Goal: Task Accomplishment & Management: Use online tool/utility

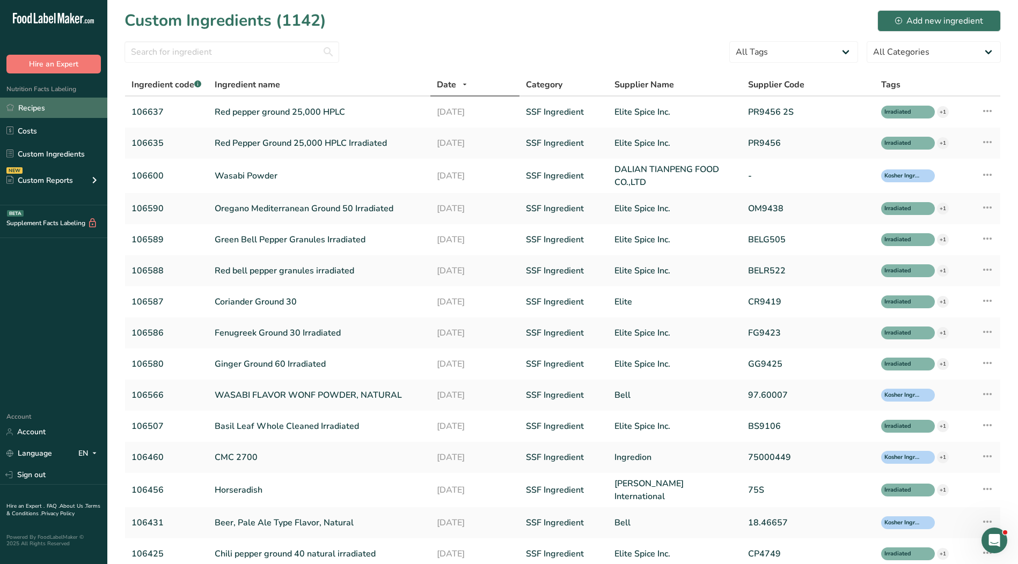
click at [48, 109] on link "Recipes" at bounding box center [53, 108] width 107 height 20
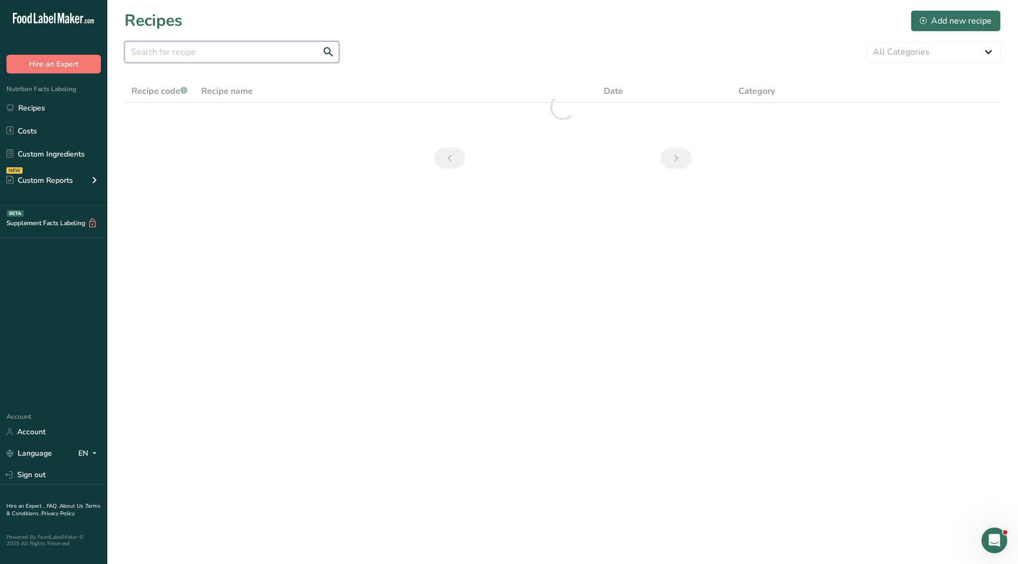
click at [234, 57] on input "text" at bounding box center [231, 51] width 215 height 21
type input "50004"
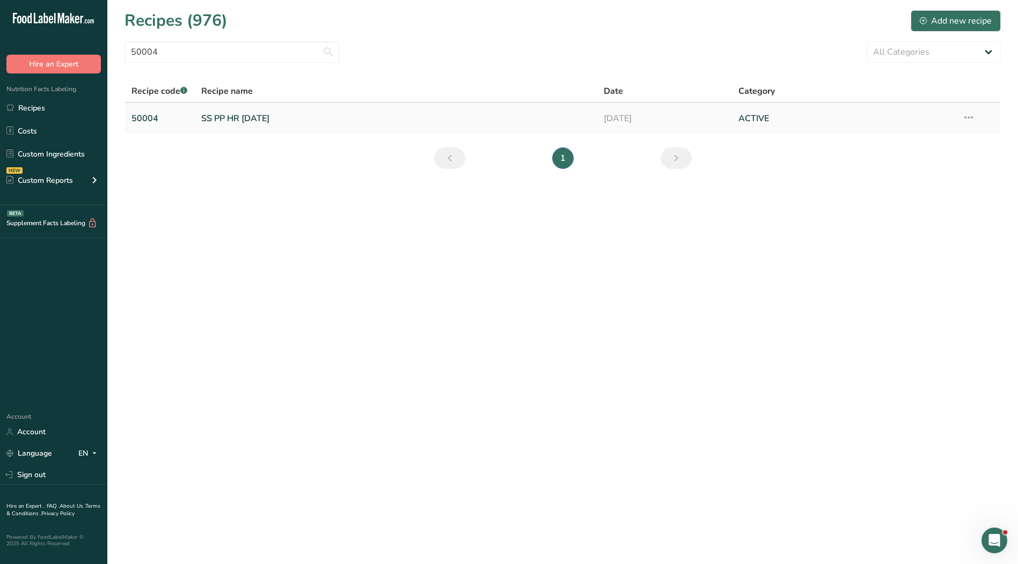
click at [236, 118] on link "SS PP HR [DATE]" at bounding box center [396, 118] width 390 height 23
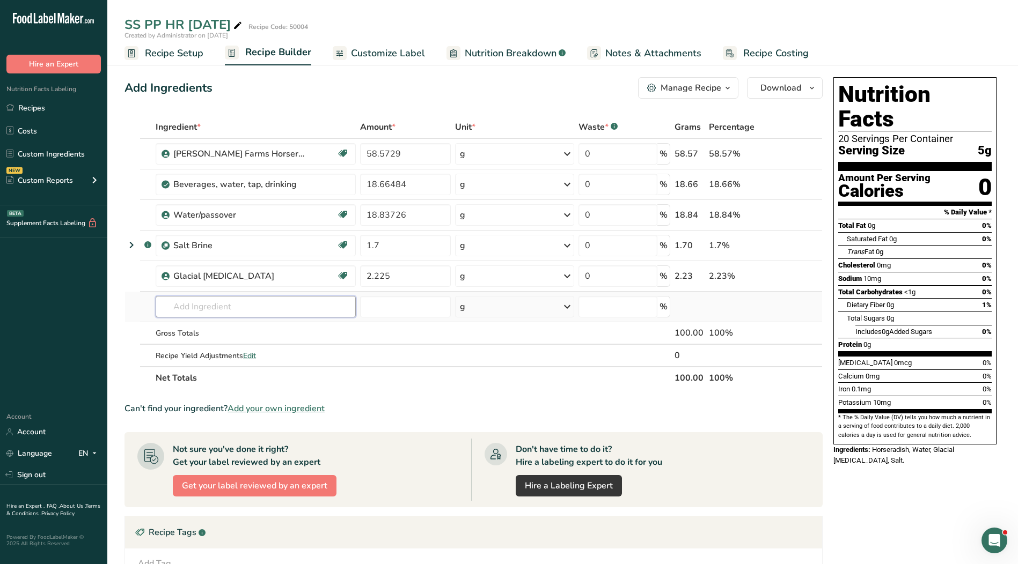
click at [247, 306] on input "text" at bounding box center [256, 306] width 200 height 21
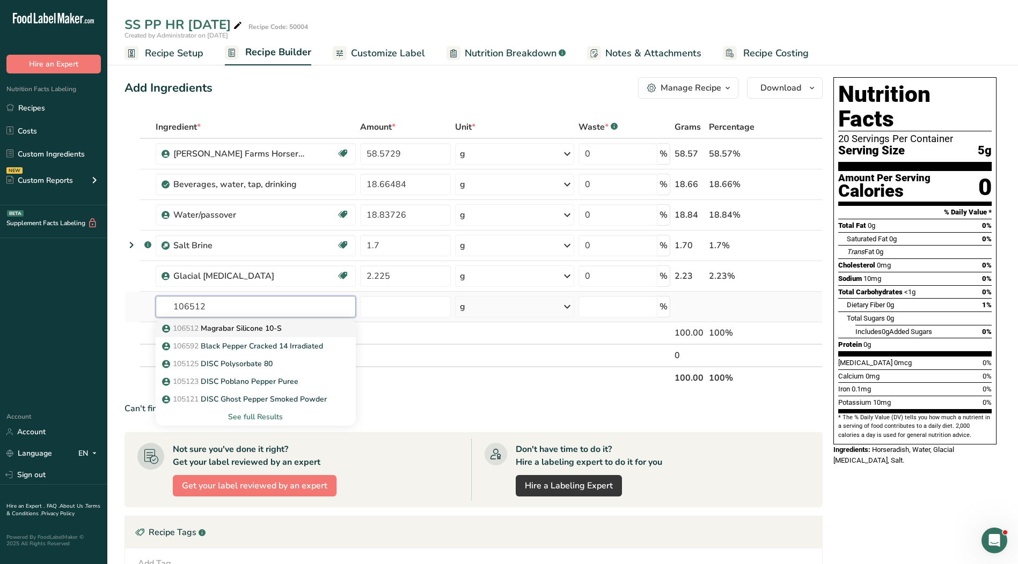
type input "106512"
click at [243, 328] on p "106512 Magrabar Silicone 10-S" at bounding box center [222, 328] width 117 height 11
type input "Magrabar Silicone 10-S"
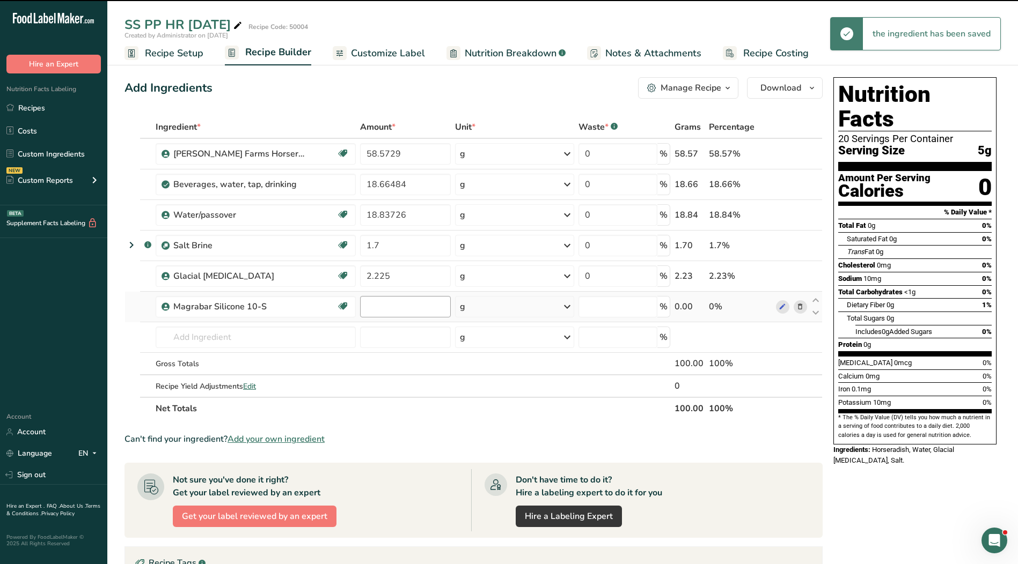
type input "0"
click at [396, 309] on input "0" at bounding box center [405, 306] width 91 height 21
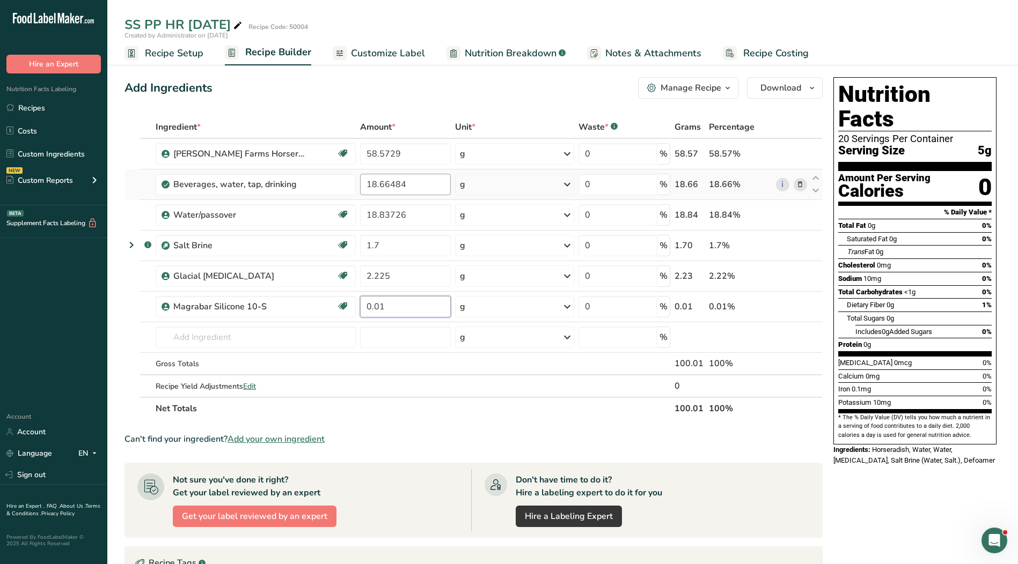
type input "0.01"
click at [386, 185] on div "Ingredient * Amount * Unit * Waste * .a-a{fill:#347362;}.b-a{fill:#fff;} Grams …" at bounding box center [473, 268] width 698 height 304
type input "18.65484"
click at [490, 50] on span "Nutrition Breakdown" at bounding box center [511, 53] width 92 height 14
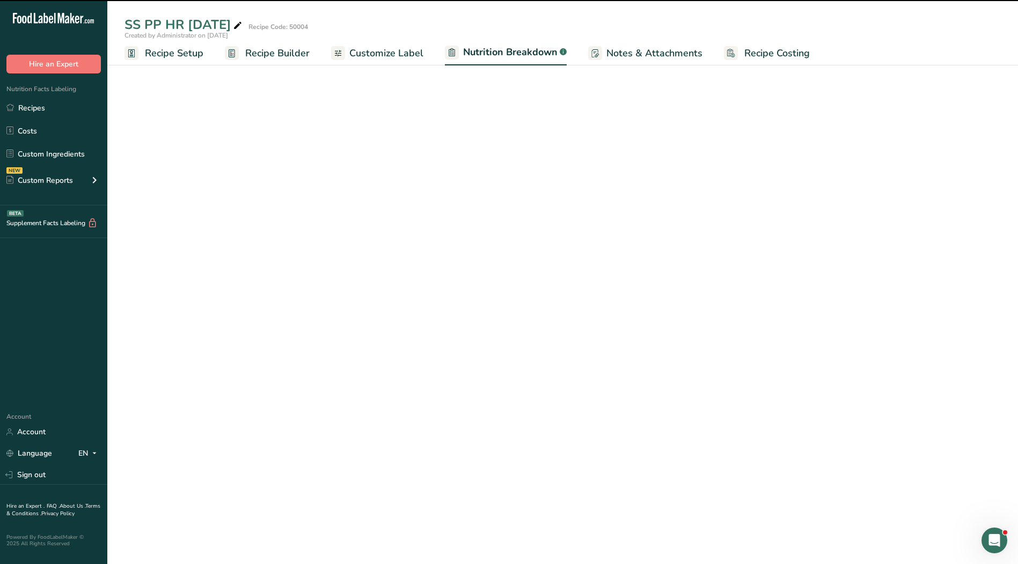
select select "Calories"
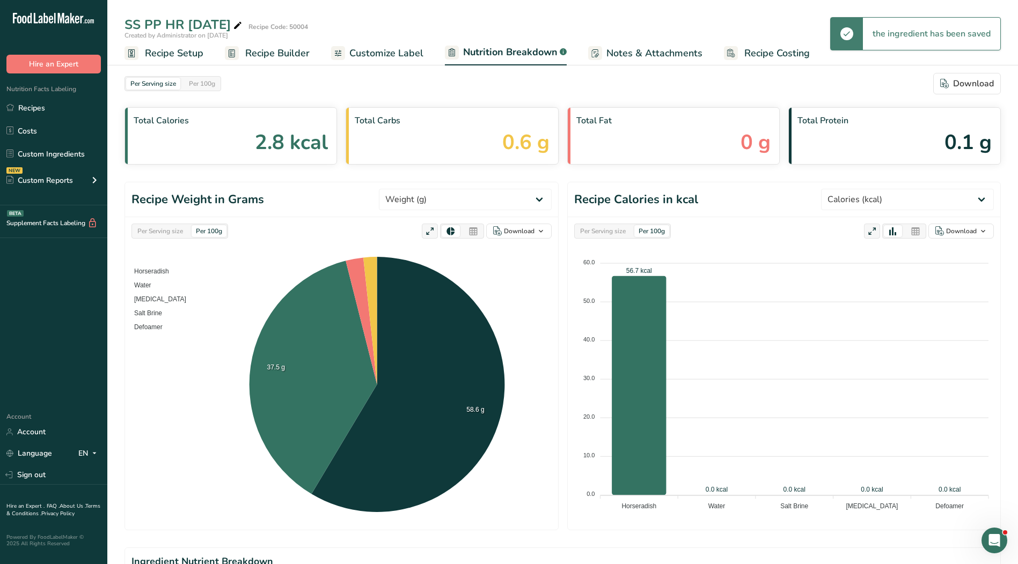
click at [373, 56] on span "Customize Label" at bounding box center [386, 53] width 74 height 14
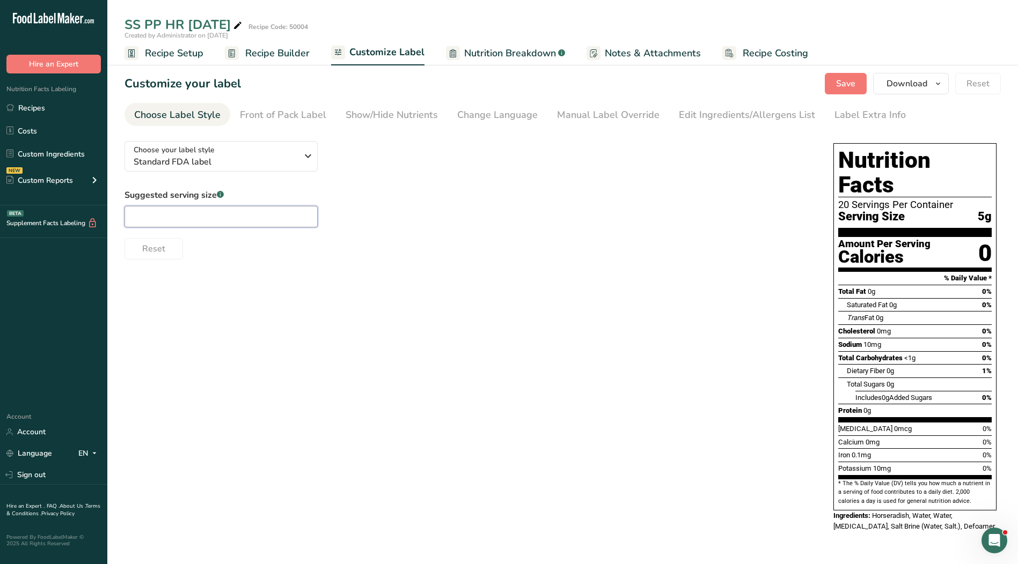
click at [253, 222] on input "text" at bounding box center [220, 216] width 193 height 21
type input "1 tsp."
click at [608, 119] on div "Manual Label Override" at bounding box center [608, 115] width 102 height 14
type input "1 tsp. (5g)"
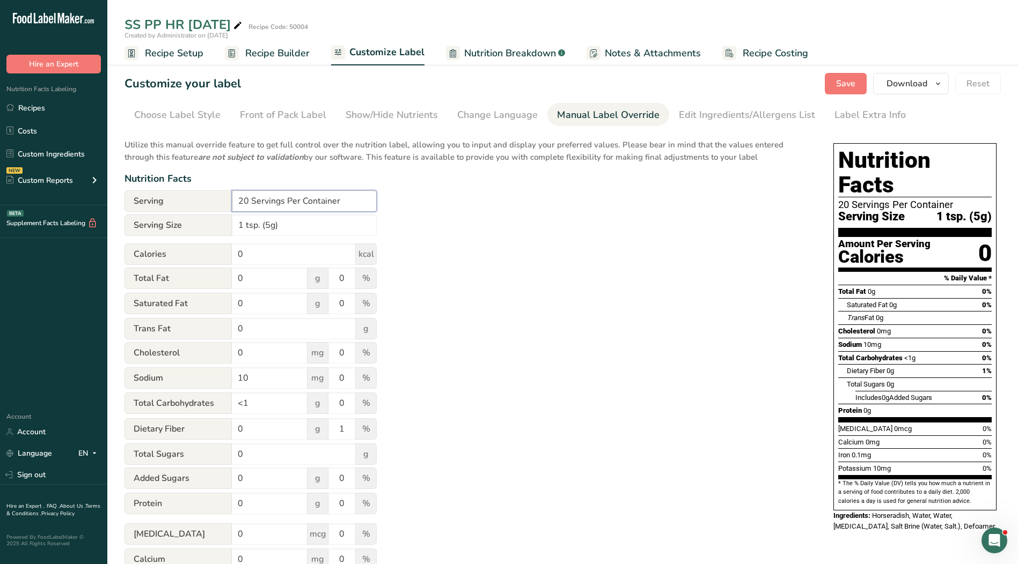
drag, startPoint x: 350, startPoint y: 204, endPoint x: 185, endPoint y: 203, distance: 165.2
click at [185, 203] on div "Serving 20 Servings Per Container" at bounding box center [250, 200] width 252 height 21
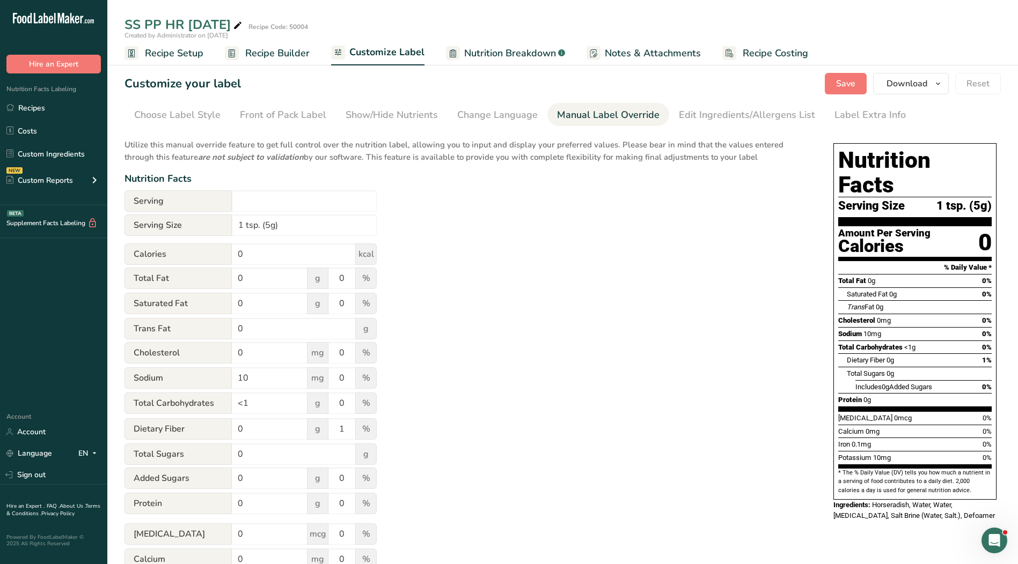
click at [541, 342] on div "Utilize this manual override feature to get full control over the nutrition lab…" at bounding box center [467, 389] width 687 height 513
click at [751, 112] on div "Edit Ingredients/Allergens List" at bounding box center [747, 115] width 136 height 14
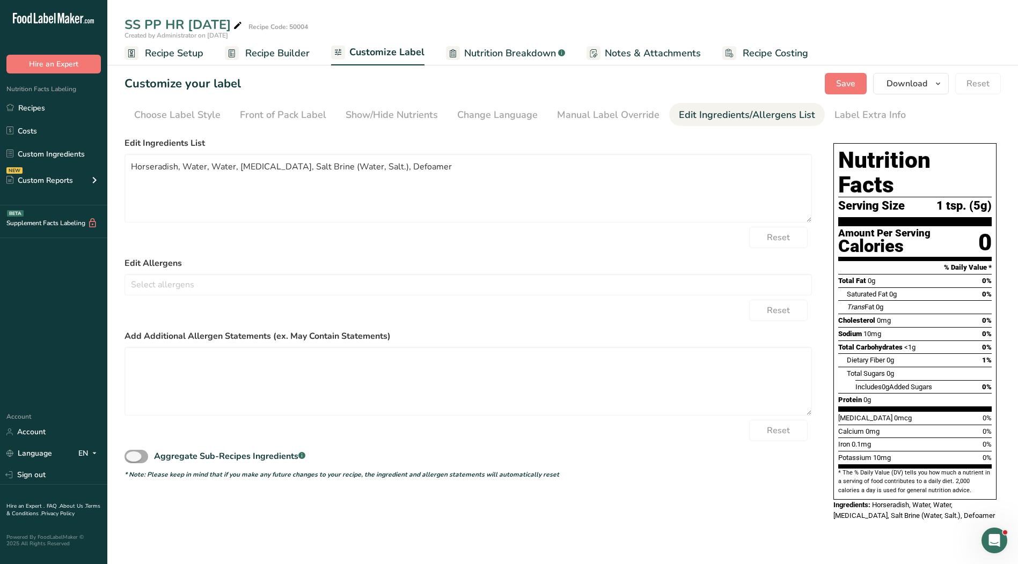
click at [143, 457] on span at bounding box center [136, 456] width 24 height 13
click at [131, 457] on input "Aggregate Sub-Recipes Ingredients .a-a{fill:#347362;}.b-a{fill:#fff;}" at bounding box center [127, 456] width 7 height 7
checkbox input "true"
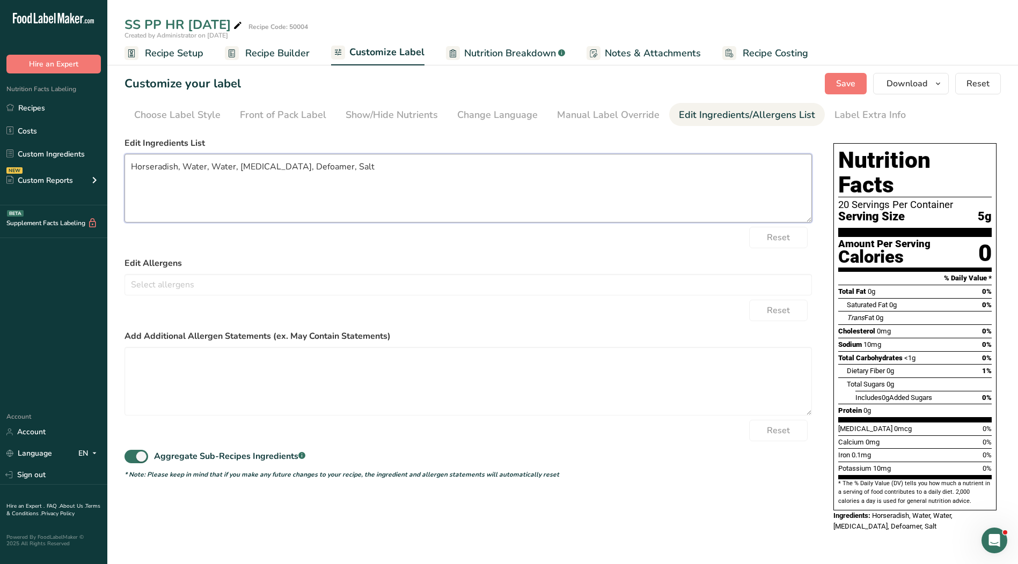
drag, startPoint x: 234, startPoint y: 167, endPoint x: 210, endPoint y: 166, distance: 23.6
click at [210, 166] on textarea "Horseradish, Water, Water, [MEDICAL_DATA], Defoamer, Salt" at bounding box center [467, 188] width 687 height 69
drag, startPoint x: 298, startPoint y: 168, endPoint x: 256, endPoint y: 168, distance: 41.8
click at [256, 168] on textarea "Horseradish, Water, [MEDICAL_DATA], Defoamer, Salt" at bounding box center [467, 188] width 687 height 69
click at [420, 208] on textarea "Horseradish, Water, [MEDICAL_DATA], Salt" at bounding box center [467, 188] width 687 height 69
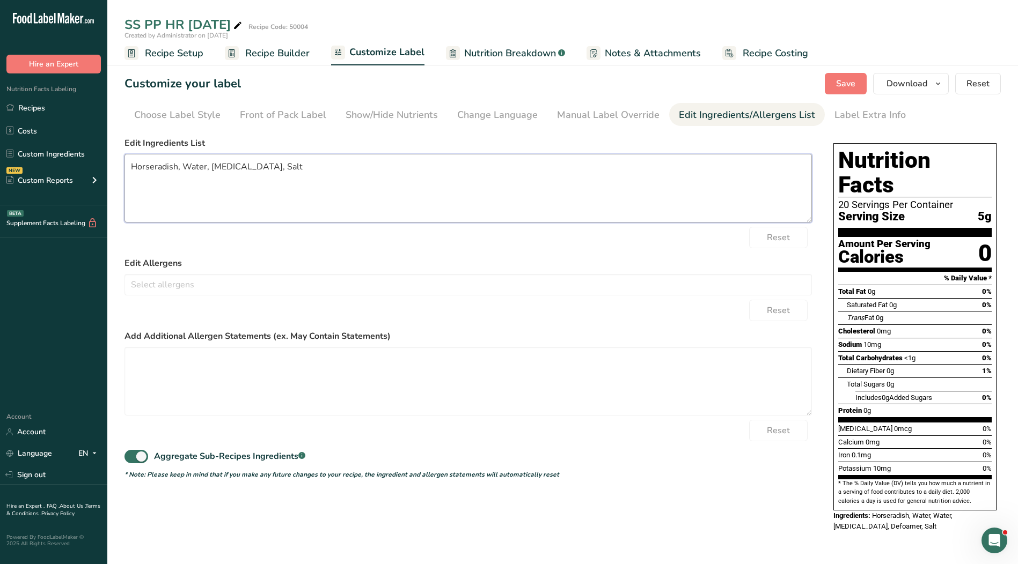
type textarea "Horseradish, Water, [MEDICAL_DATA], Salt"
click at [595, 130] on section "Customize your label Save Download Choose what to show on your downloaded label…" at bounding box center [562, 308] width 910 height 504
click at [593, 121] on div "Manual Label Override" at bounding box center [608, 115] width 102 height 14
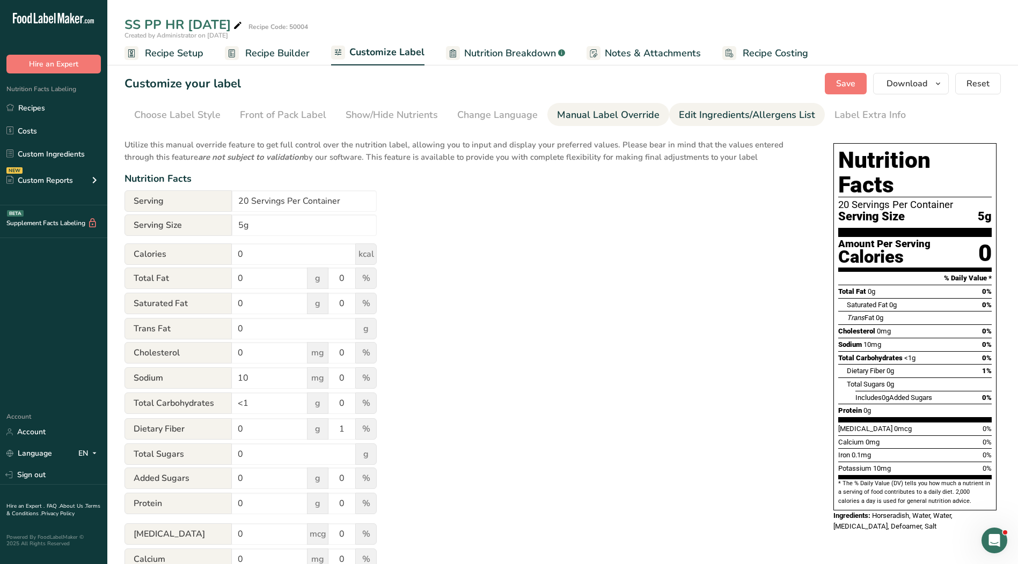
click at [715, 116] on div "Edit Ingredients/Allergens List" at bounding box center [747, 115] width 136 height 14
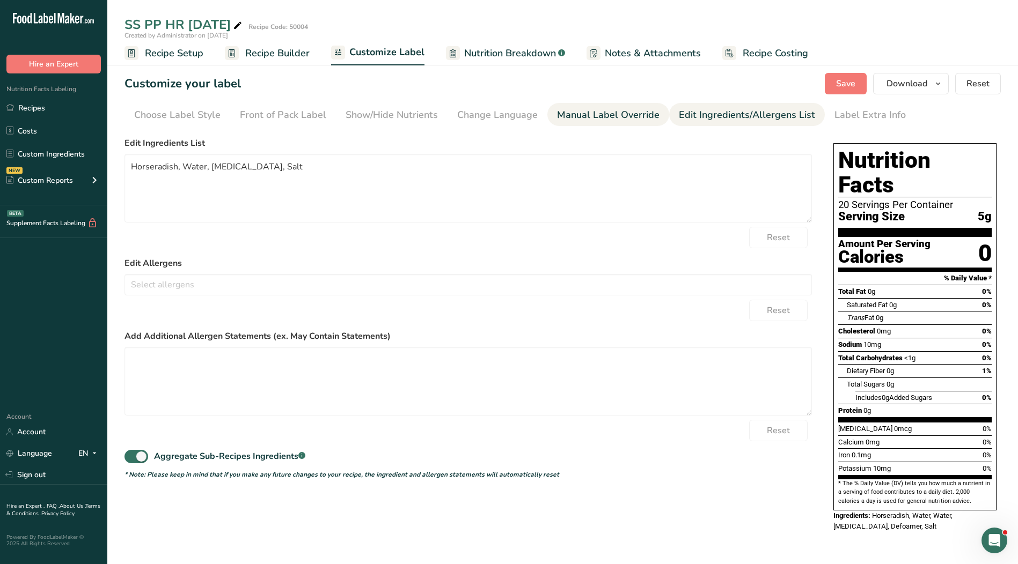
click at [621, 111] on div "Manual Label Override" at bounding box center [608, 115] width 102 height 14
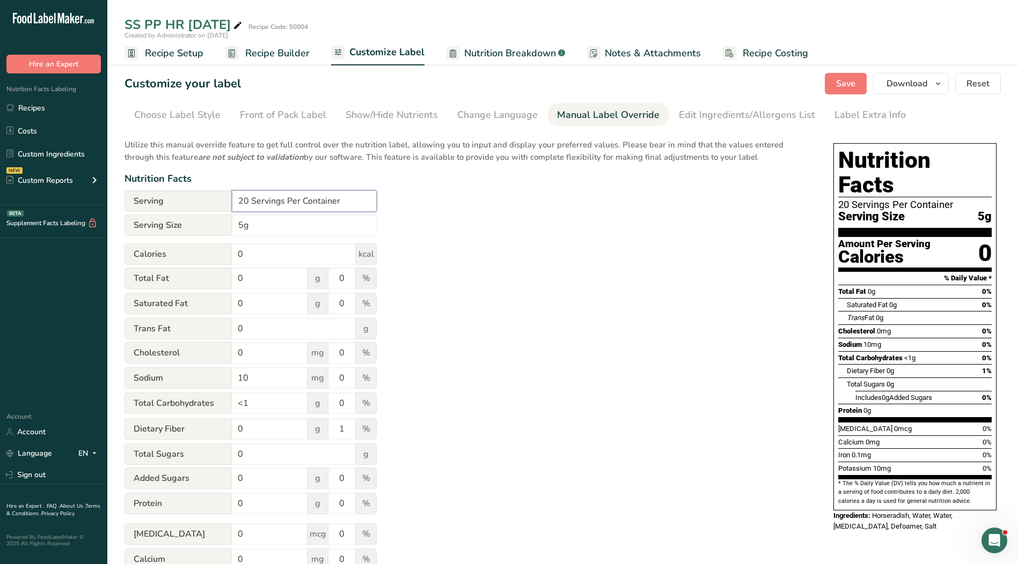
drag, startPoint x: 325, startPoint y: 203, endPoint x: 188, endPoint y: 207, distance: 136.9
click at [188, 207] on div "Serving 20 Servings Per Container" at bounding box center [250, 200] width 252 height 21
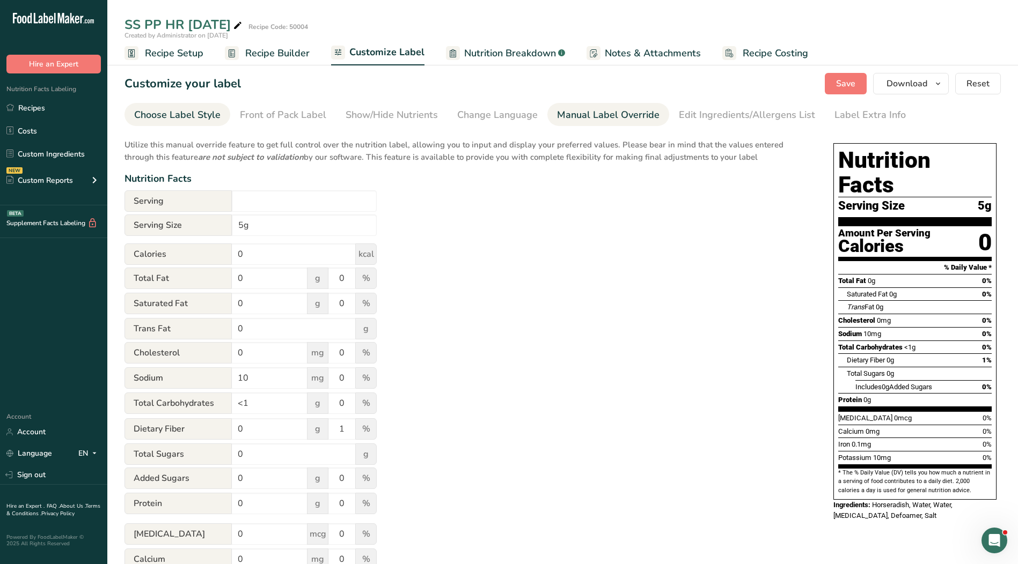
click at [207, 113] on div "Choose Label Style" at bounding box center [177, 115] width 86 height 14
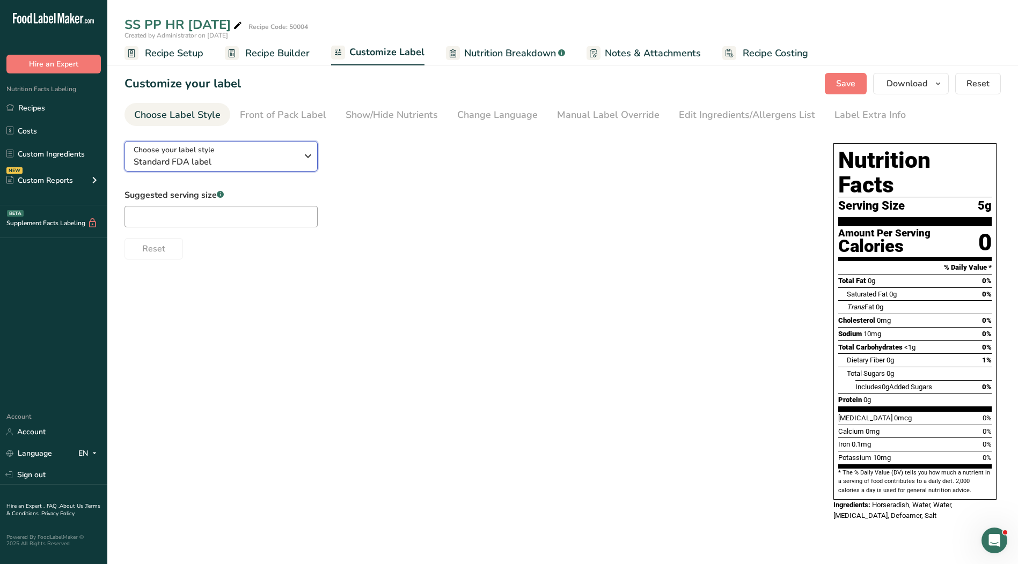
click at [245, 156] on span "Standard FDA label" at bounding box center [216, 162] width 164 height 13
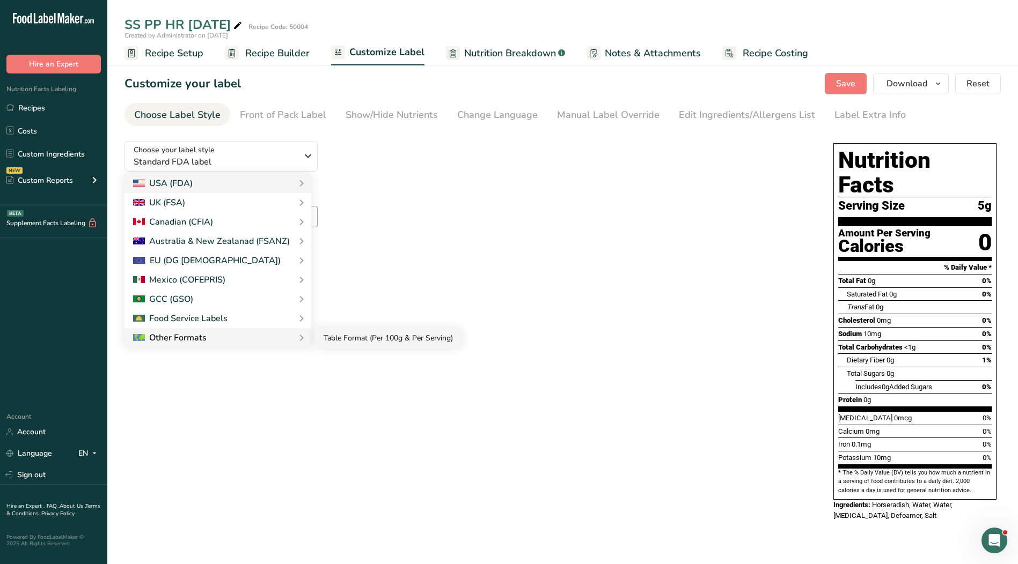
click at [393, 346] on link "Table Format (Per 100g & Per Serving)" at bounding box center [388, 338] width 146 height 20
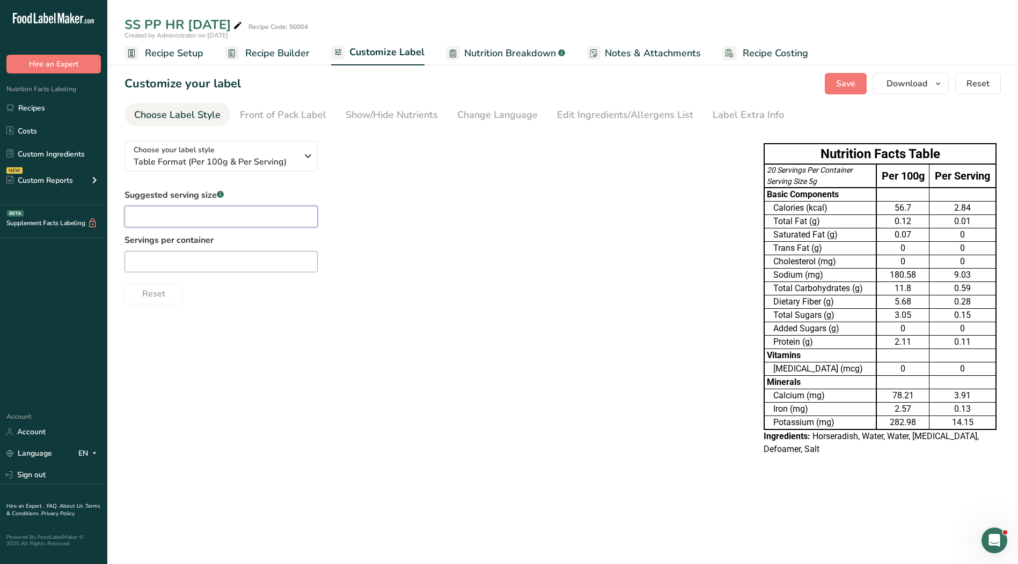
click at [224, 214] on input "text" at bounding box center [220, 216] width 193 height 21
type input "1 tsp."
click at [271, 260] on input "text" at bounding box center [220, 261] width 193 height 21
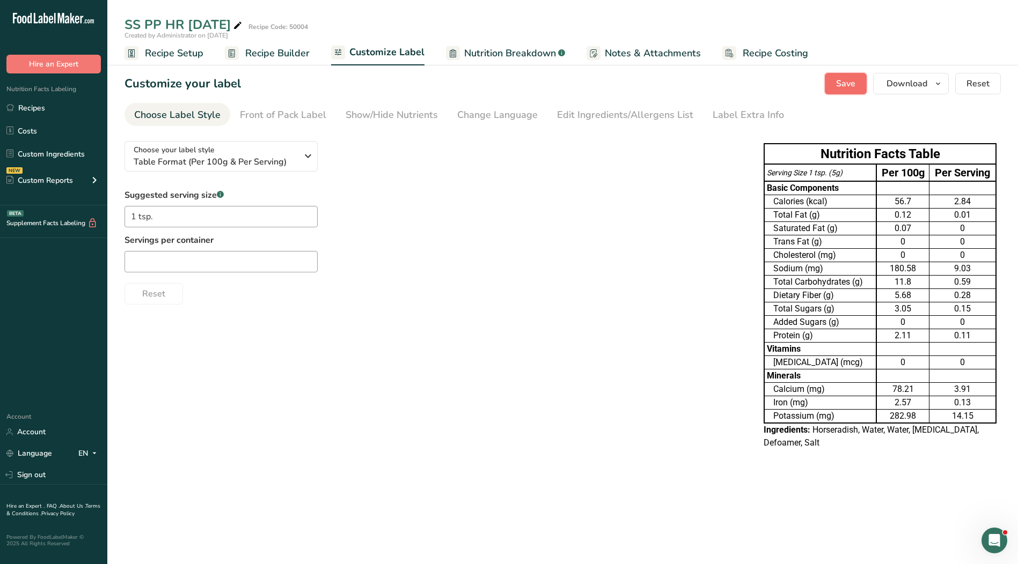
click at [843, 83] on span "Save" at bounding box center [845, 83] width 19 height 13
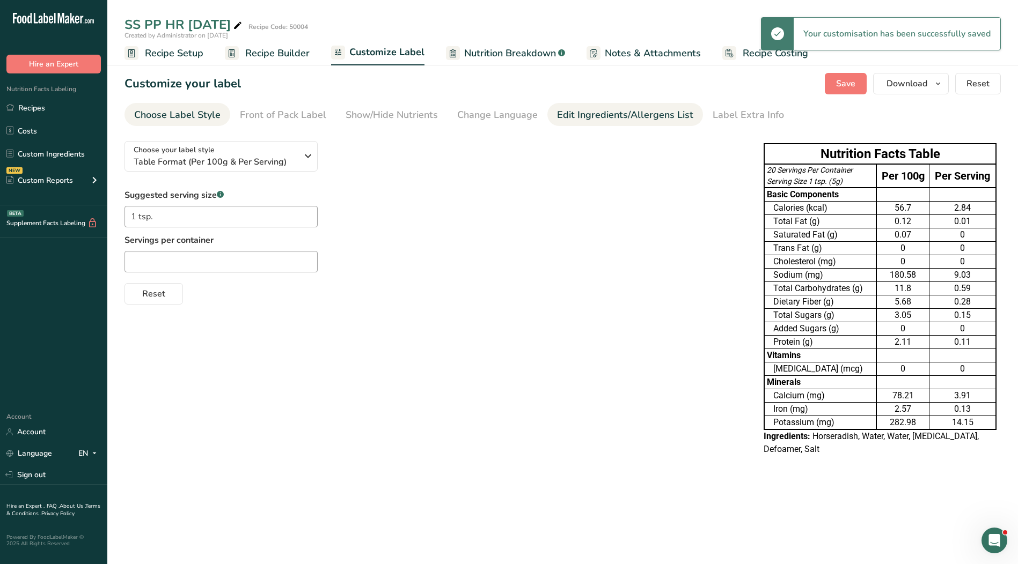
click at [578, 113] on div "Edit Ingredients/Allergens List" at bounding box center [625, 115] width 136 height 14
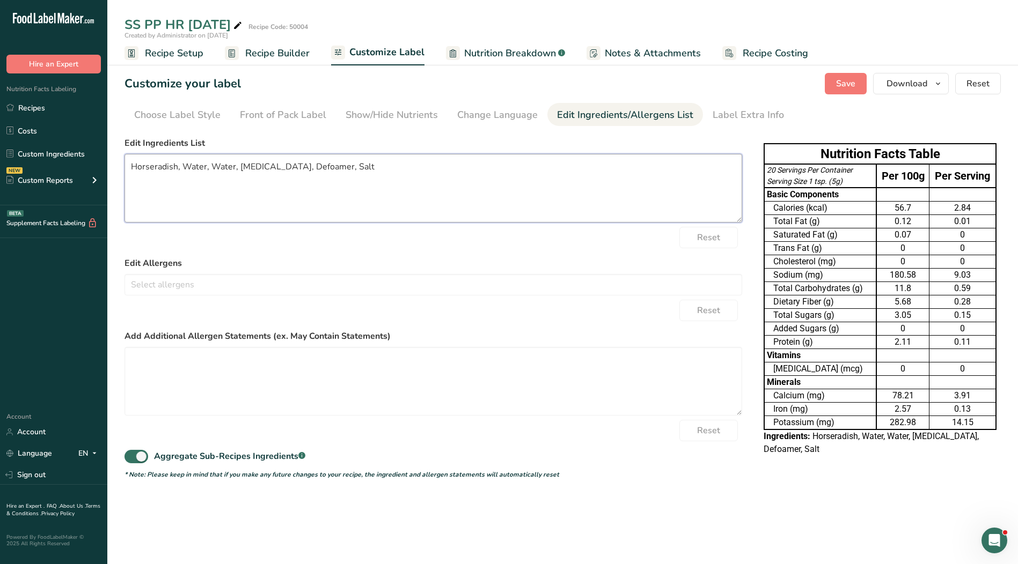
click at [234, 176] on textarea "Horseradish, Water, Water, [MEDICAL_DATA], Defoamer, Salt" at bounding box center [432, 188] width 617 height 69
drag, startPoint x: 237, startPoint y: 170, endPoint x: 209, endPoint y: 170, distance: 27.4
click at [209, 170] on textarea "Horseradish, Water, Water, [MEDICAL_DATA], Defoamer, Salt" at bounding box center [432, 188] width 617 height 69
drag, startPoint x: 293, startPoint y: 167, endPoint x: 257, endPoint y: 167, distance: 36.5
click at [257, 167] on textarea "Horseradish, Water, [MEDICAL_DATA], Defoamer, Salt" at bounding box center [432, 188] width 617 height 69
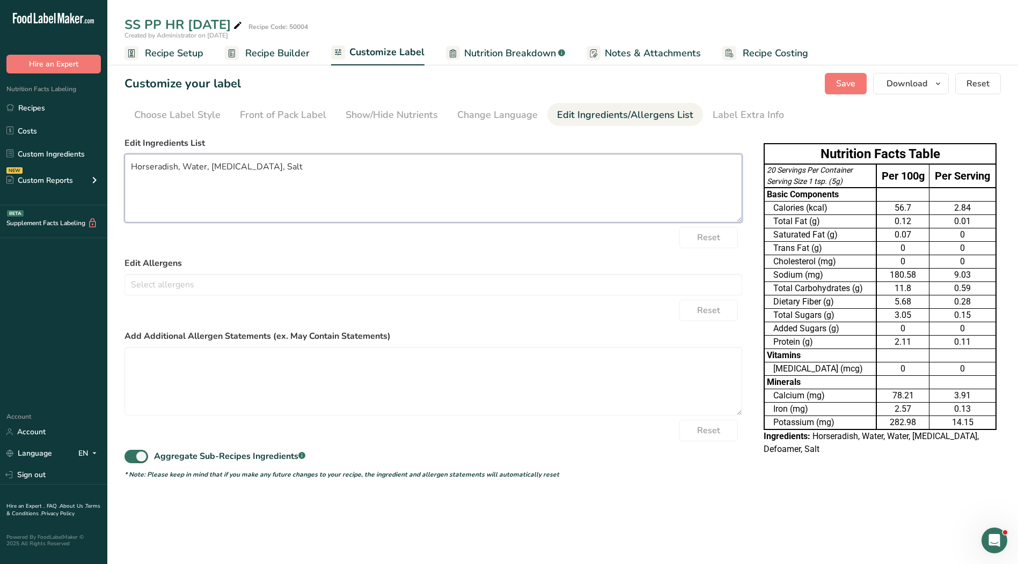
click at [439, 199] on textarea "Horseradish, Water, [MEDICAL_DATA], Salt" at bounding box center [432, 188] width 617 height 69
type textarea "Horseradish, Water, [MEDICAL_DATA], Salt"
click at [853, 89] on span "Save" at bounding box center [845, 83] width 19 height 13
click at [45, 112] on link "Recipes" at bounding box center [53, 108] width 107 height 20
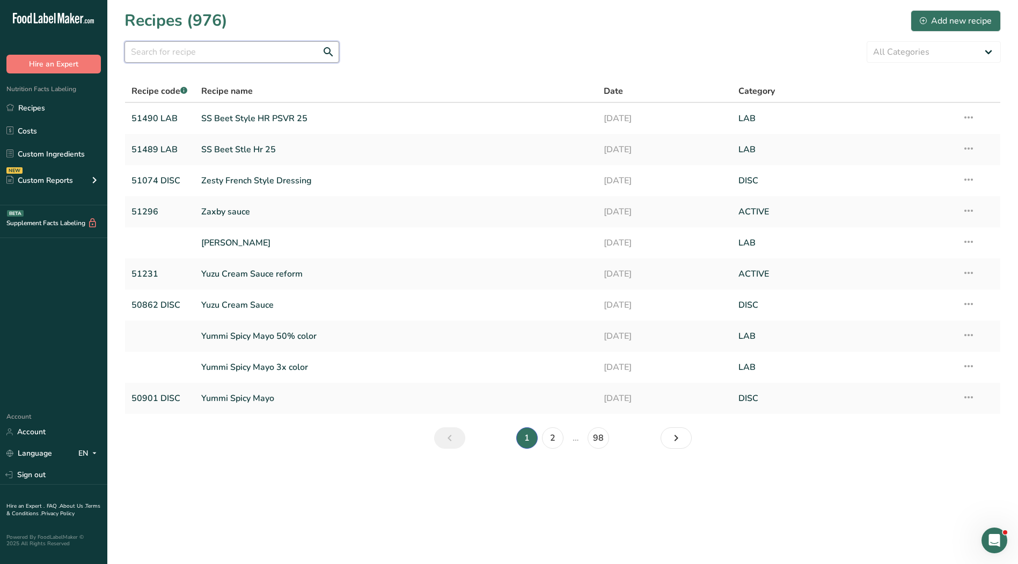
drag, startPoint x: 216, startPoint y: 42, endPoint x: 216, endPoint y: 54, distance: 11.8
click at [216, 54] on input "text" at bounding box center [231, 51] width 215 height 21
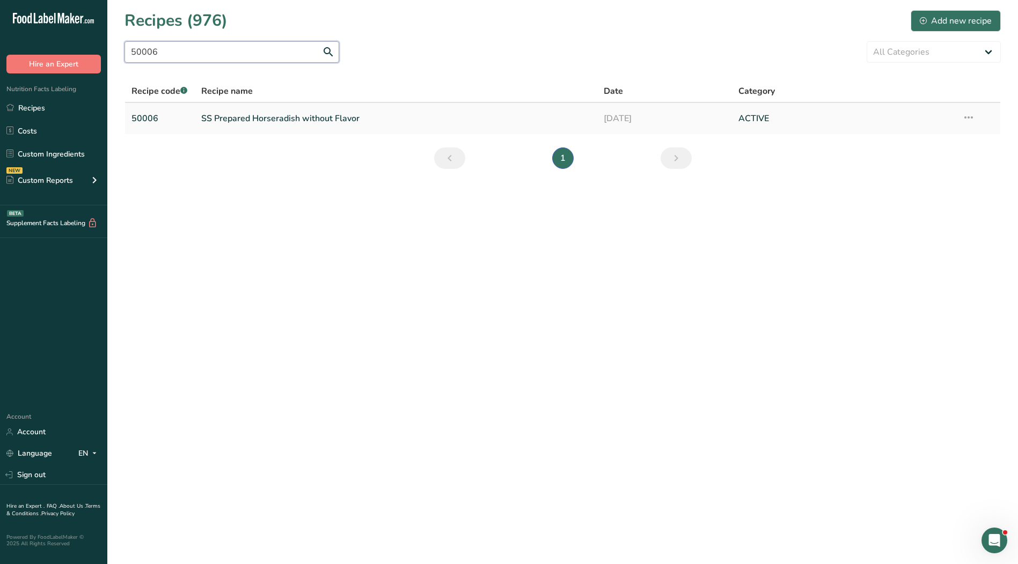
type input "50006"
click at [283, 117] on link "SS Prepared Horseradish without Flavor" at bounding box center [396, 118] width 390 height 23
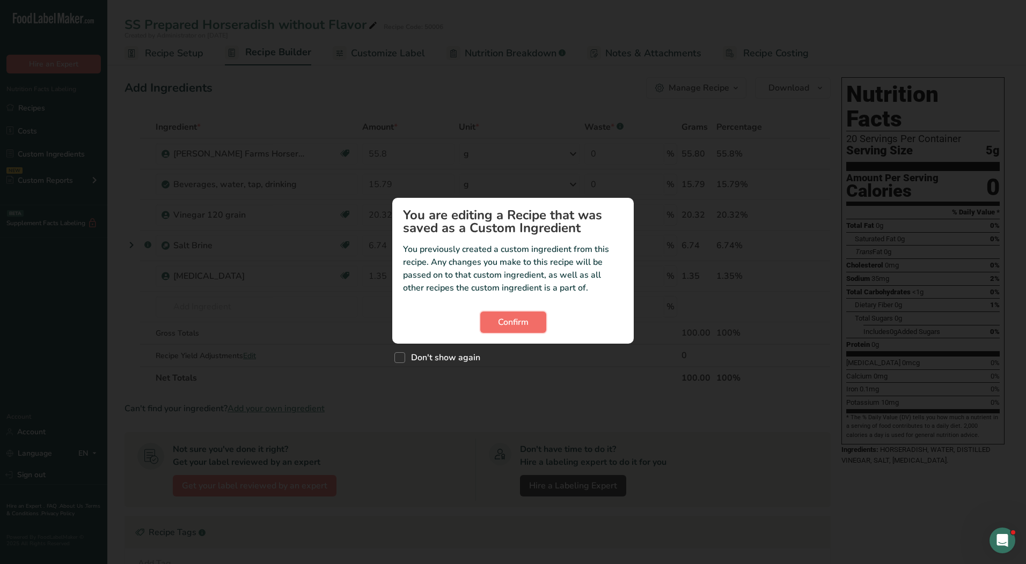
drag, startPoint x: 524, startPoint y: 326, endPoint x: 507, endPoint y: 322, distance: 17.7
click at [524, 326] on span "Confirm" at bounding box center [513, 322] width 31 height 13
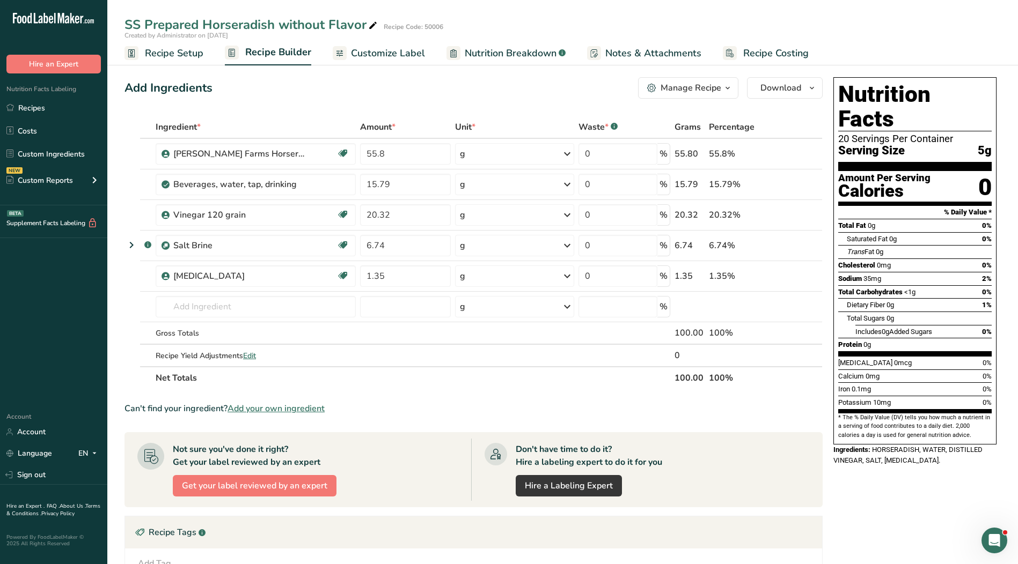
click at [355, 51] on span "Customize Label" at bounding box center [388, 53] width 74 height 14
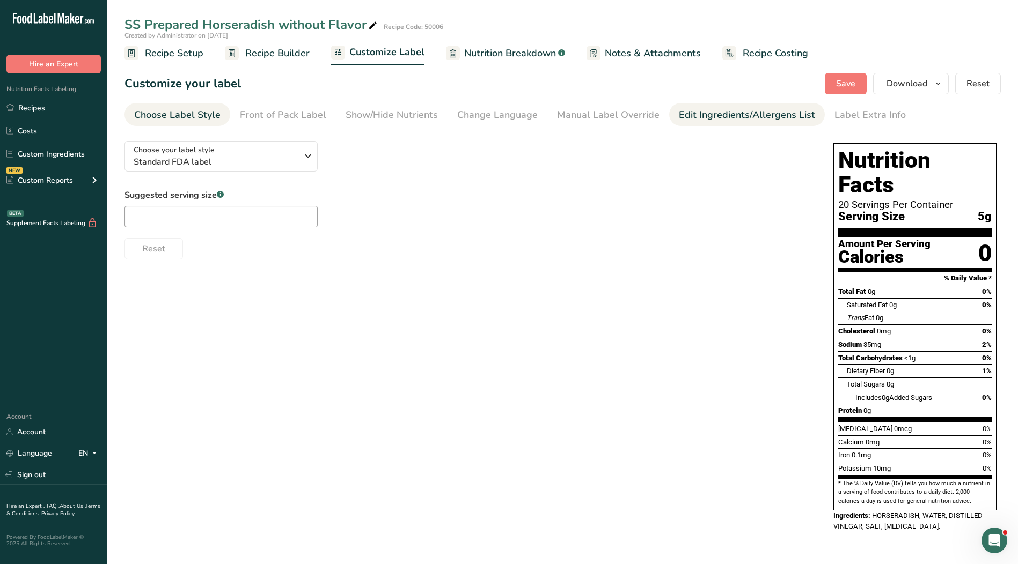
click at [738, 116] on div "Edit Ingredients/Allergens List" at bounding box center [747, 115] width 136 height 14
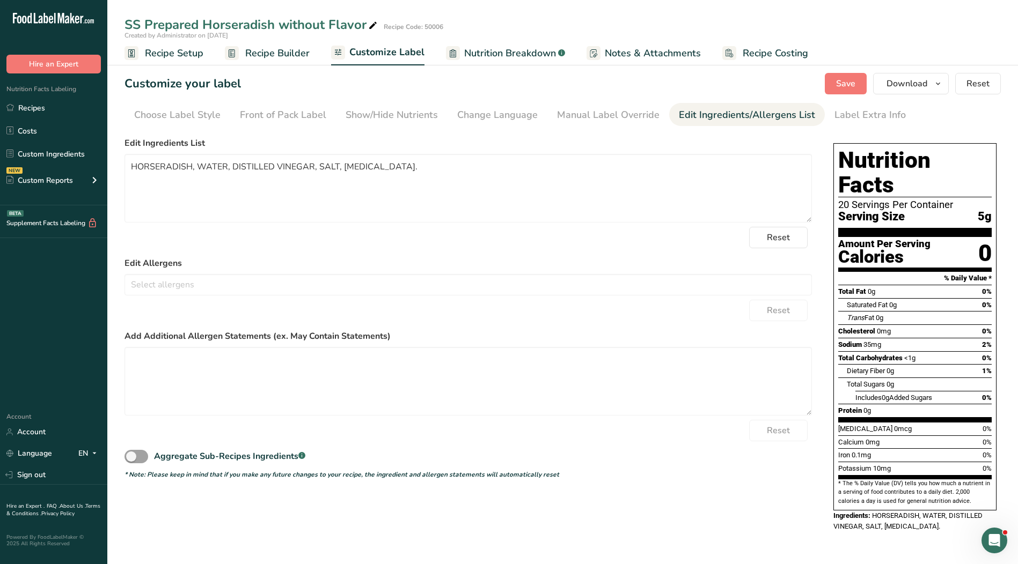
click at [144, 463] on div "Aggregate Sub-Recipes Ingredients .a-a{fill:#347362;}.b-a{fill:#fff;}" at bounding box center [216, 458] width 185 height 16
click at [135, 456] on span at bounding box center [136, 456] width 24 height 13
click at [131, 456] on input "Aggregate Sub-Recipes Ingredients .a-a{fill:#347362;}.b-a{fill:#fff;}" at bounding box center [127, 456] width 7 height 7
checkbox input "true"
drag, startPoint x: 276, startPoint y: 168, endPoint x: 253, endPoint y: 167, distance: 23.1
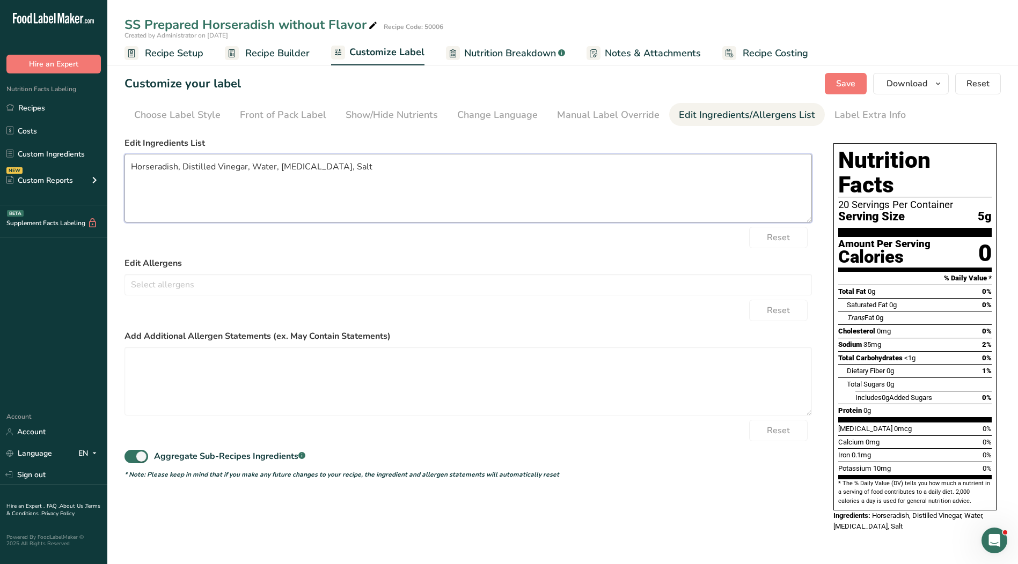
click at [253, 167] on textarea "Horseradish, Distilled Vinegar, Water, [MEDICAL_DATA], Salt" at bounding box center [467, 188] width 687 height 69
click at [180, 166] on textarea "Horseradish, Distilled Vinegar, [MEDICAL_DATA], Salt" at bounding box center [467, 188] width 687 height 69
paste textarea "Water,"
drag, startPoint x: 349, startPoint y: 167, endPoint x: 331, endPoint y: 166, distance: 18.3
click at [331, 166] on textarea "Horseradish, Water, Distilled Vinegar, [MEDICAL_DATA], Salt" at bounding box center [467, 188] width 687 height 69
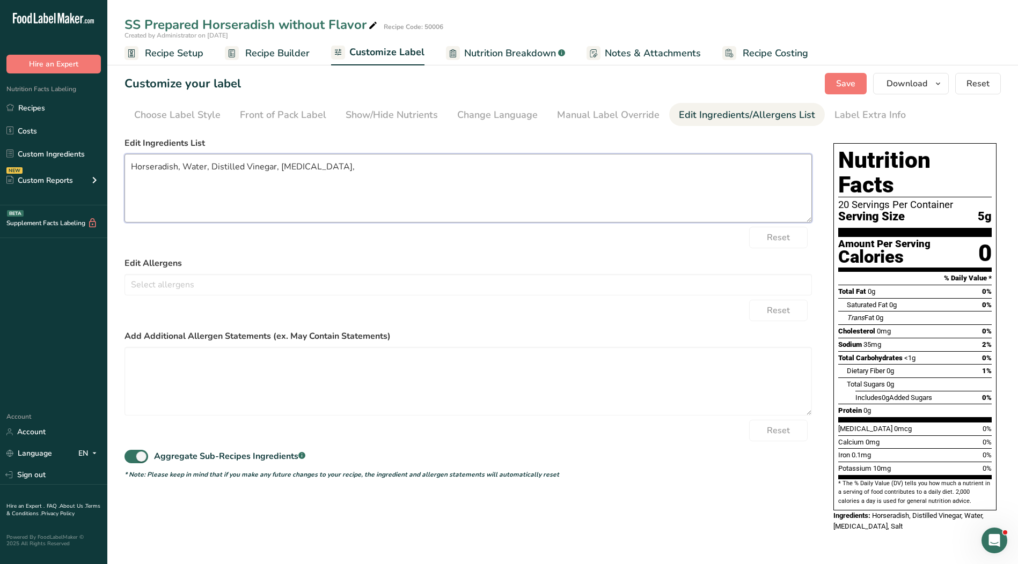
click at [278, 167] on textarea "Horseradish, Water, Distilled Vinegar, [MEDICAL_DATA]," at bounding box center [467, 188] width 687 height 69
paste textarea "altS"
click at [356, 168] on textarea "Horseradish, Water, Distilled Vinegar, Salt, [MEDICAL_DATA]," at bounding box center [467, 188] width 687 height 69
type textarea "Horseradish, Water, Distilled Vinegar, Salt, [MEDICAL_DATA]."
click at [854, 85] on span "Save" at bounding box center [845, 83] width 19 height 13
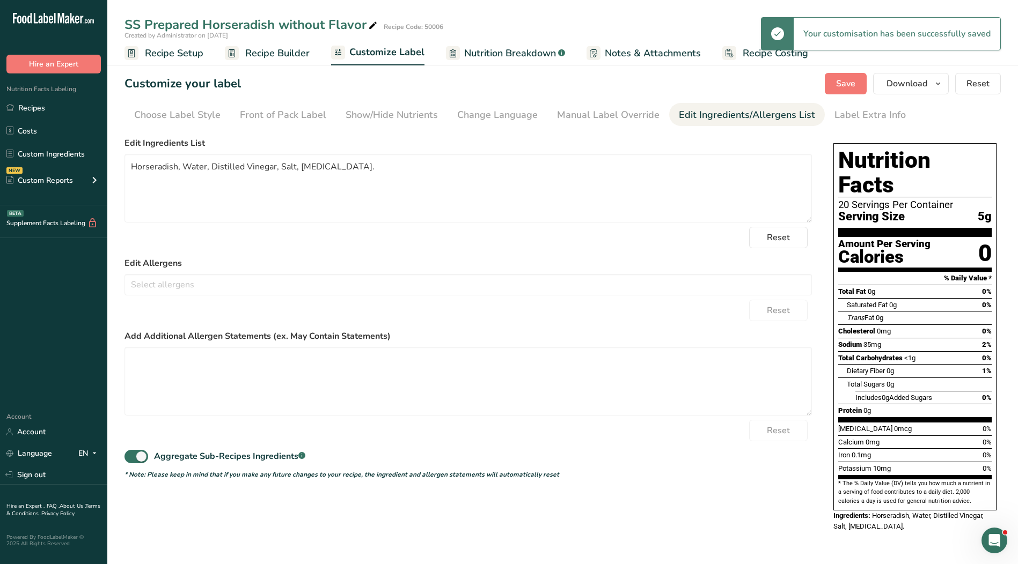
click at [173, 53] on span "Recipe Setup" at bounding box center [174, 53] width 58 height 14
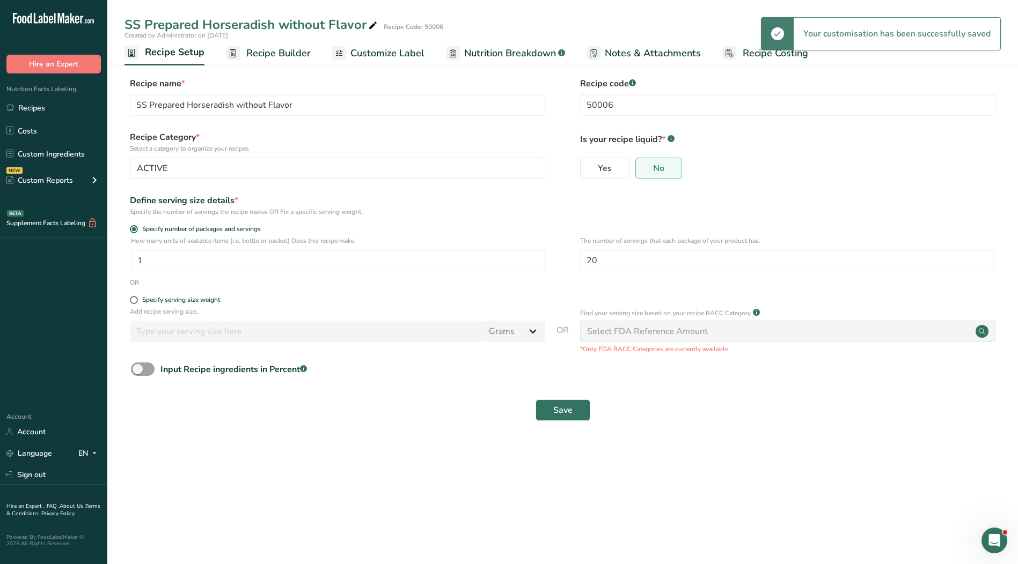
click at [246, 51] on span "Recipe Builder" at bounding box center [278, 53] width 64 height 14
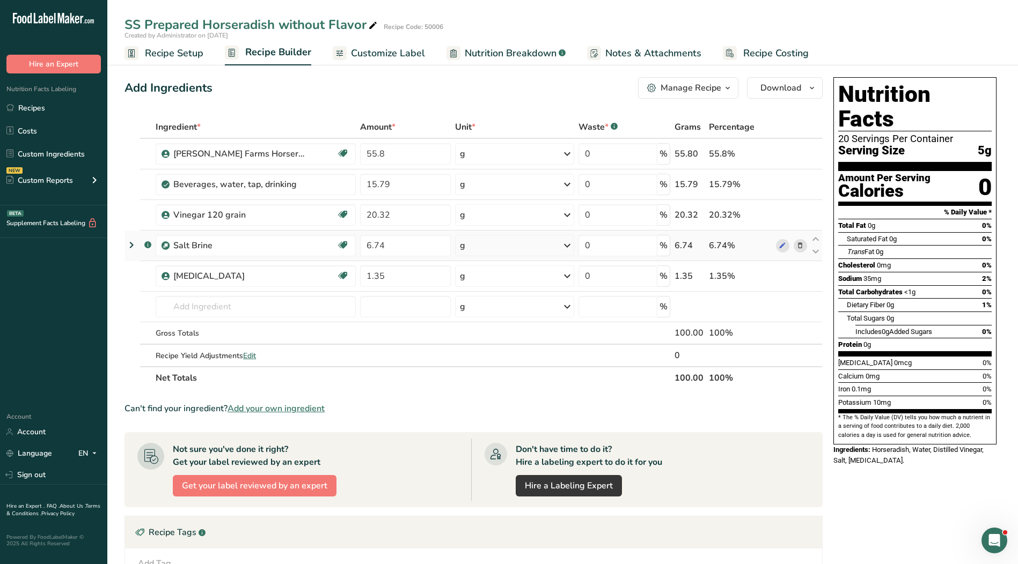
click at [128, 247] on icon at bounding box center [131, 245] width 13 height 19
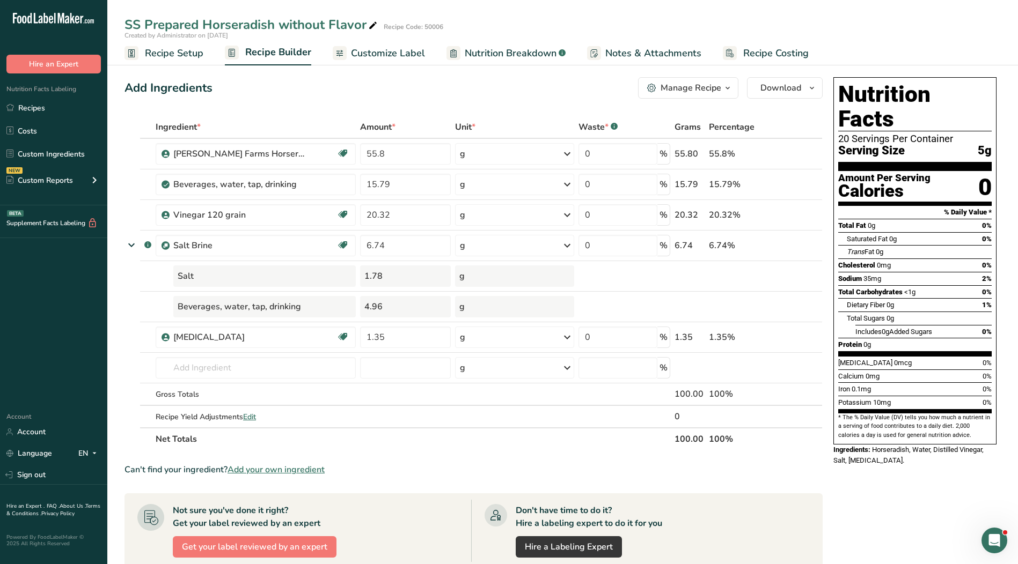
click at [345, 58] on link "Customize Label" at bounding box center [379, 53] width 92 height 24
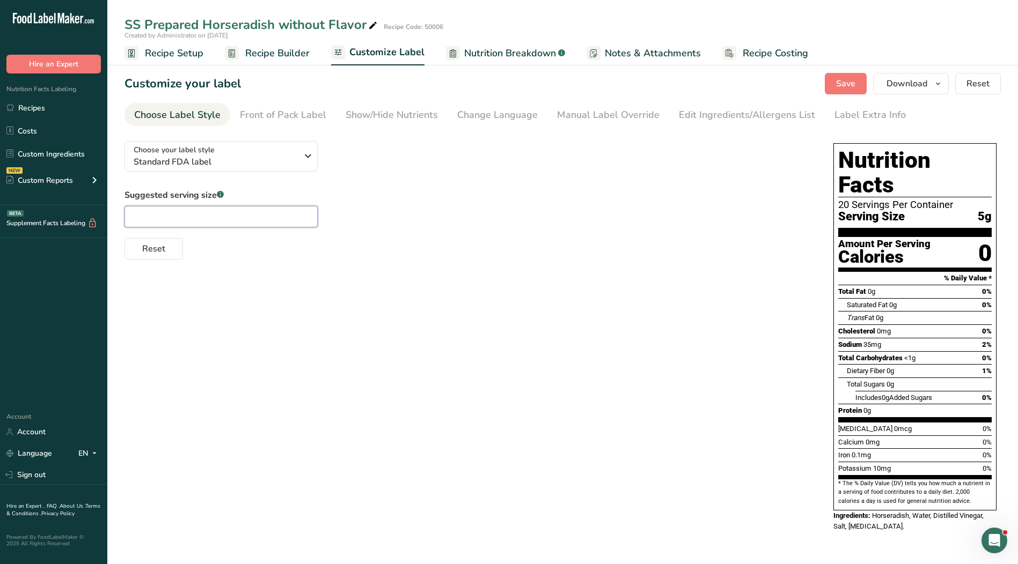
click at [304, 224] on input "text" at bounding box center [220, 216] width 193 height 21
click at [734, 119] on div "Edit Ingredients/Allergens List" at bounding box center [747, 115] width 136 height 14
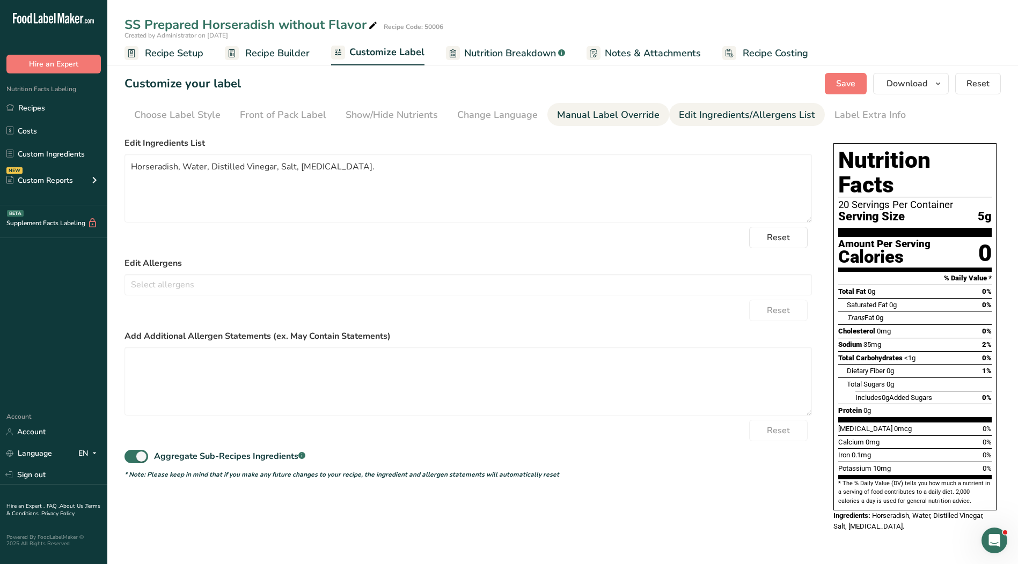
drag, startPoint x: 598, startPoint y: 116, endPoint x: 568, endPoint y: 117, distance: 30.6
click at [597, 116] on div "Manual Label Override" at bounding box center [608, 115] width 102 height 14
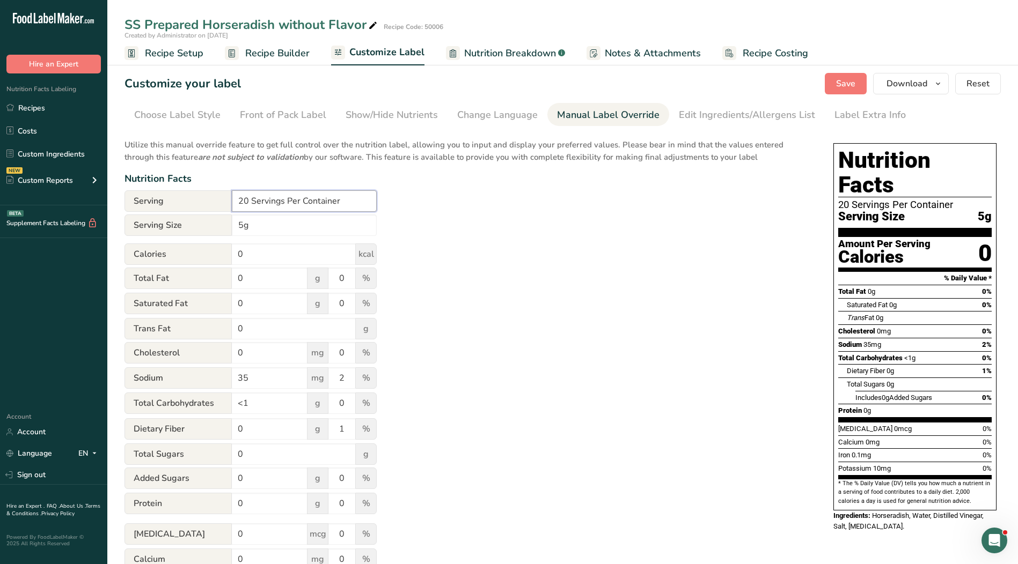
drag, startPoint x: 340, startPoint y: 201, endPoint x: 175, endPoint y: 192, distance: 165.5
click at [175, 192] on div "Serving 20 Servings Per Container" at bounding box center [250, 200] width 252 height 21
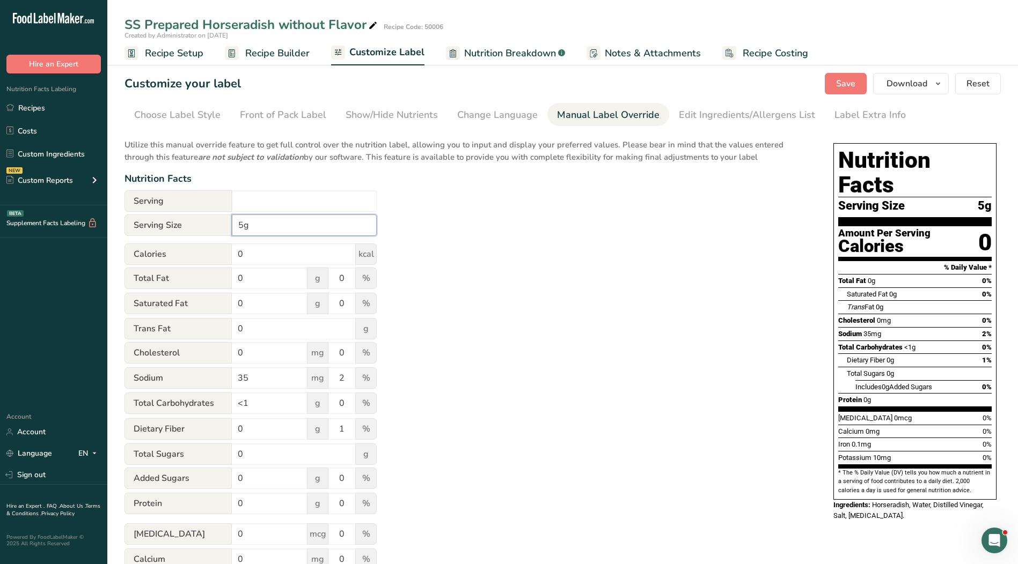
click at [238, 224] on input "5g" at bounding box center [304, 225] width 145 height 21
type input "1 tsp. 5g"
click at [222, 115] on li "Choose Label Style" at bounding box center [177, 114] width 106 height 23
click at [182, 108] on div "Choose Label Style" at bounding box center [177, 115] width 86 height 14
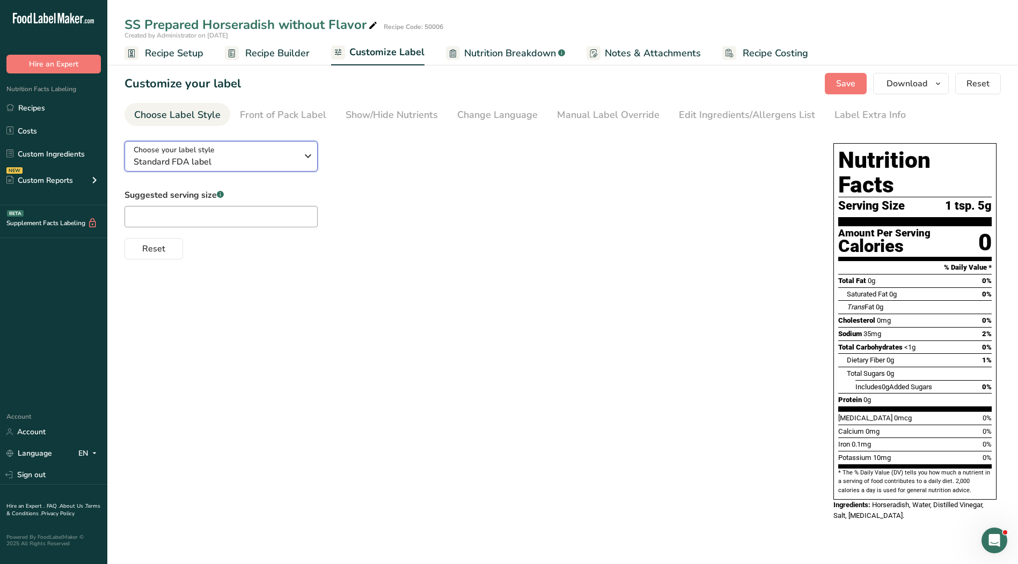
click at [268, 156] on span "Standard FDA label" at bounding box center [216, 162] width 164 height 13
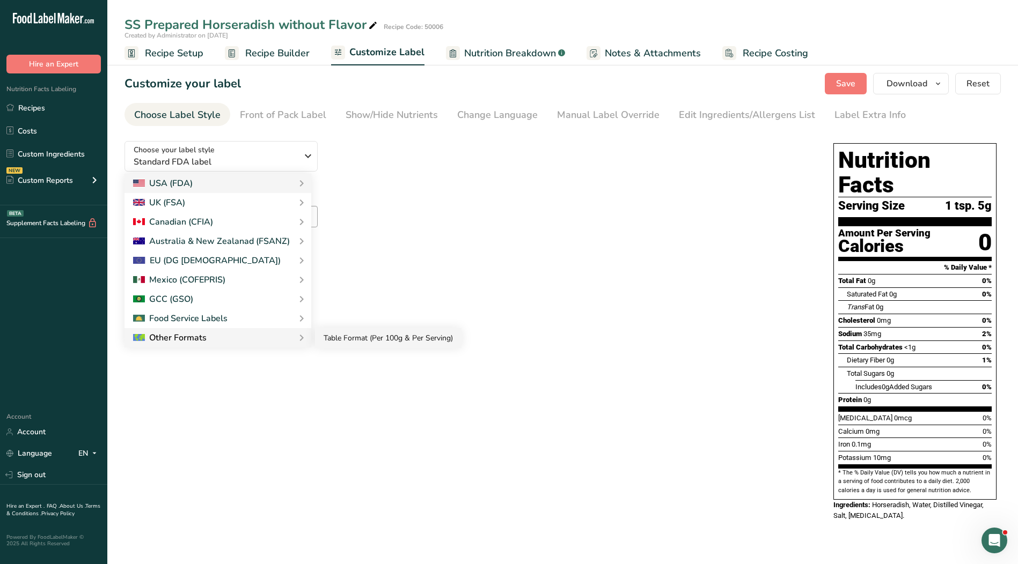
click at [332, 340] on link "Table Format (Per 100g & Per Serving)" at bounding box center [388, 338] width 146 height 20
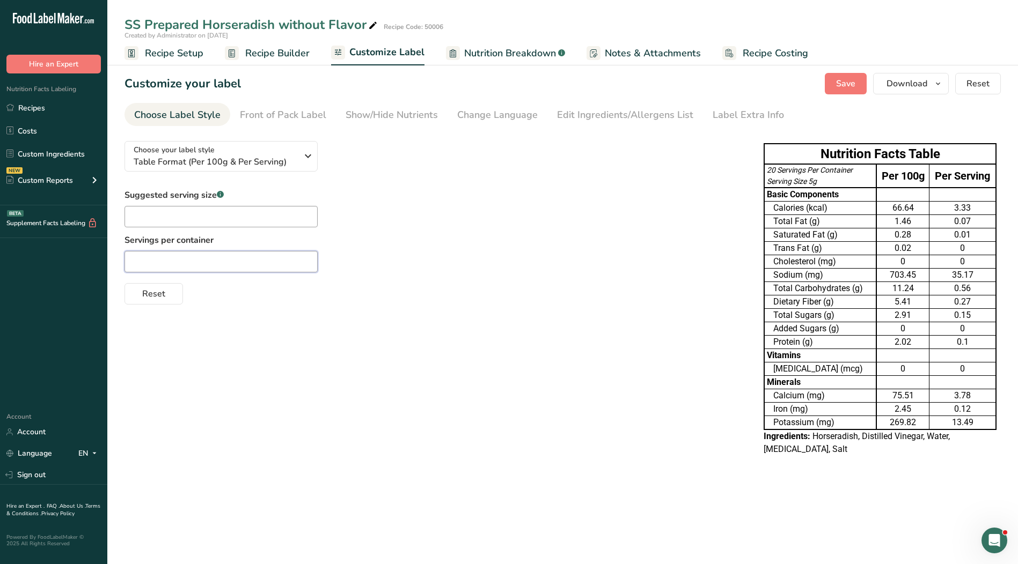
click at [163, 267] on input "text" at bounding box center [220, 261] width 193 height 21
click at [167, 219] on input "text" at bounding box center [220, 216] width 193 height 21
type input "1 tsp."
click at [160, 260] on input "text" at bounding box center [220, 261] width 193 height 21
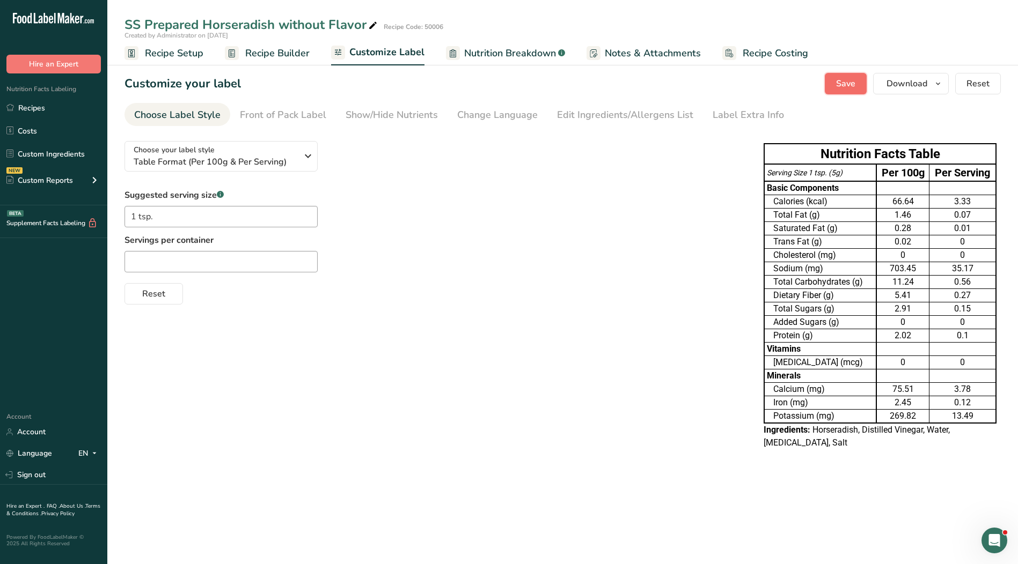
click at [840, 89] on span "Save" at bounding box center [845, 83] width 19 height 13
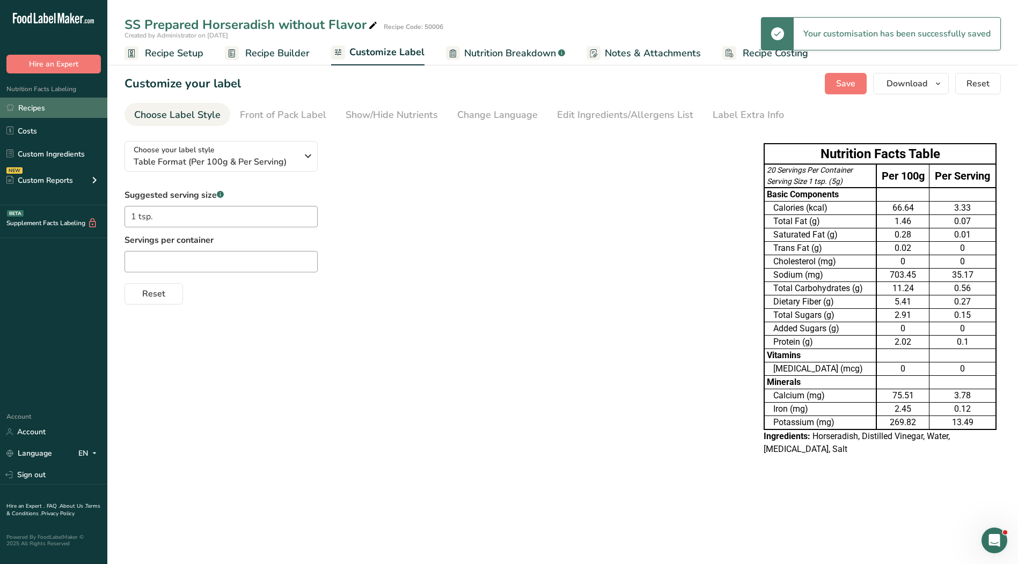
click at [26, 110] on link "Recipes" at bounding box center [53, 108] width 107 height 20
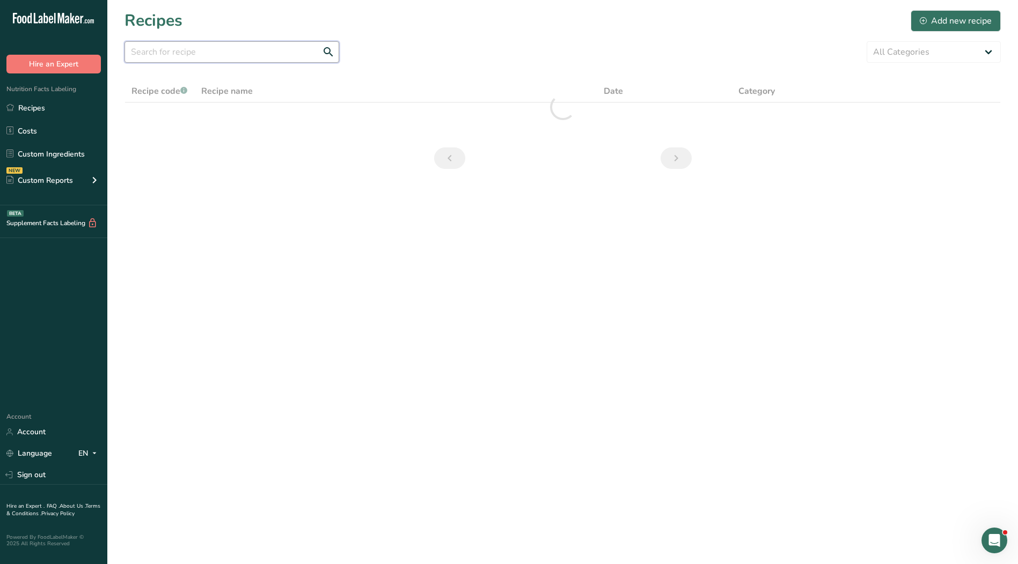
click at [245, 56] on input "text" at bounding box center [231, 51] width 215 height 21
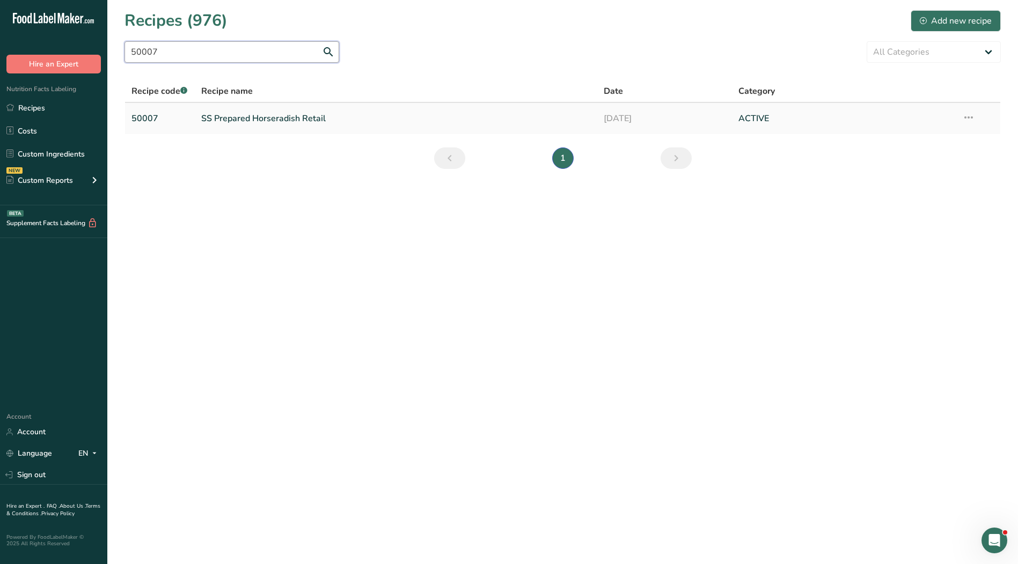
type input "50007"
click at [251, 123] on link "SS Prepared Horseradish Retail" at bounding box center [396, 118] width 390 height 23
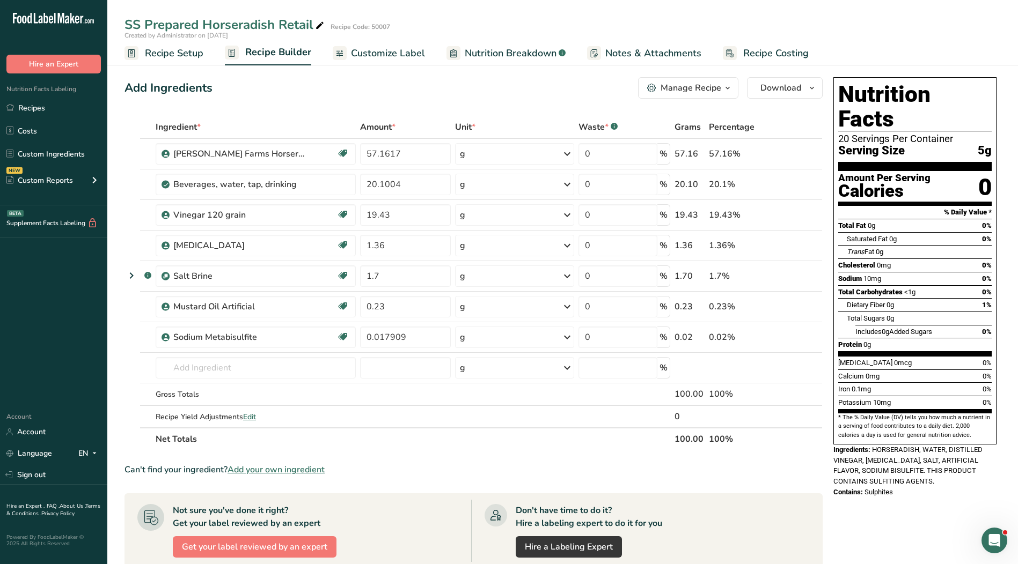
click at [392, 49] on span "Customize Label" at bounding box center [388, 53] width 74 height 14
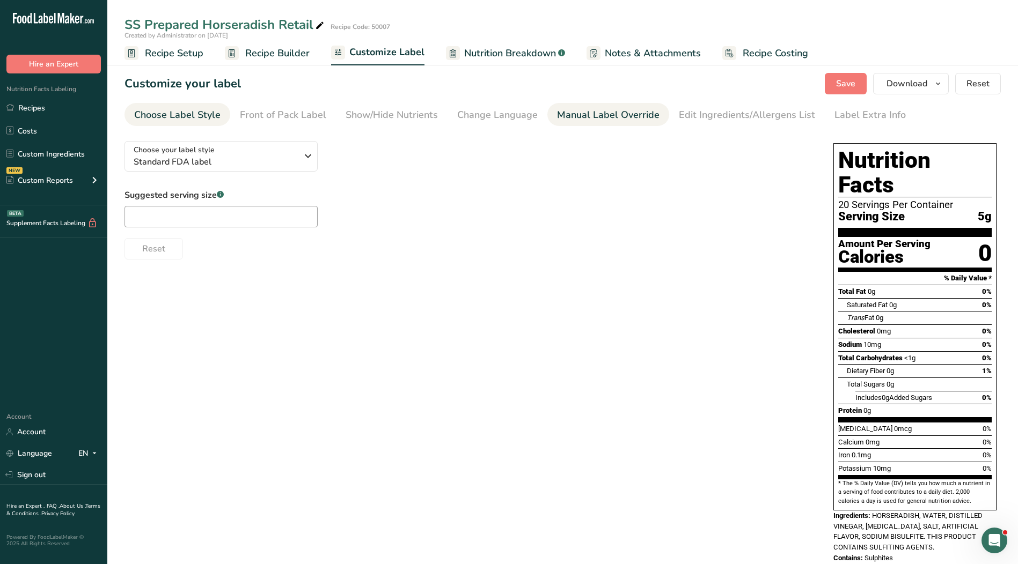
click at [591, 114] on div "Manual Label Override" at bounding box center [608, 115] width 102 height 14
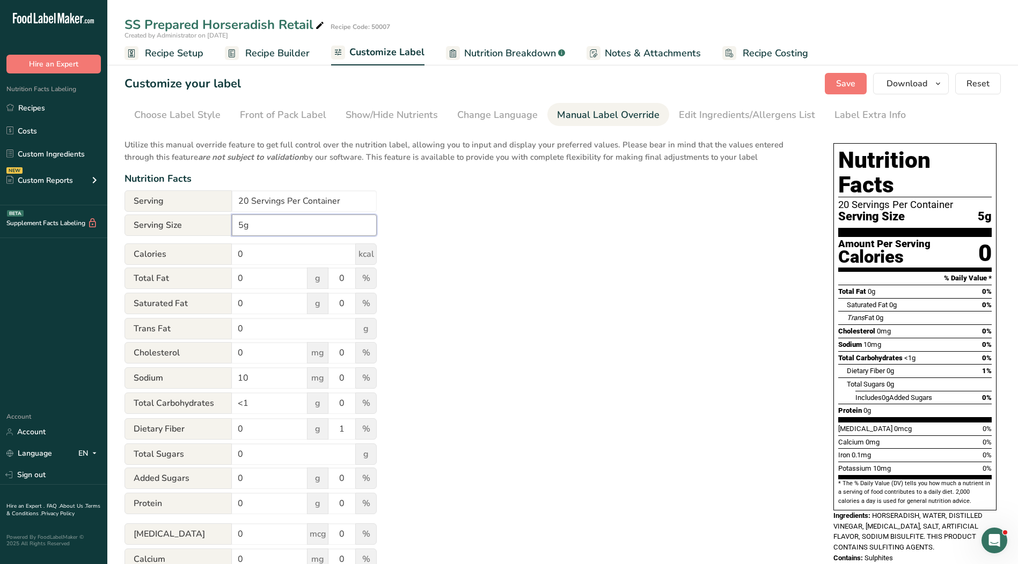
click at [234, 220] on input "5g" at bounding box center [304, 225] width 145 height 21
type input "1 tsp. 5g"
drag, startPoint x: 310, startPoint y: 200, endPoint x: 122, endPoint y: 203, distance: 187.8
click at [116, 202] on section "Customize your label Save Download Choose what to show on your downloaded label…" at bounding box center [562, 359] width 910 height 607
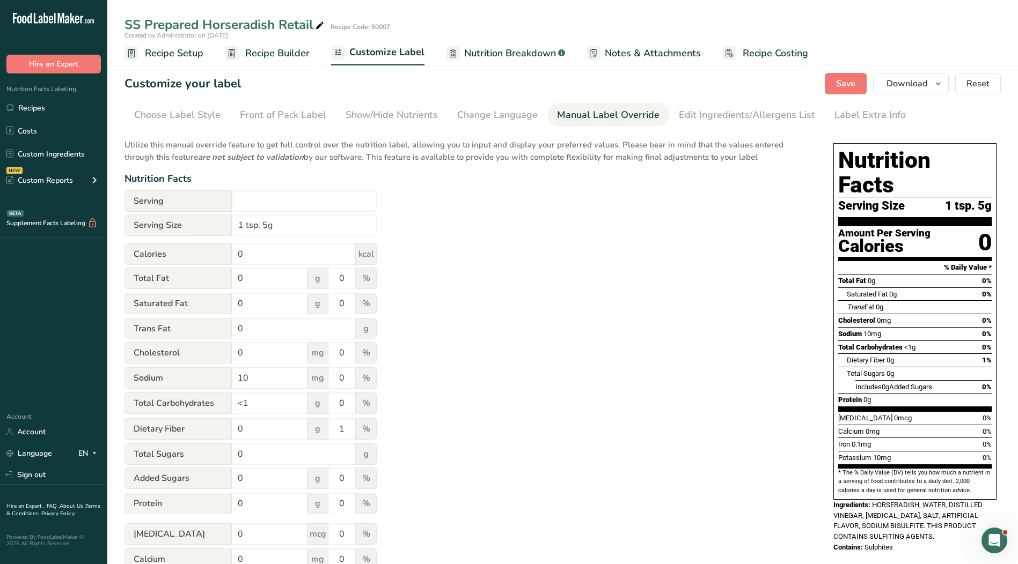
click at [257, 55] on span "Recipe Builder" at bounding box center [277, 53] width 64 height 14
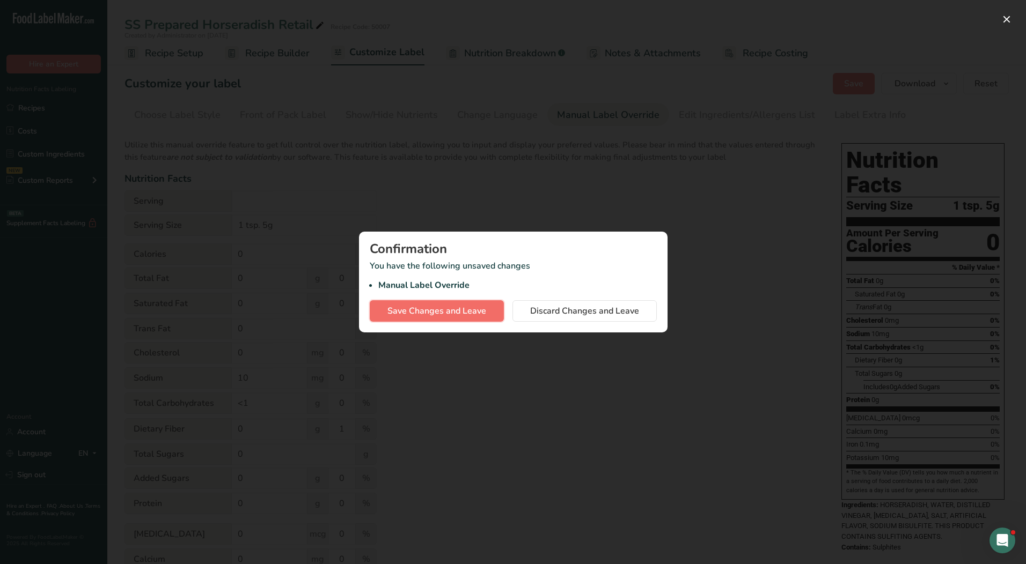
click at [459, 313] on span "Save Changes and Leave" at bounding box center [436, 311] width 99 height 13
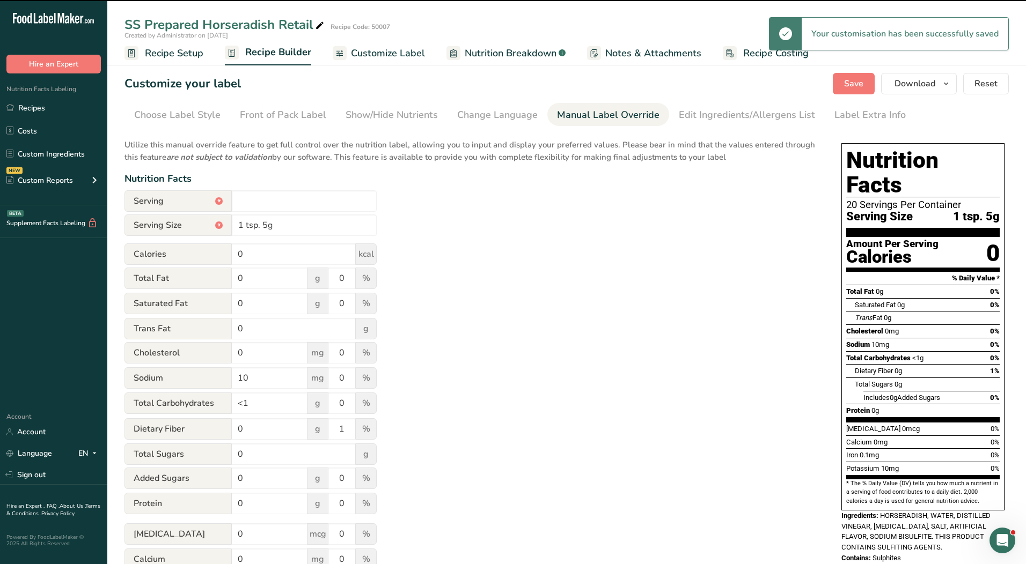
type input "20 Servings Per Container"
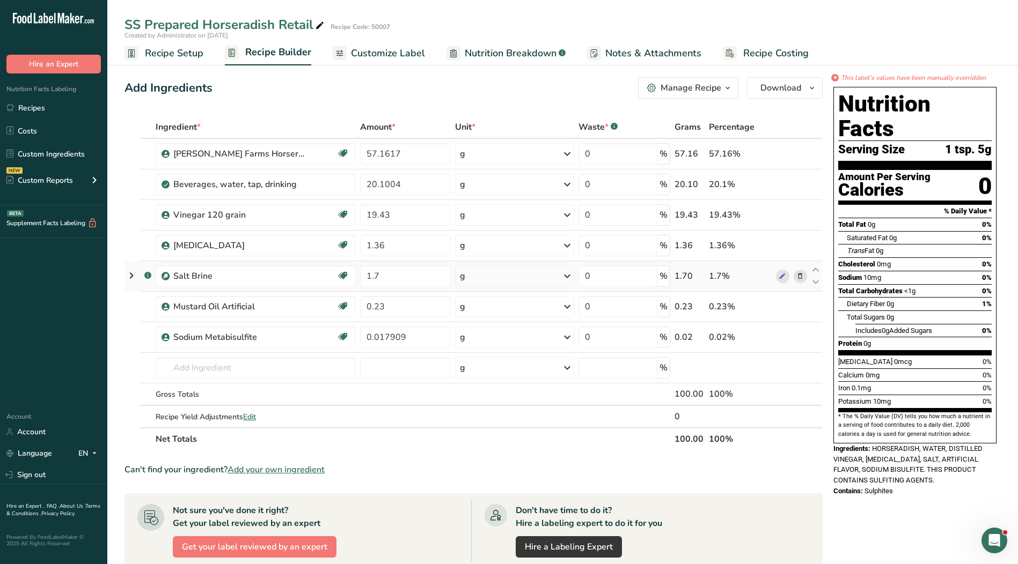
click at [131, 275] on icon at bounding box center [131, 275] width 13 height 19
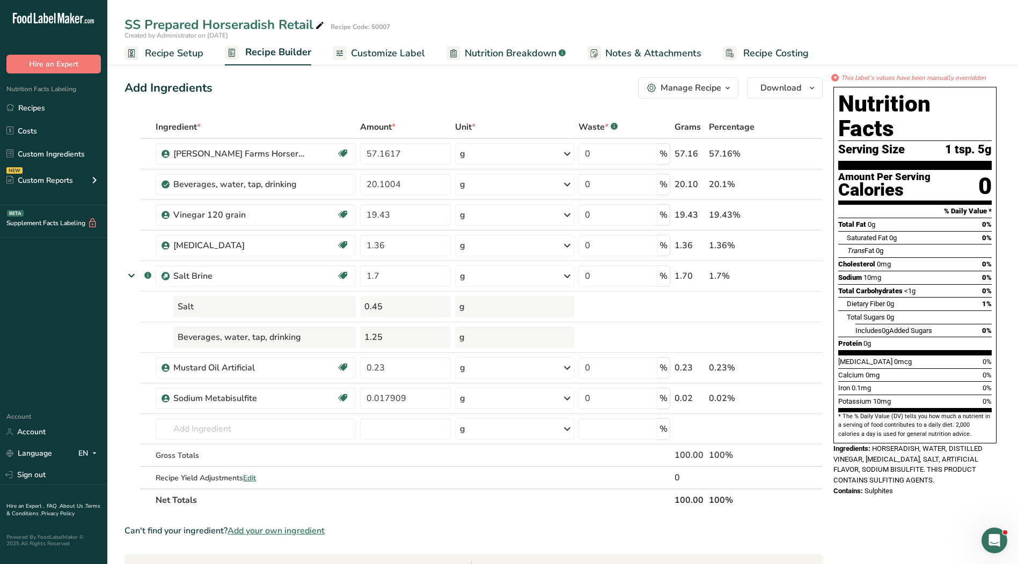
click at [380, 57] on span "Customize Label" at bounding box center [388, 53] width 74 height 14
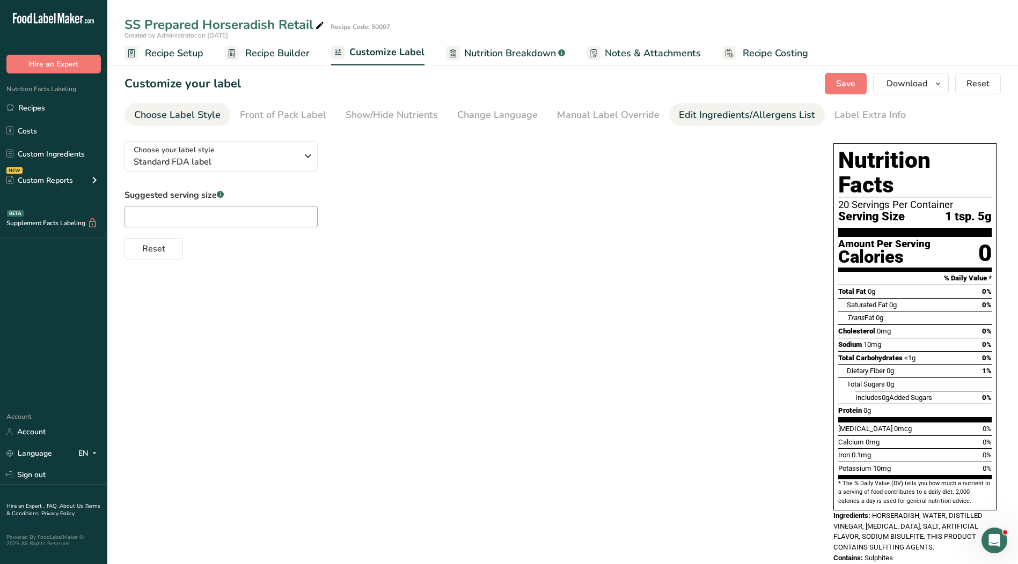
click at [710, 111] on div "Edit Ingredients/Allergens List" at bounding box center [747, 115] width 136 height 14
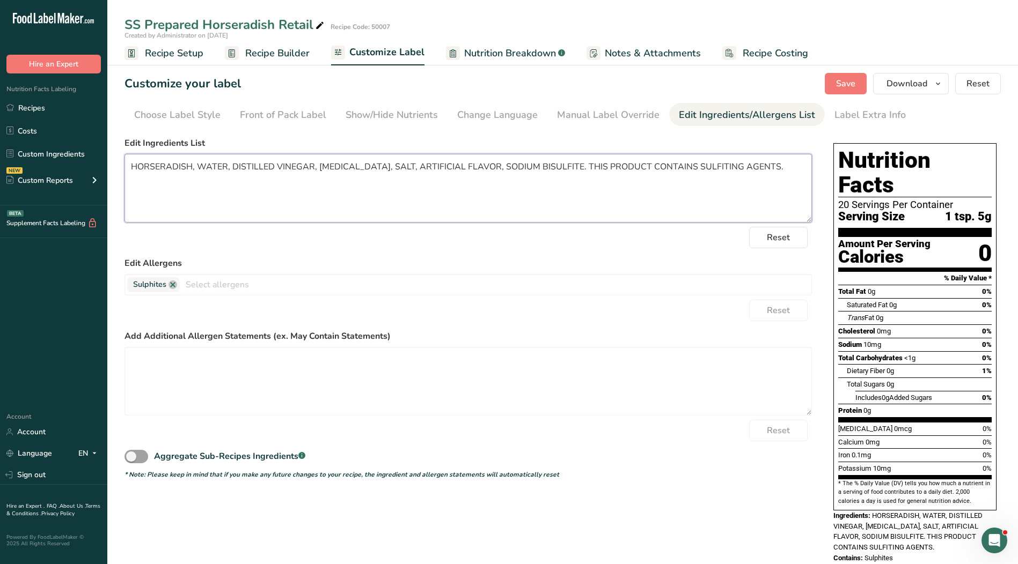
click at [379, 194] on textarea "HORSERADISH, WATER, DISTILLED VINEGAR, [MEDICAL_DATA], SALT, ARTIFICIAL FLAVOR,…" at bounding box center [467, 188] width 687 height 69
drag, startPoint x: 782, startPoint y: 165, endPoint x: 99, endPoint y: 151, distance: 683.0
click at [99, 151] on div ".a-20{fill:#fff;} Hire an Expert Nutrition Facts Labeling Recipes Costs Custom …" at bounding box center [509, 295] width 1018 height 591
paste textarea "orseradish, Water, Distilled Vinegar, [MEDICAL_DATA], Salt, Artificial Flavor, …"
type textarea "Horseradish, Water, Distilled Vinegar, [MEDICAL_DATA], Salt, Artificial Flavor,…"
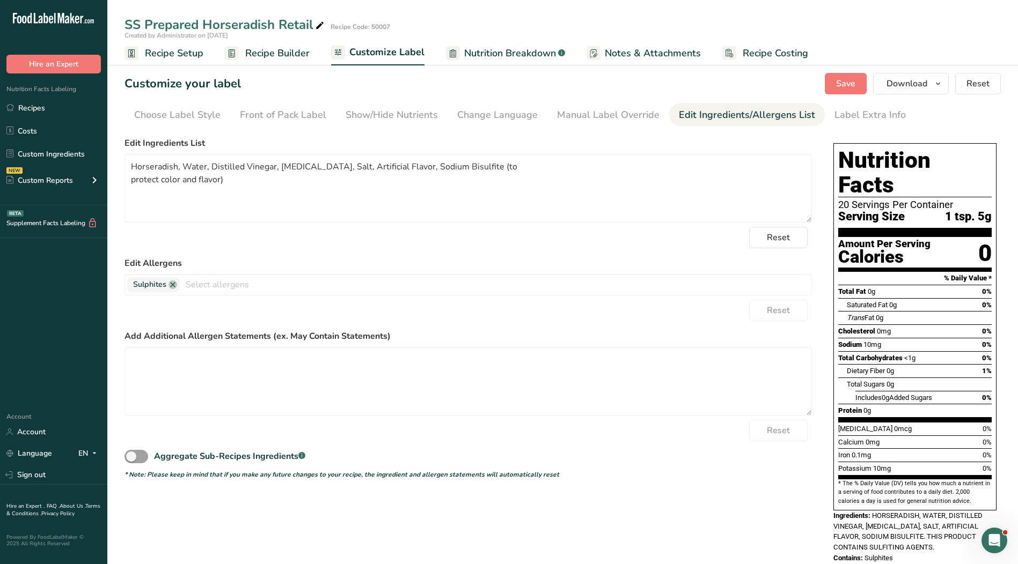
click at [329, 251] on form "Edit Ingredients List Horseradish, Water, Distilled Vinegar, [MEDICAL_DATA], Sa…" at bounding box center [467, 308] width 687 height 343
click at [848, 78] on span "Save" at bounding box center [845, 83] width 19 height 13
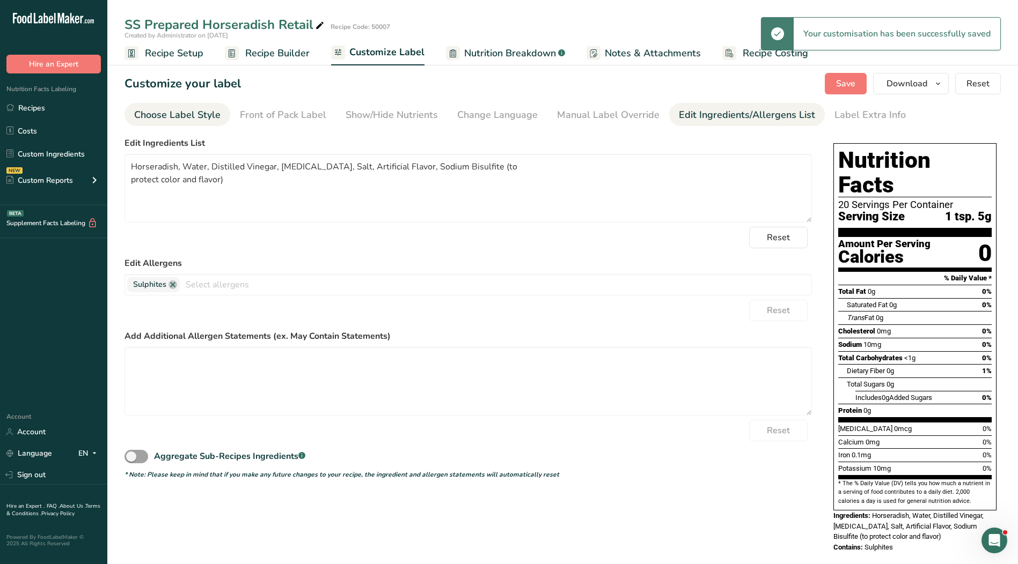
click at [185, 115] on div "Choose Label Style" at bounding box center [177, 115] width 86 height 14
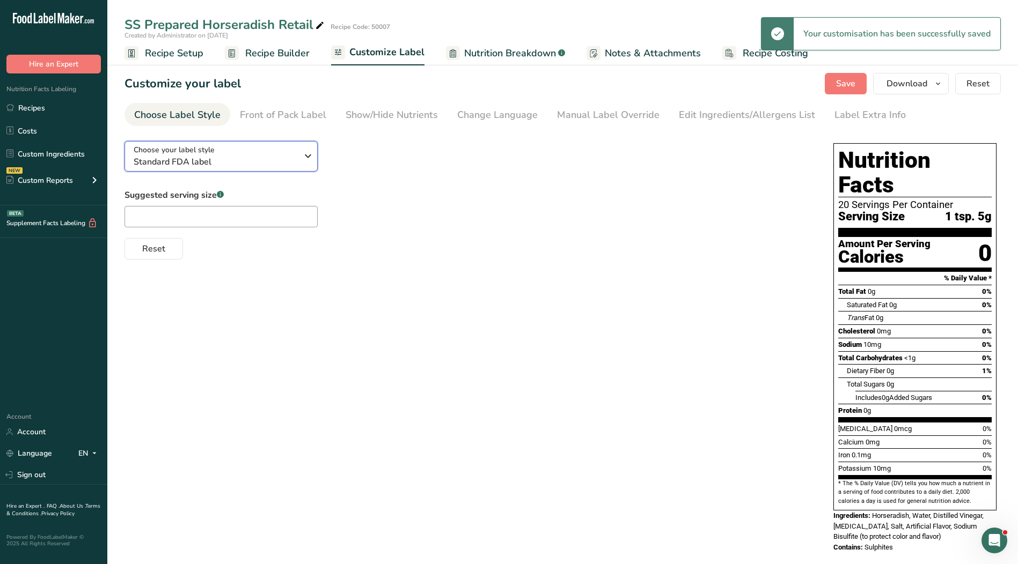
click at [208, 159] on span "Standard FDA label" at bounding box center [216, 162] width 164 height 13
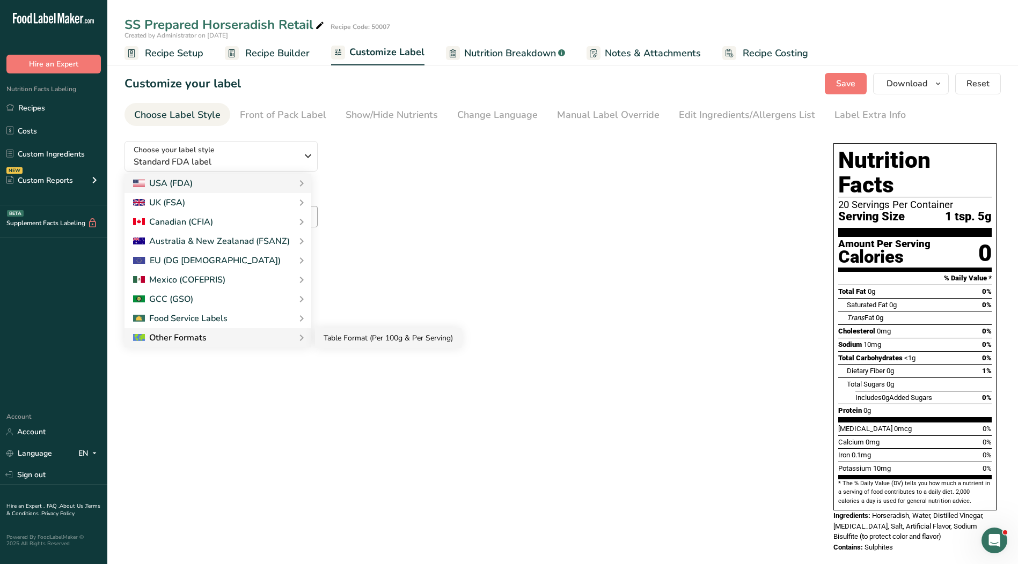
click at [341, 344] on link "Table Format (Per 100g & Per Serving)" at bounding box center [388, 338] width 146 height 20
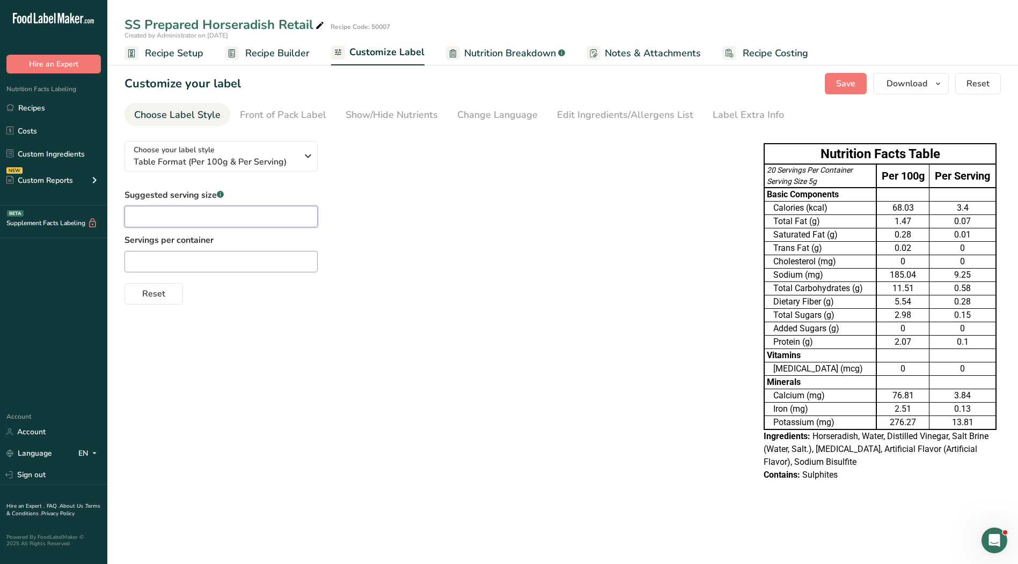
click at [239, 214] on input "text" at bounding box center [220, 216] width 193 height 21
type input "1 tsp."
click at [229, 267] on input "text" at bounding box center [220, 261] width 193 height 21
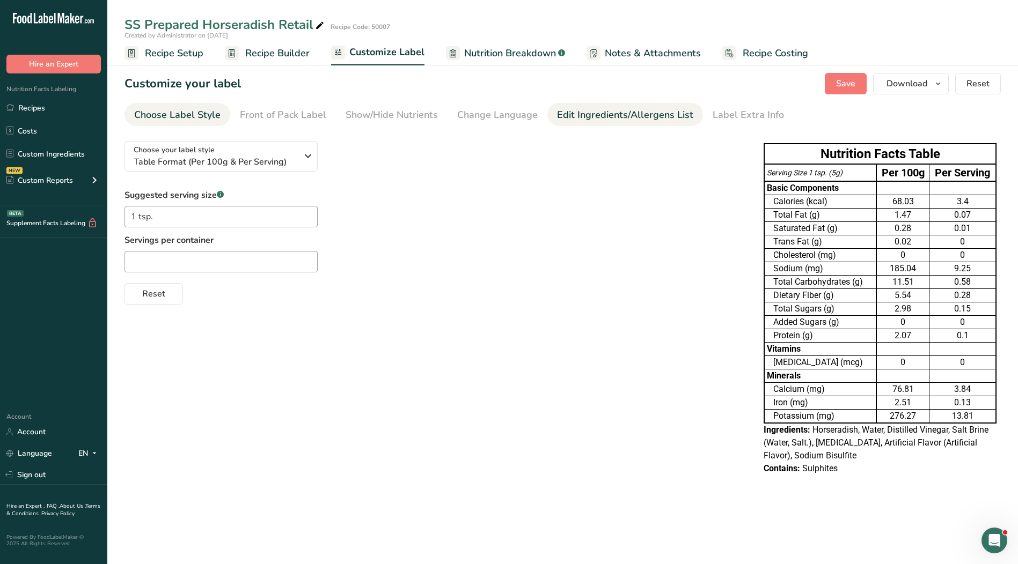
click at [587, 115] on div "Edit Ingredients/Allergens List" at bounding box center [625, 115] width 136 height 14
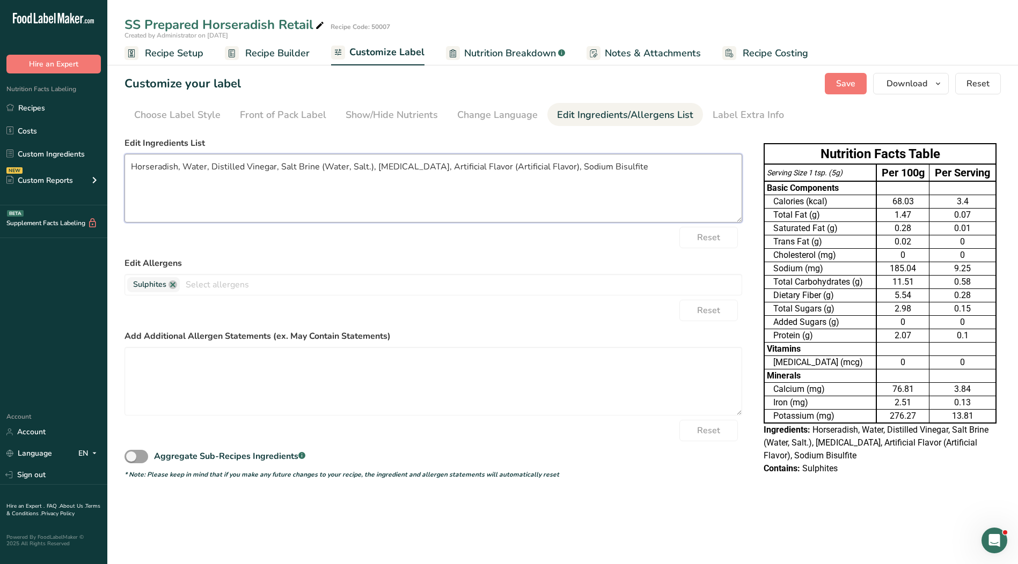
drag, startPoint x: 430, startPoint y: 178, endPoint x: 446, endPoint y: 178, distance: 15.6
click at [439, 178] on textarea "Horseradish, Water, Distilled Vinegar, Salt Brine (Water, Salt.), [MEDICAL_DATA…" at bounding box center [432, 188] width 617 height 69
drag, startPoint x: 632, startPoint y: 170, endPoint x: 73, endPoint y: 176, distance: 559.0
click at [73, 176] on div ".a-20{fill:#fff;} Hire an Expert Nutrition Facts Labeling Recipes Costs Custom …" at bounding box center [509, 282] width 1018 height 564
paste textarea "oybean Oil, Salt, Artificial Flavor, Sodium Bisulfite (to protect color and fla…"
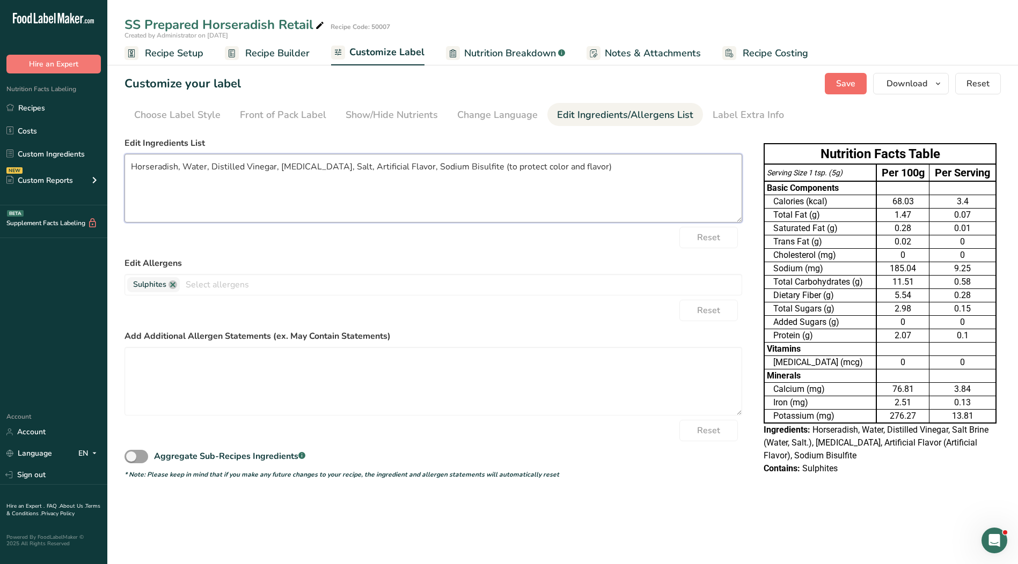
type textarea "Horseradish, Water, Distilled Vinegar, [MEDICAL_DATA], Salt, Artificial Flavor,…"
click at [856, 77] on button "Save" at bounding box center [846, 83] width 42 height 21
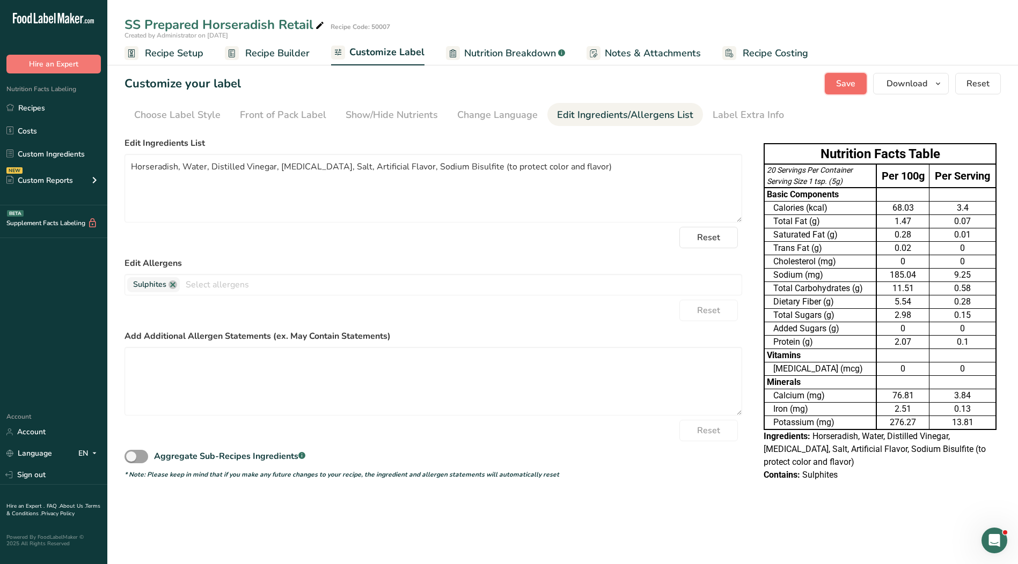
click at [855, 84] on span "Save" at bounding box center [845, 83] width 19 height 13
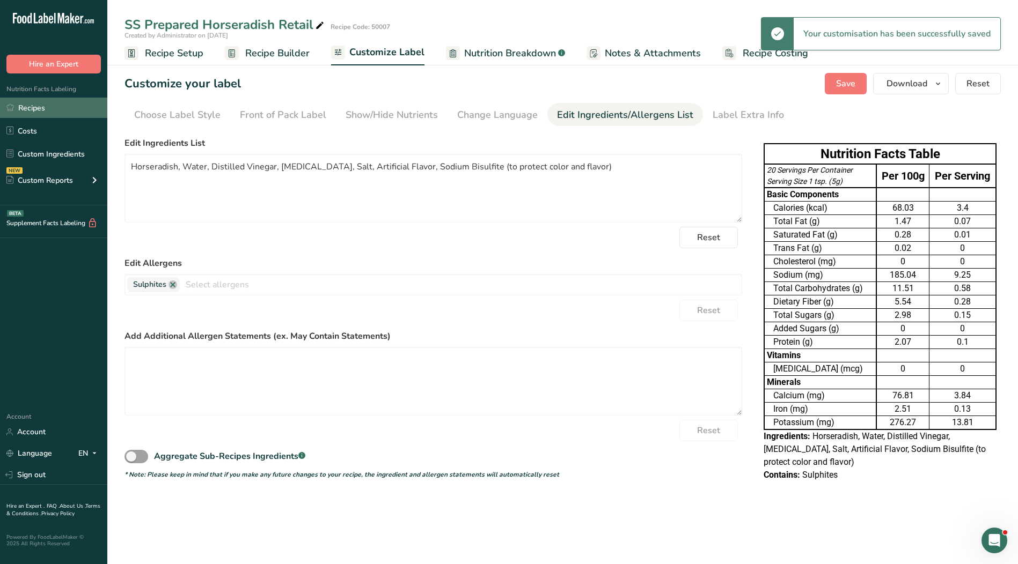
click at [30, 102] on link "Recipes" at bounding box center [53, 108] width 107 height 20
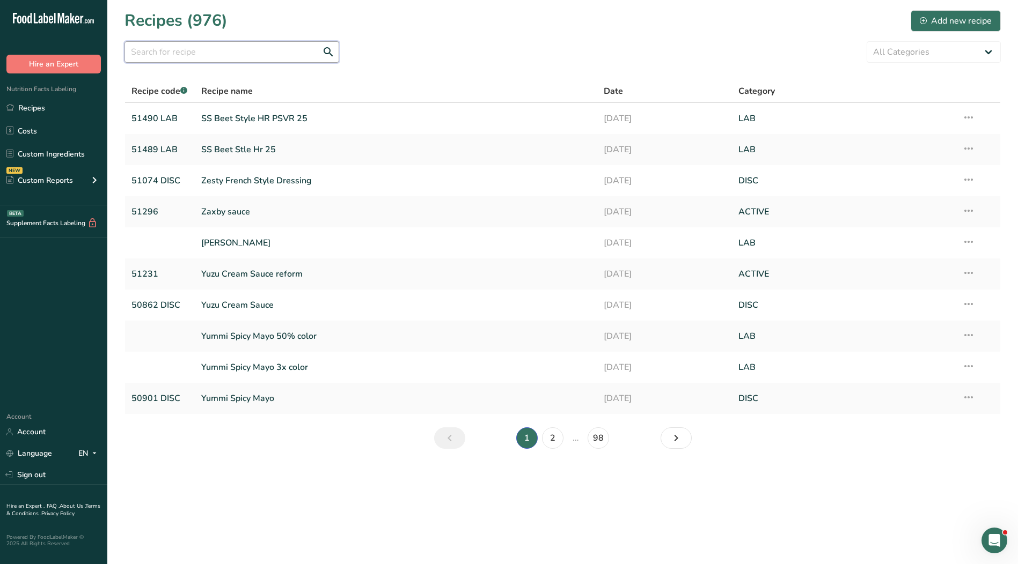
click at [183, 47] on input "text" at bounding box center [231, 51] width 215 height 21
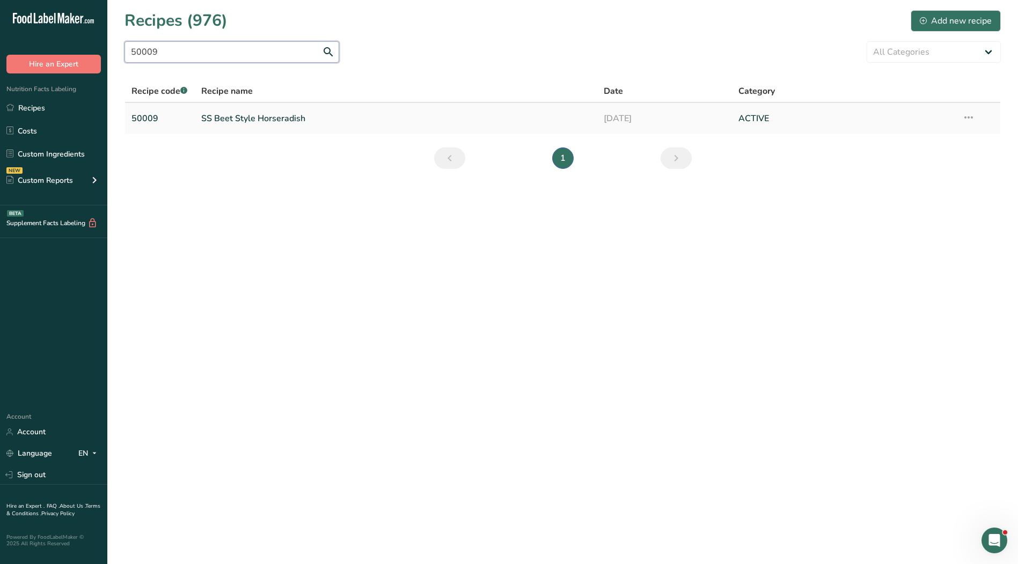
type input "50009"
click at [263, 116] on link "SS Beet Style Horseradish" at bounding box center [396, 118] width 390 height 23
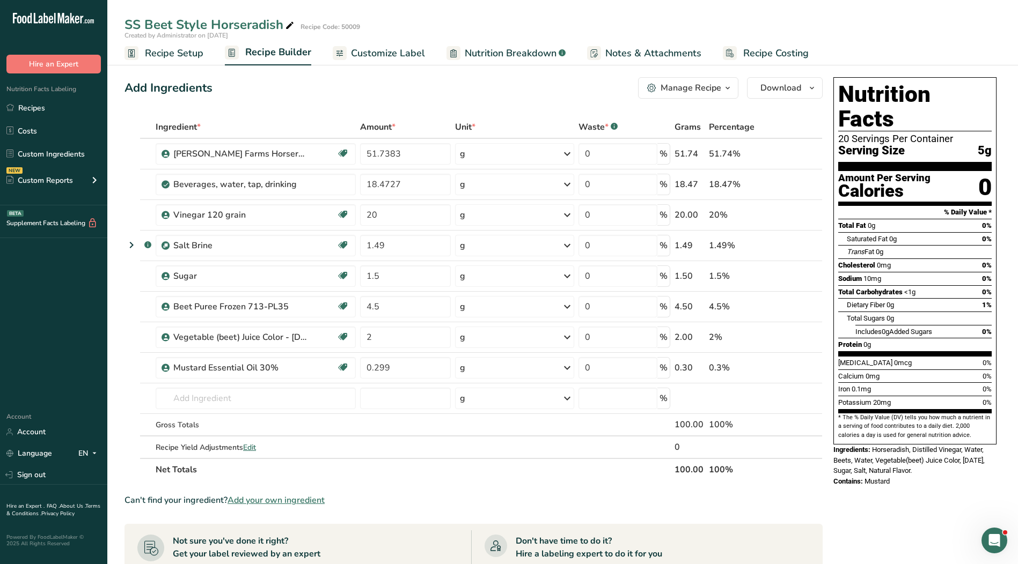
click at [388, 57] on span "Customize Label" at bounding box center [388, 53] width 74 height 14
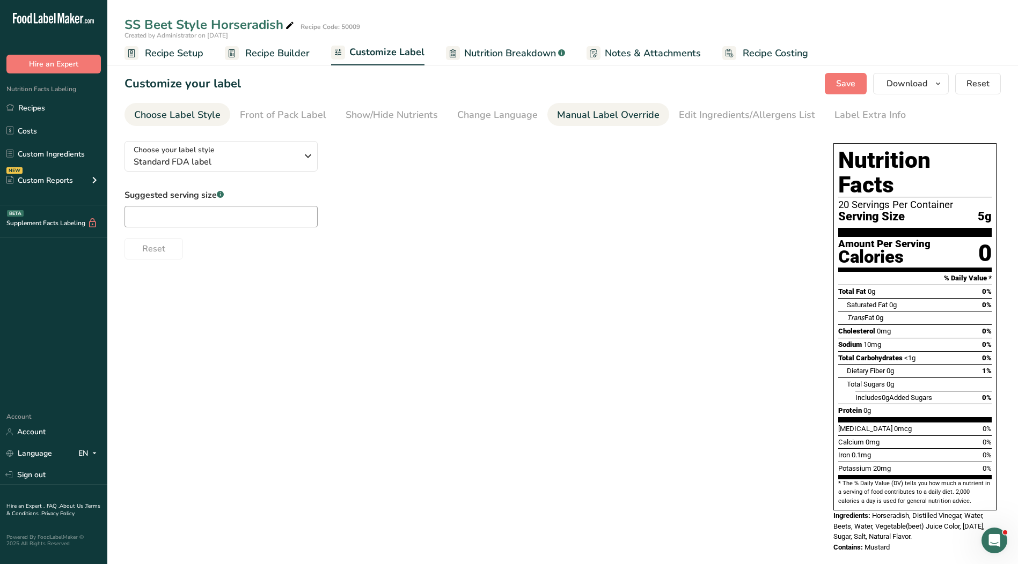
click at [608, 120] on div "Manual Label Override" at bounding box center [608, 115] width 102 height 14
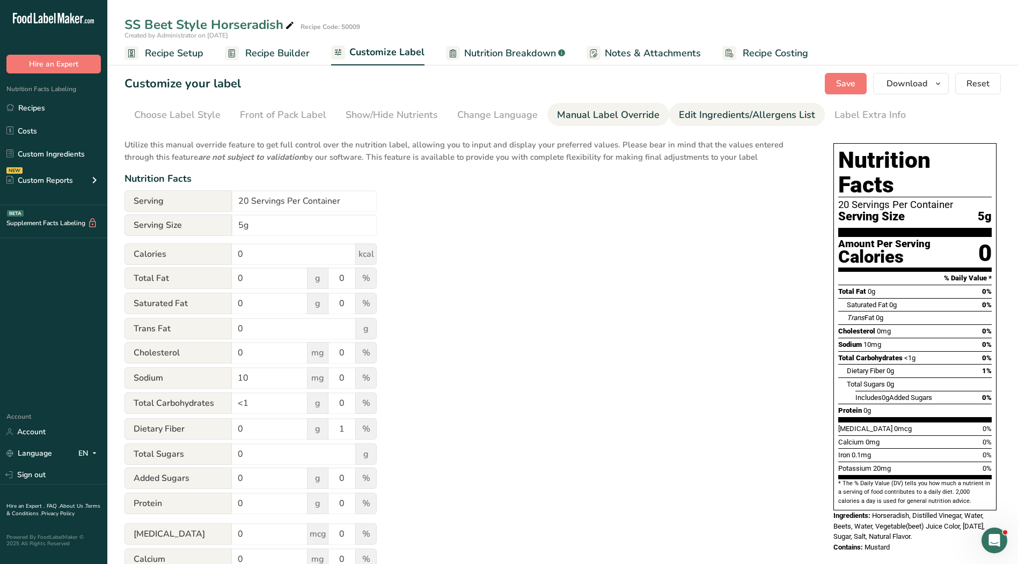
click at [731, 123] on link "Edit Ingredients/Allergens List" at bounding box center [747, 115] width 136 height 24
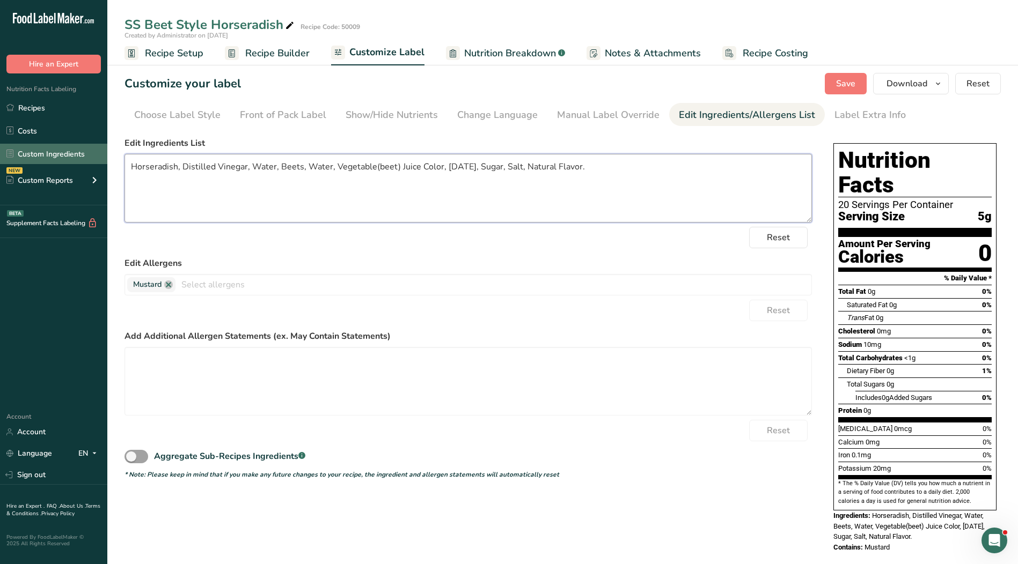
drag, startPoint x: 593, startPoint y: 168, endPoint x: 82, endPoint y: 161, distance: 510.8
click at [80, 162] on div ".a-20{fill:#fff;} Hire an Expert Nutrition Facts Labeling Recipes Costs Custom …" at bounding box center [509, 290] width 1018 height 581
paste textarea "Water, Distilled Vinegar, Beets, Beet Juice for Colo"
type textarea "Horseradish, Water, Distilled Vinegar, Beets, Beet Juice for Color, Sugar, Salt…"
click at [859, 78] on button "Save" at bounding box center [846, 83] width 42 height 21
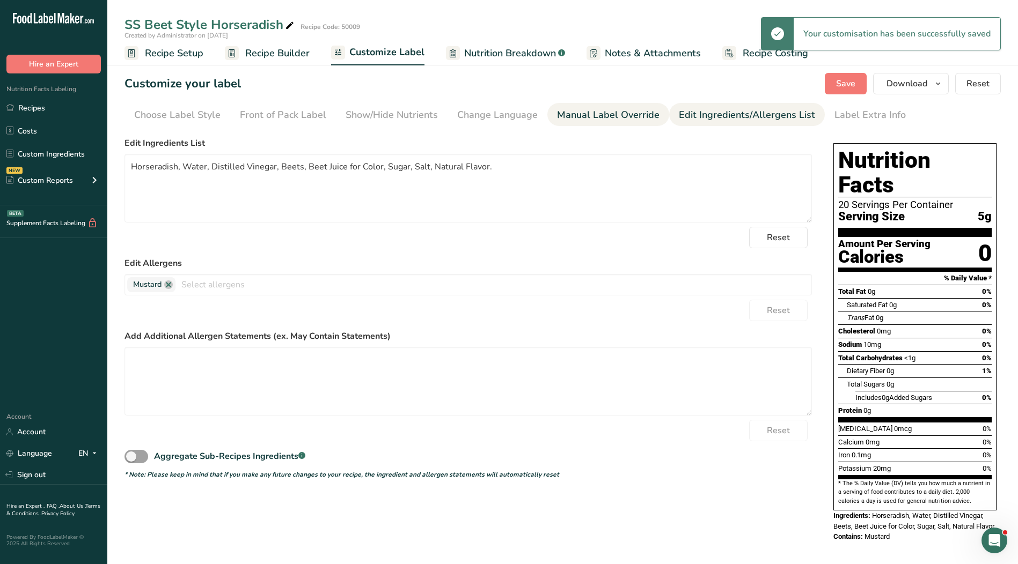
click at [590, 118] on div "Manual Label Override" at bounding box center [608, 115] width 102 height 14
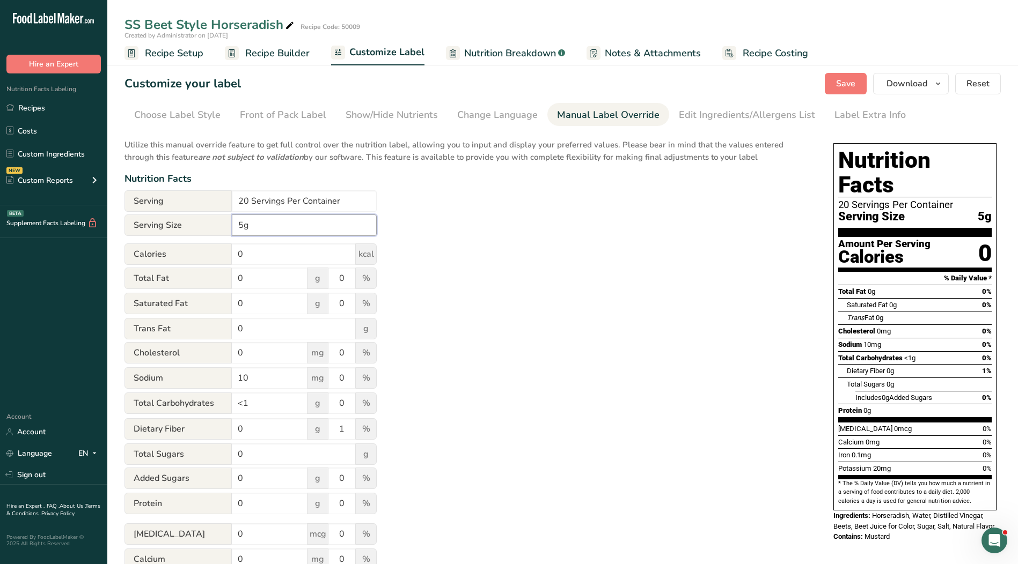
drag, startPoint x: 233, startPoint y: 226, endPoint x: 270, endPoint y: 233, distance: 37.8
click at [233, 226] on input "5g" at bounding box center [304, 225] width 145 height 21
type input "1 tsp. 5g"
drag, startPoint x: 363, startPoint y: 201, endPoint x: 173, endPoint y: 194, distance: 190.6
click at [173, 194] on div "Serving 20 Servings Per Container" at bounding box center [250, 200] width 252 height 21
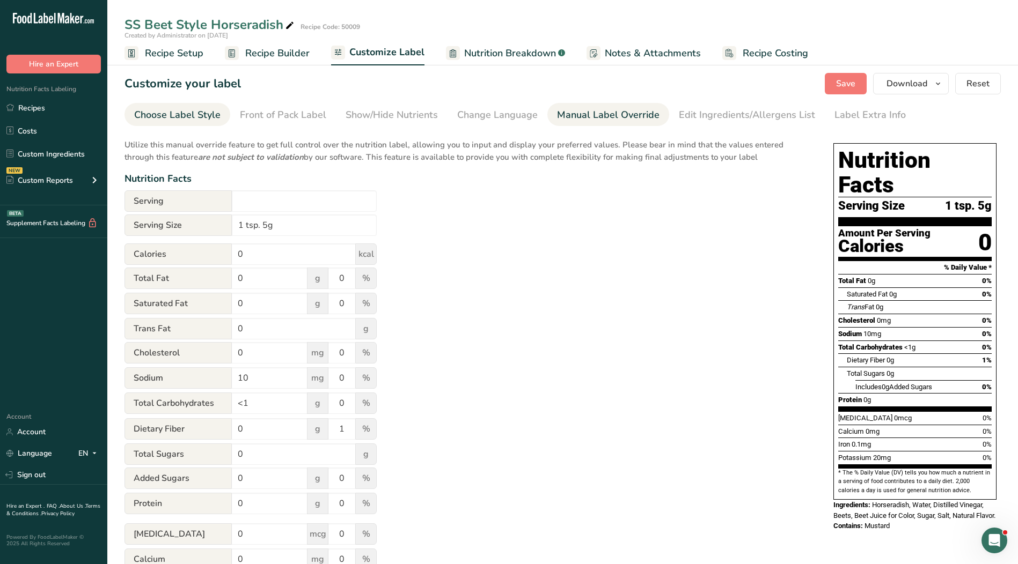
click at [182, 115] on div "Choose Label Style" at bounding box center [177, 115] width 86 height 14
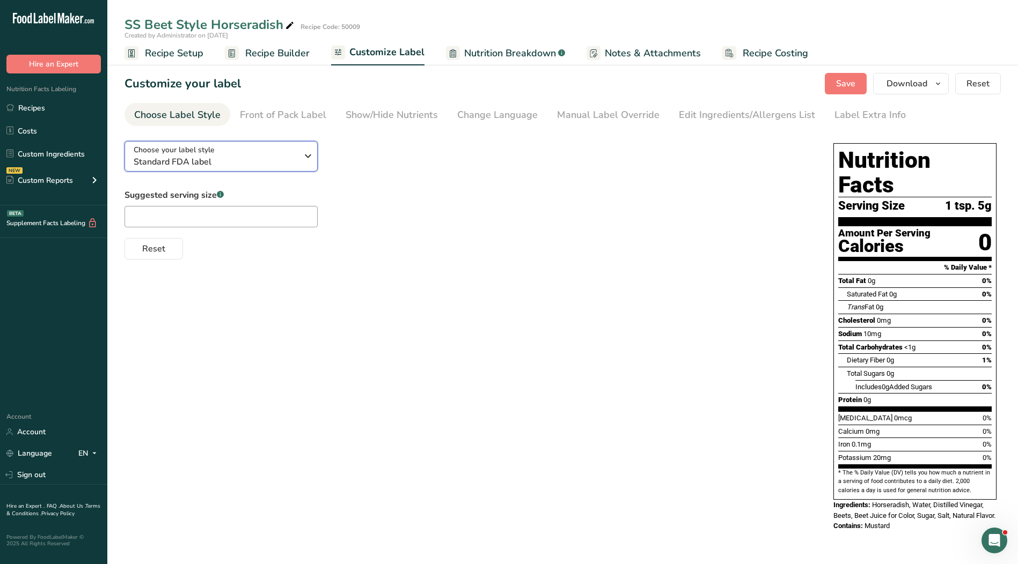
click at [284, 160] on span "Standard FDA label" at bounding box center [216, 162] width 164 height 13
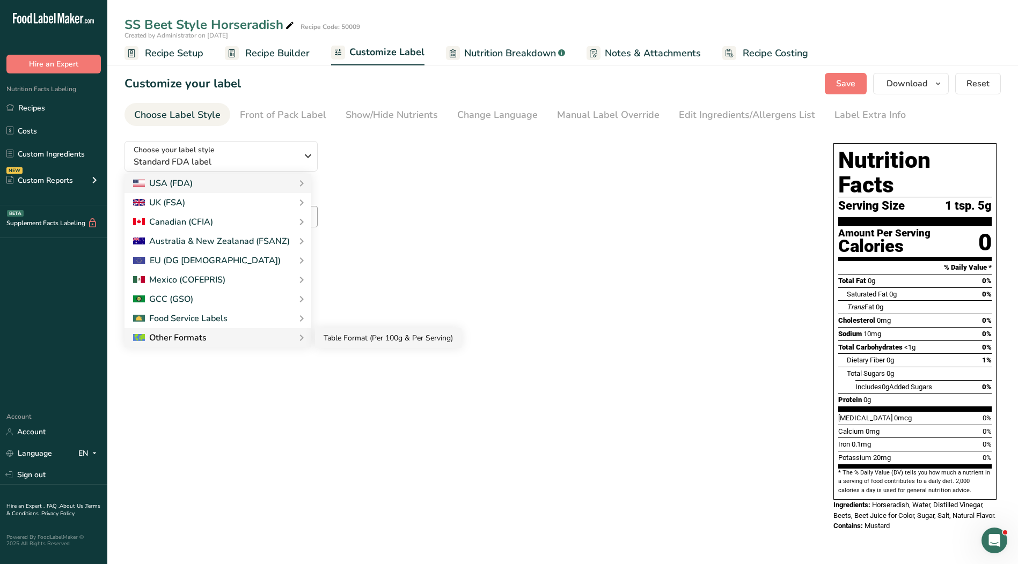
click at [347, 344] on link "Table Format (Per 100g & Per Serving)" at bounding box center [388, 338] width 146 height 20
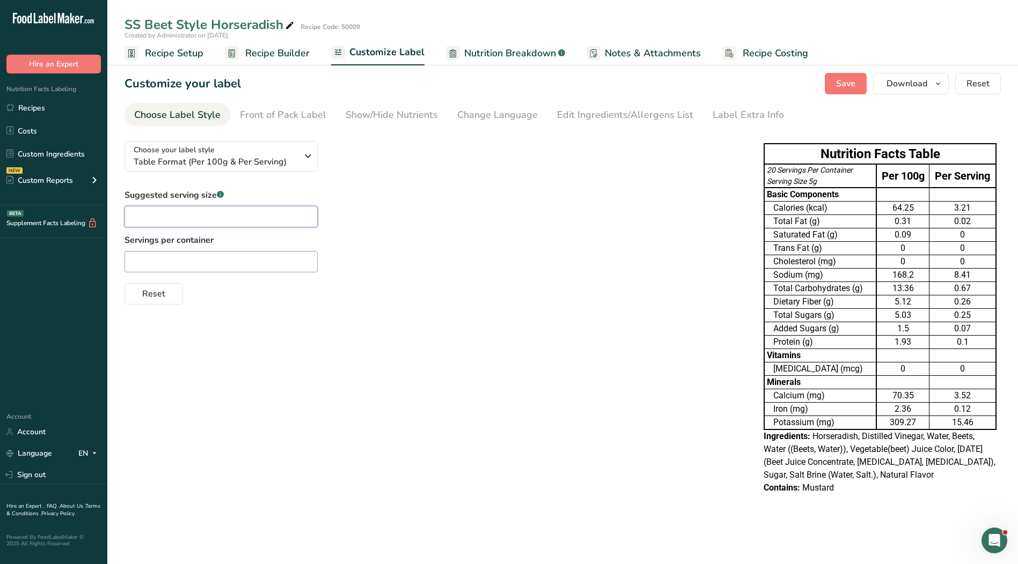
click at [285, 219] on input "text" at bounding box center [220, 216] width 193 height 21
type input "1 tsp."
click at [295, 266] on input "text" at bounding box center [220, 261] width 193 height 21
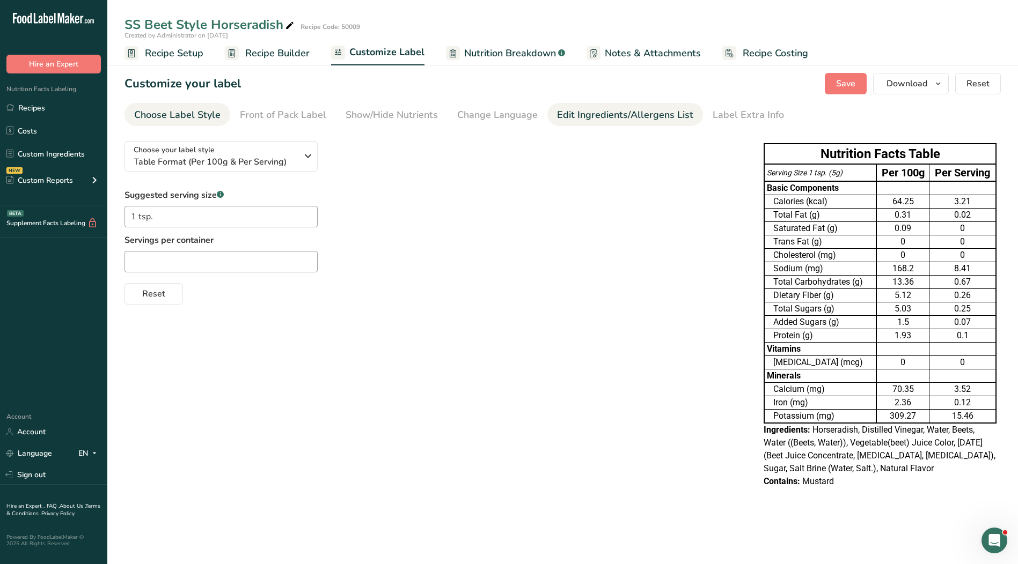
click at [571, 115] on div "Edit Ingredients/Allergens List" at bounding box center [625, 115] width 136 height 14
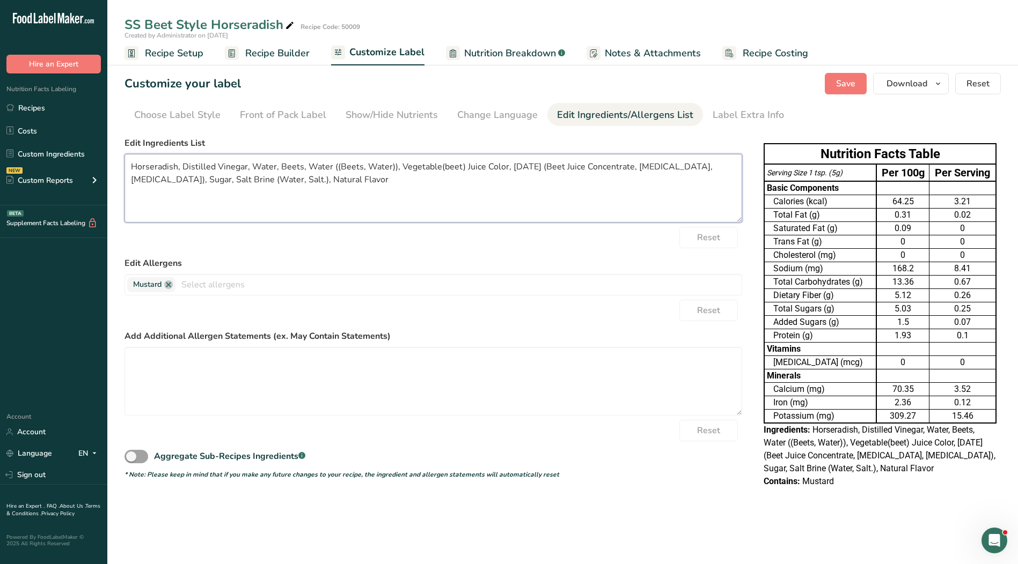
drag, startPoint x: 457, startPoint y: 209, endPoint x: 446, endPoint y: 204, distance: 11.8
click at [454, 209] on textarea "Horseradish, Distilled Vinegar, Water, Beets, Water ((Beets, Water)), Vegetable…" at bounding box center [432, 188] width 617 height 69
drag, startPoint x: 399, startPoint y: 197, endPoint x: 109, endPoint y: 160, distance: 292.1
click at [109, 160] on section "Customize your label Save Download Choose what to show on your downloaded label…" at bounding box center [562, 286] width 910 height 460
paste textarea "Water, Beets, [MEDICAL_DATA], Beet Juice for Color, Sugar, Salt."
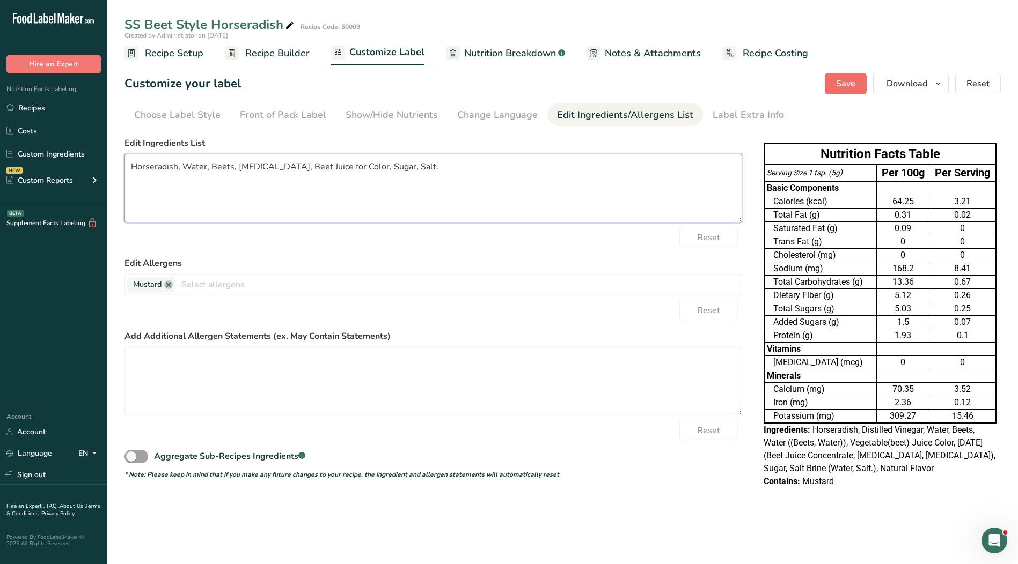
type textarea "Horseradish, Water, Beets, [MEDICAL_DATA], Beet Juice for Color, Sugar, Salt."
click at [848, 89] on span "Save" at bounding box center [845, 83] width 19 height 13
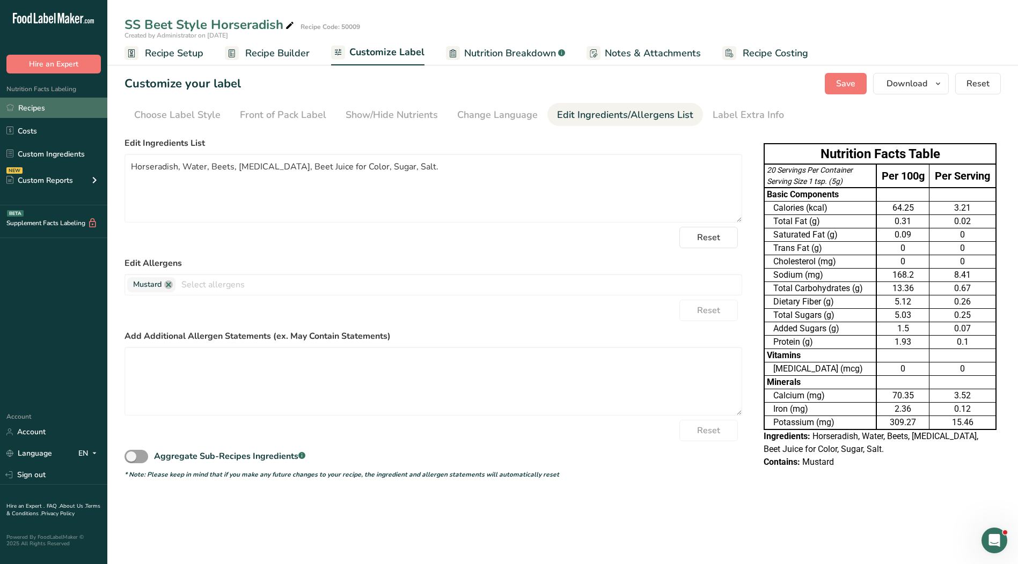
click at [62, 109] on link "Recipes" at bounding box center [53, 108] width 107 height 20
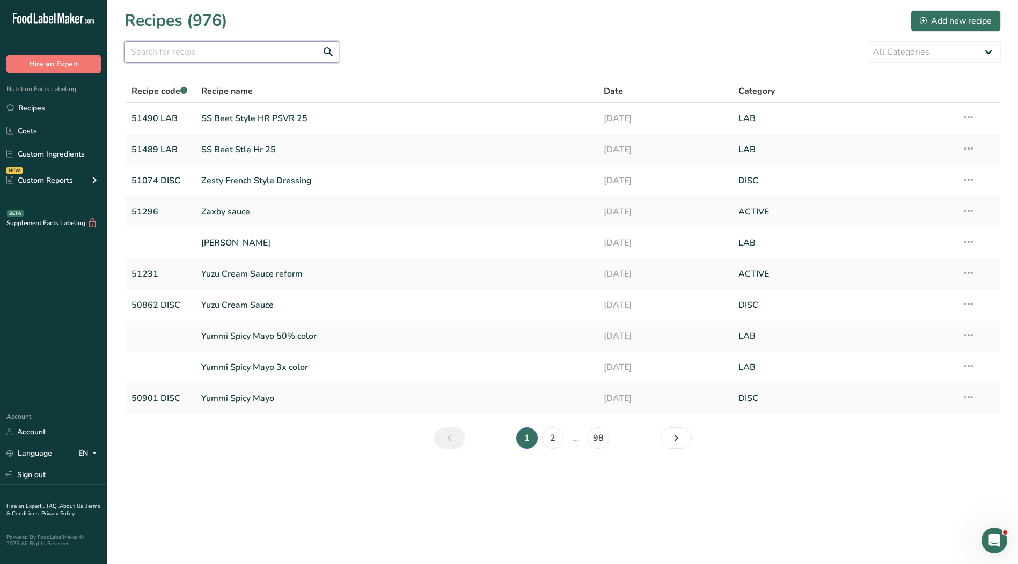
click at [236, 53] on input "text" at bounding box center [231, 51] width 215 height 21
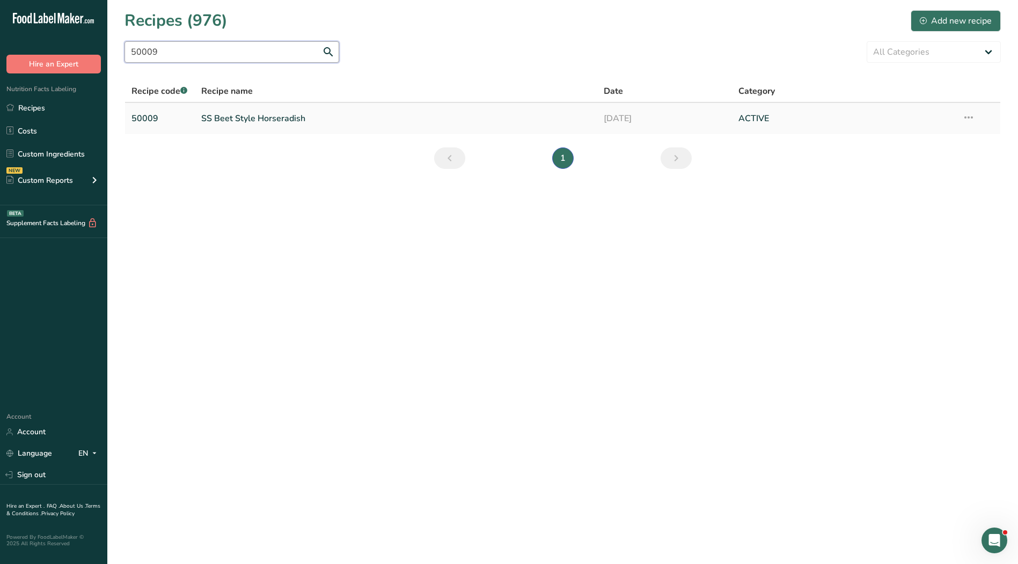
type input "50009"
click at [150, 117] on link "50009" at bounding box center [159, 118] width 57 height 23
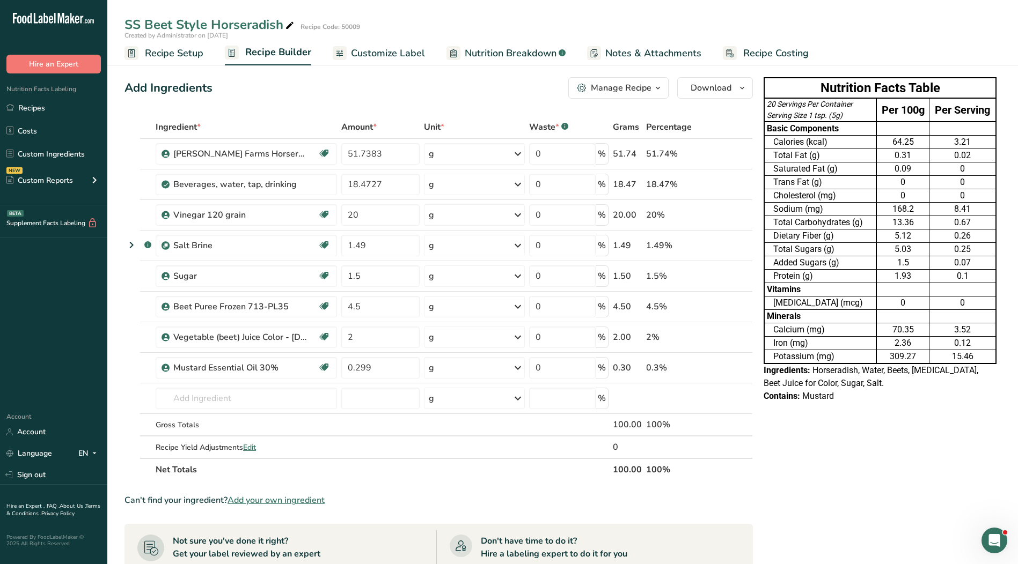
click at [155, 57] on span "Recipe Setup" at bounding box center [174, 53] width 58 height 14
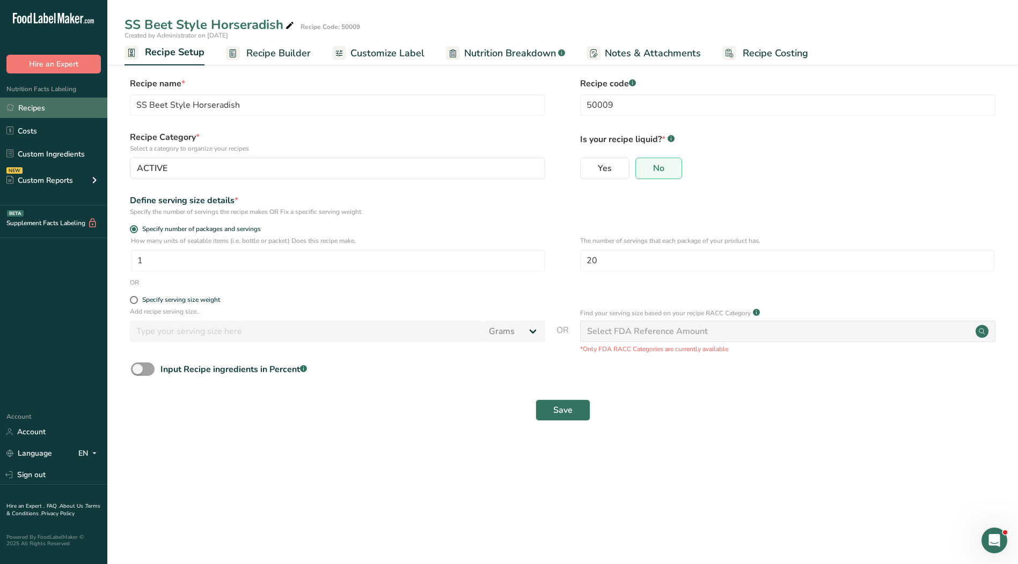
click at [38, 101] on link "Recipes" at bounding box center [53, 108] width 107 height 20
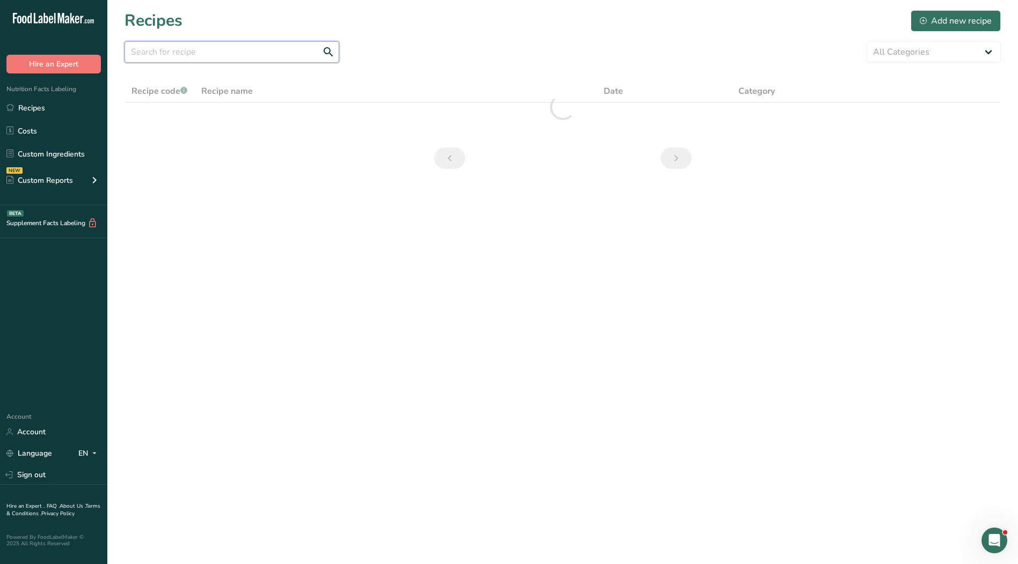
click at [192, 56] on input "text" at bounding box center [231, 51] width 215 height 21
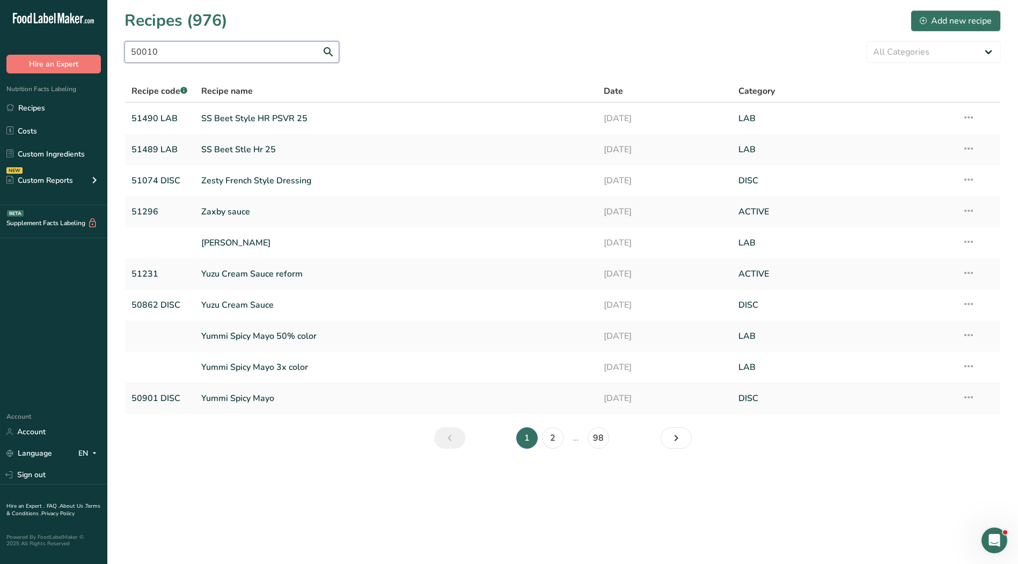
type input "50010"
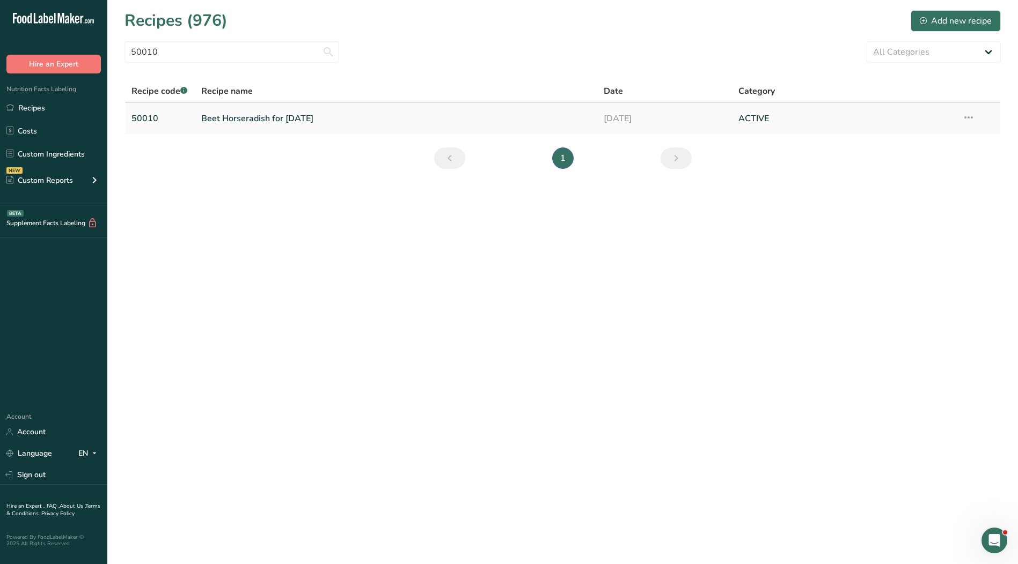
click at [216, 118] on link "Beet Horseradish for [DATE]" at bounding box center [396, 118] width 390 height 23
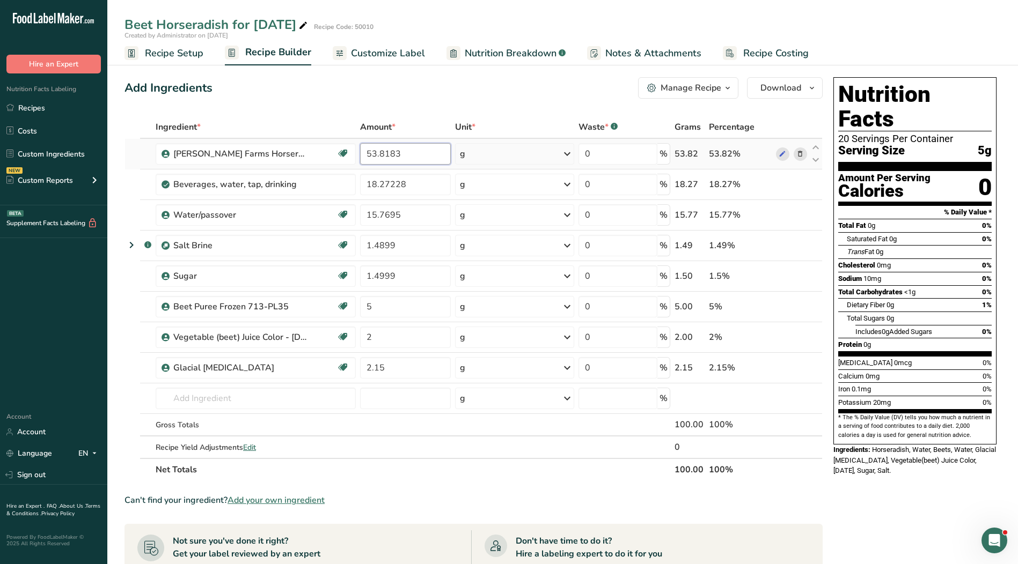
click at [413, 149] on input "53.8183" at bounding box center [405, 153] width 91 height 21
click at [382, 153] on input "53.8183" at bounding box center [405, 153] width 91 height 21
type input "53.6183"
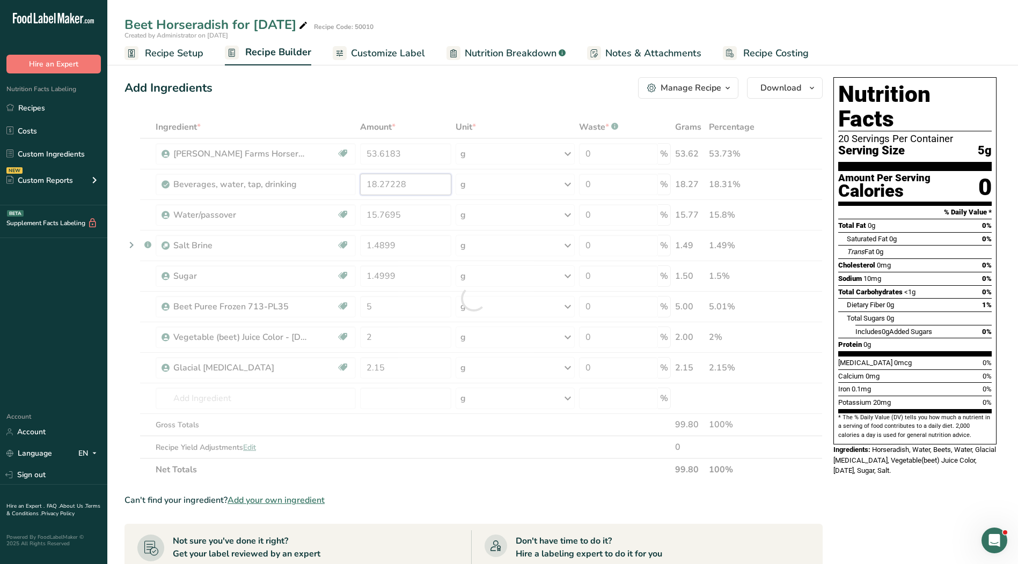
drag, startPoint x: 387, startPoint y: 185, endPoint x: 399, endPoint y: 185, distance: 12.3
click at [387, 185] on div "Ingredient * Amount * Unit * Waste * .a-a{fill:#347362;}.b-a{fill:#fff;} Grams …" at bounding box center [473, 298] width 698 height 365
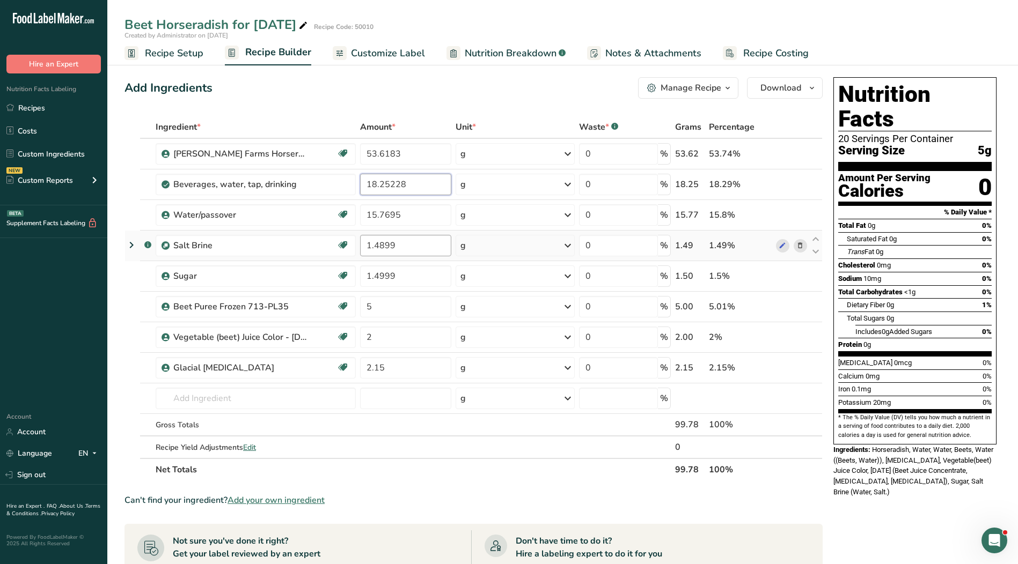
type input "18.25228"
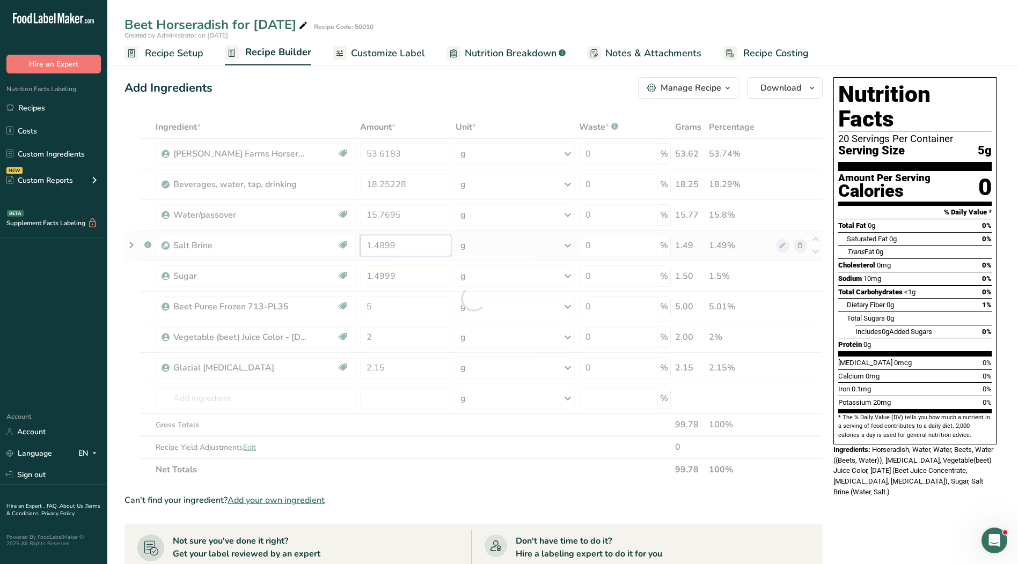
click at [403, 246] on div "Ingredient * Amount * Unit * Waste * .a-a{fill:#347362;}.b-a{fill:#fff;} Grams …" at bounding box center [473, 298] width 698 height 365
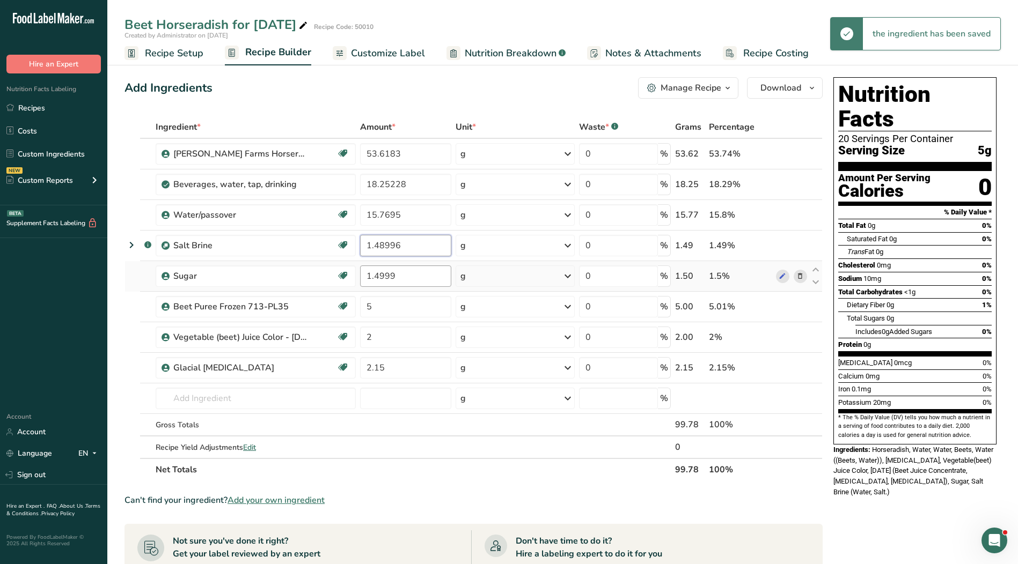
type input "1.48996"
click at [415, 274] on div "Ingredient * Amount * Unit * Waste * .a-a{fill:#347362;}.b-a{fill:#fff;} Grams …" at bounding box center [473, 298] width 698 height 365
type input "1.49996"
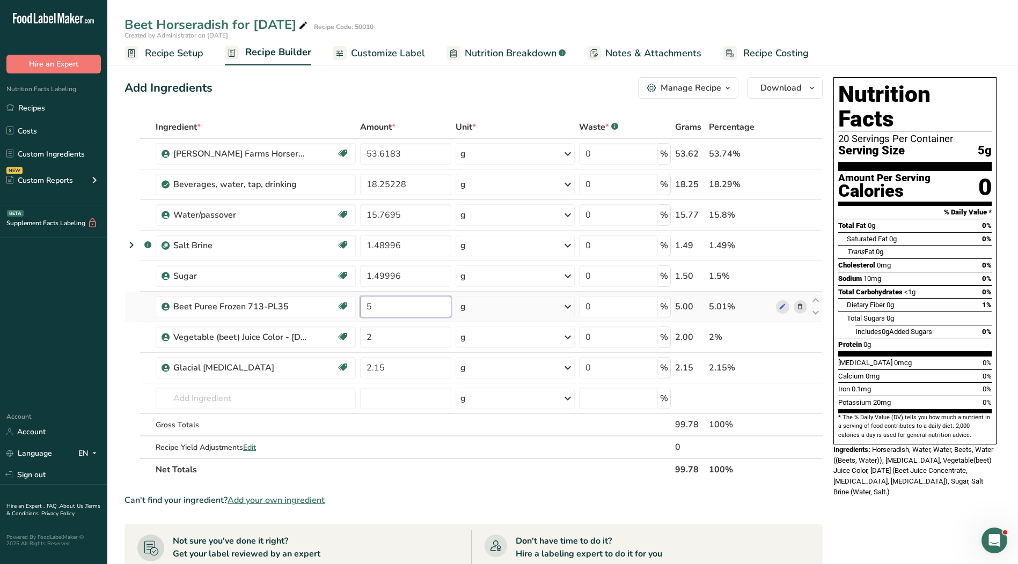
click at [390, 310] on div "Ingredient * Amount * Unit * Waste * .a-a{fill:#347362;}.b-a{fill:#fff;} Grams …" at bounding box center [473, 298] width 698 height 365
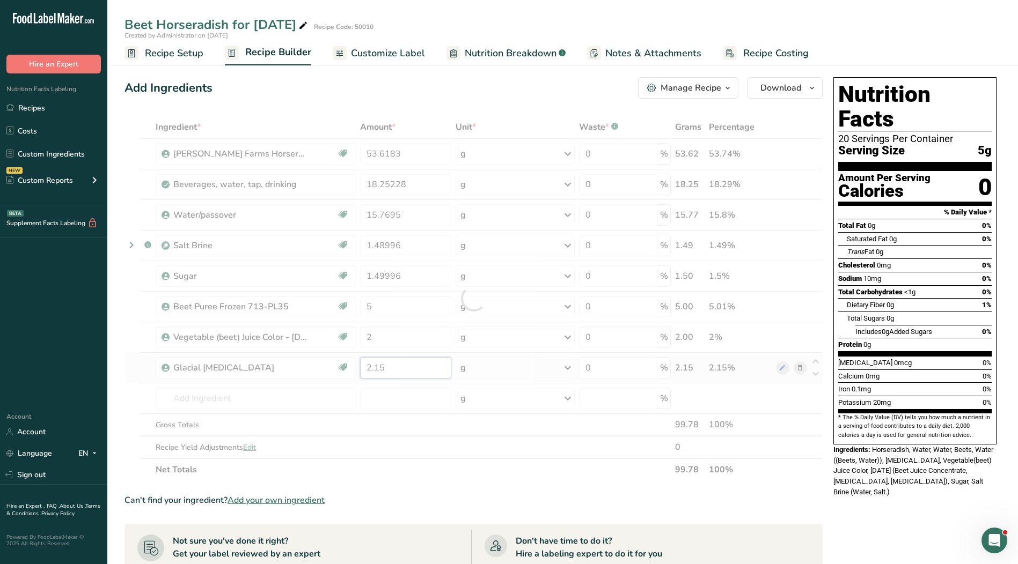
click at [388, 364] on div "Ingredient * Amount * Unit * Waste * .a-a{fill:#347362;}.b-a{fill:#fff;} Grams …" at bounding box center [473, 298] width 698 height 365
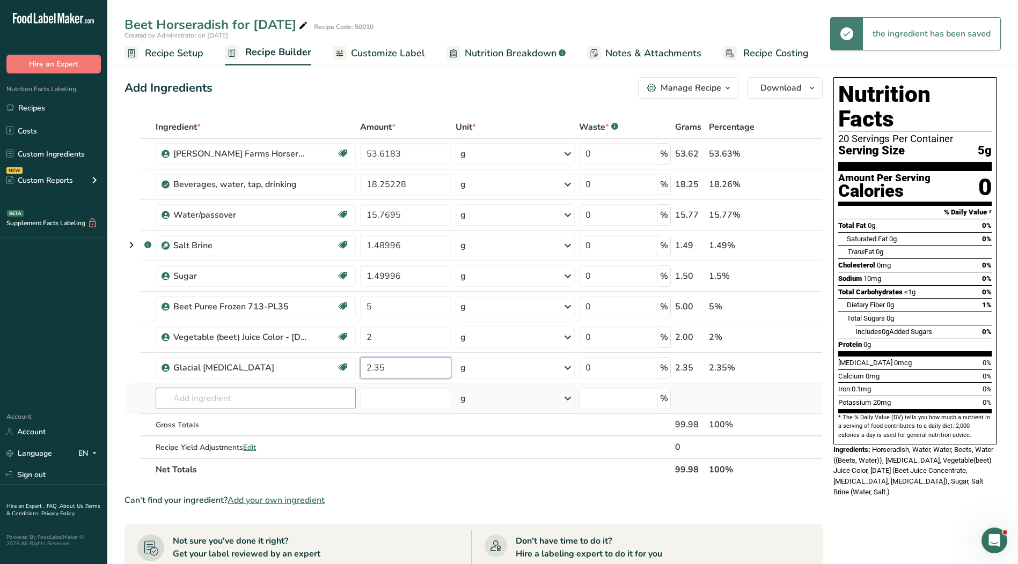
type input "2.35"
click at [279, 398] on div "Ingredient * Amount * Unit * Waste * .a-a{fill:#347362;}.b-a{fill:#fff;} Grams …" at bounding box center [473, 298] width 698 height 365
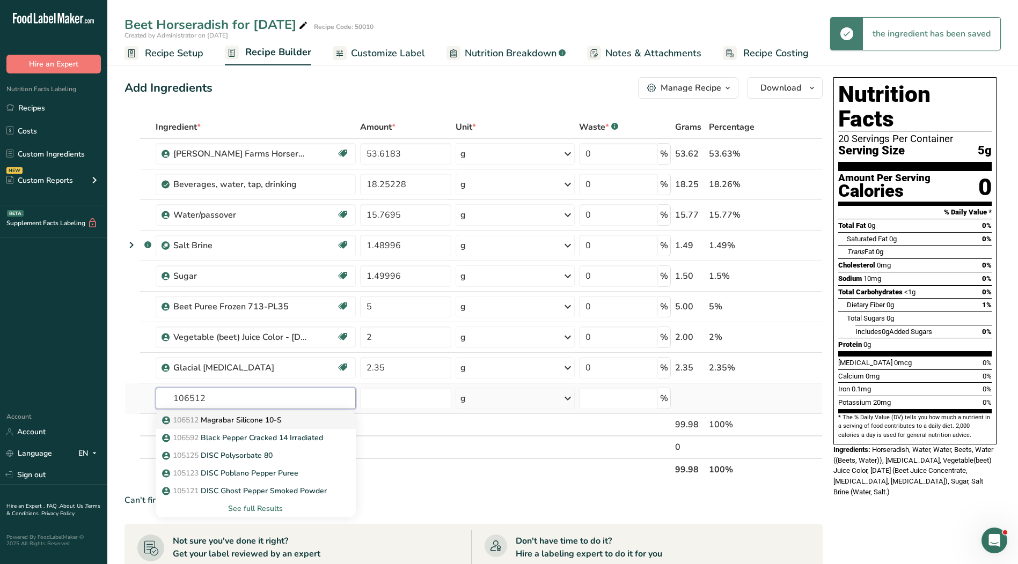
type input "106512"
click at [249, 419] on p "106512 Magrabar Silicone 10-S" at bounding box center [222, 420] width 117 height 11
type input "Magrabar Silicone 10-S"
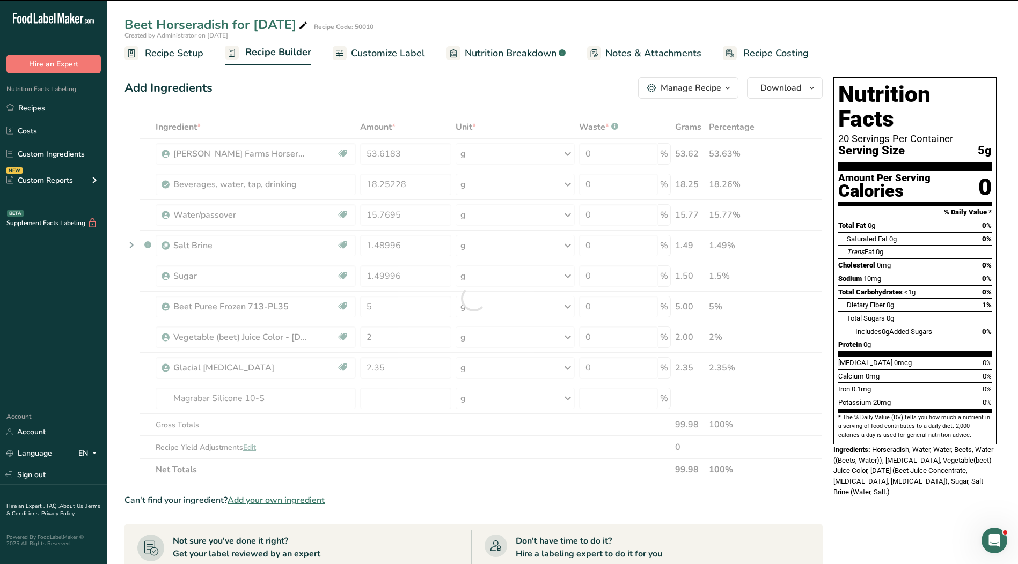
type input "0"
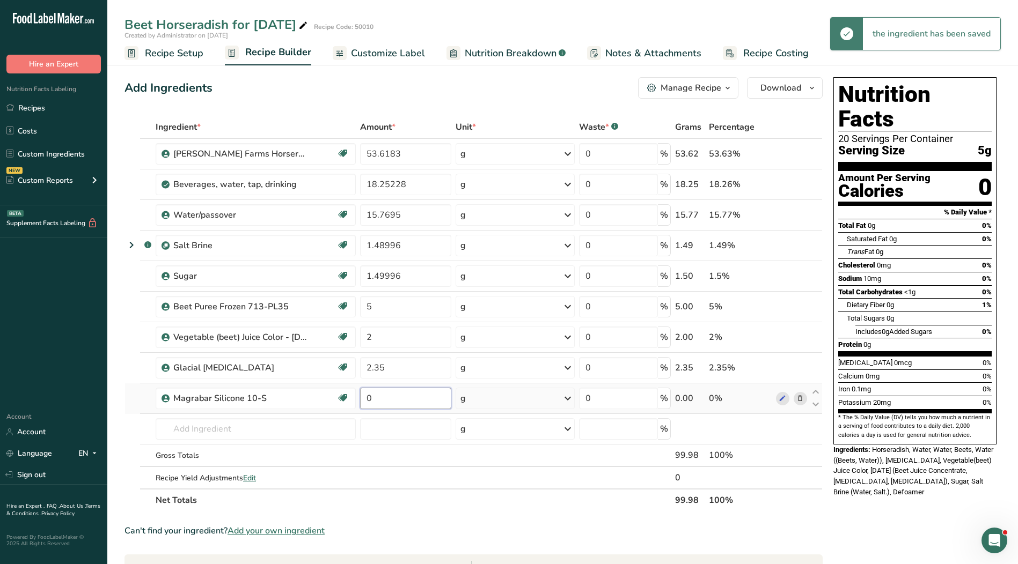
click at [392, 401] on input "0" at bounding box center [405, 398] width 91 height 21
type input "0.02"
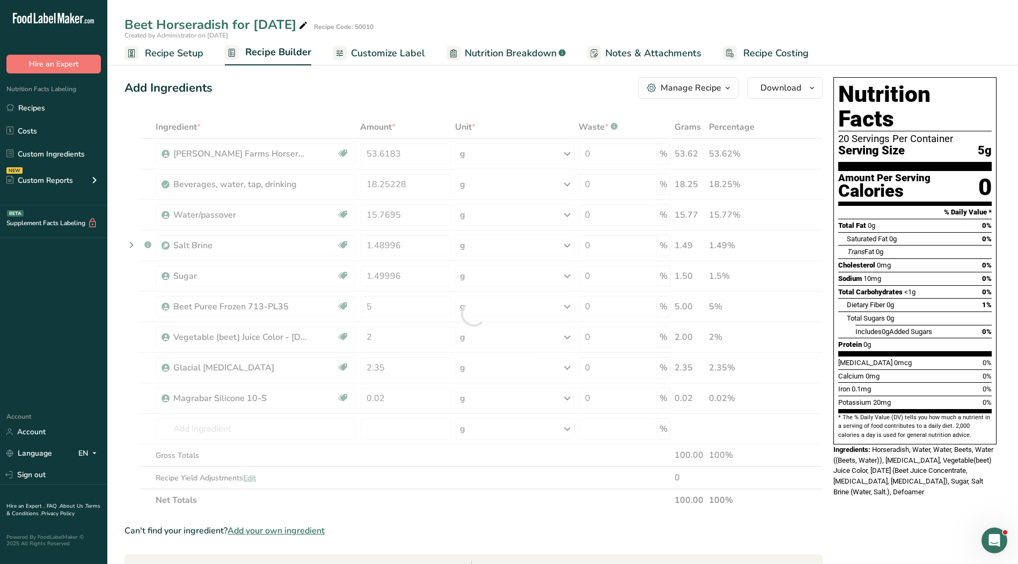
click at [373, 50] on span "Customize Label" at bounding box center [388, 53] width 74 height 14
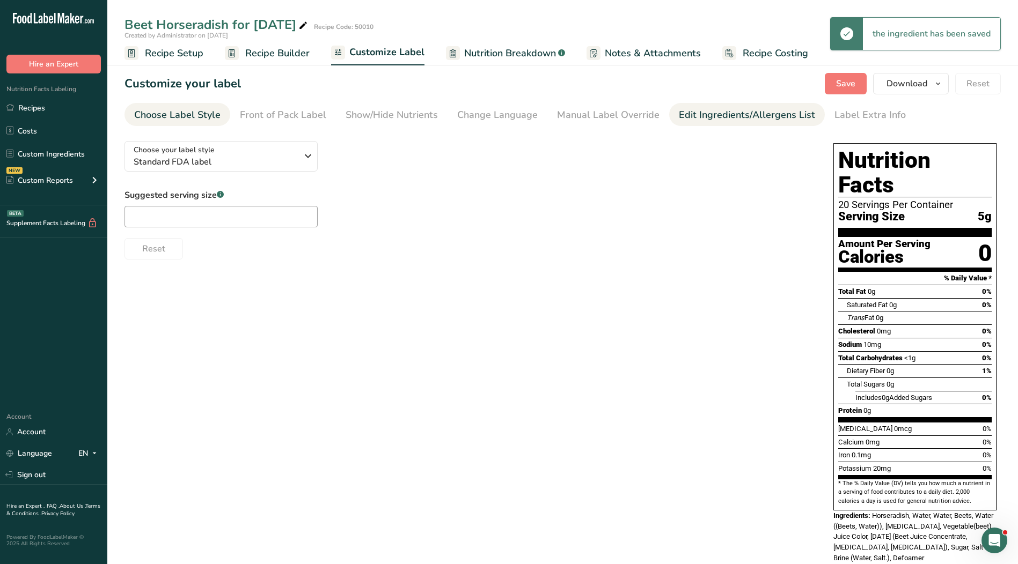
click at [708, 117] on div "Edit Ingredients/Allergens List" at bounding box center [747, 115] width 136 height 14
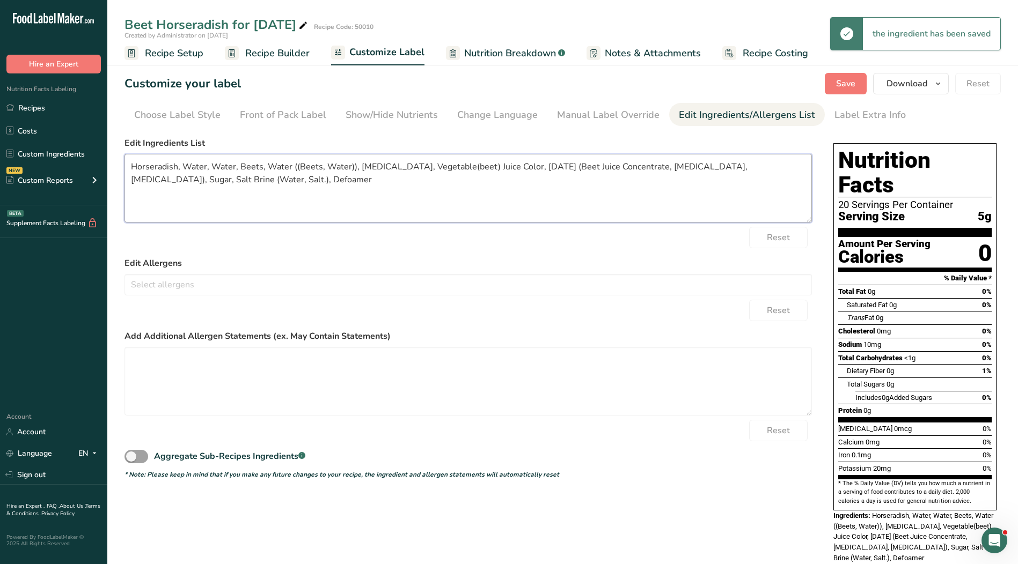
drag, startPoint x: 257, startPoint y: 179, endPoint x: 60, endPoint y: 166, distance: 197.3
click at [60, 166] on div ".a-20{fill:#fff;} Hire an Expert Nutrition Facts Labeling Recipes Costs Custom …" at bounding box center [509, 295] width 1018 height 591
paste textarea "Beets, [MEDICAL_DATA], Beet Juice for Color, Sugar, Salt."
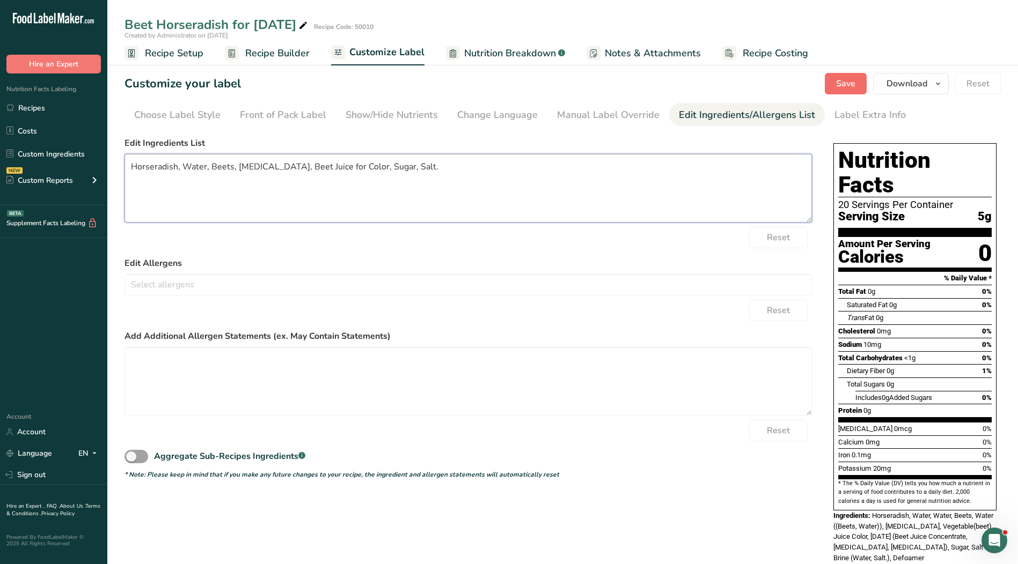
type textarea "Horseradish, Water, Beets, [MEDICAL_DATA], Beet Juice for Color, Sugar, Salt."
click at [840, 86] on span "Save" at bounding box center [845, 83] width 19 height 13
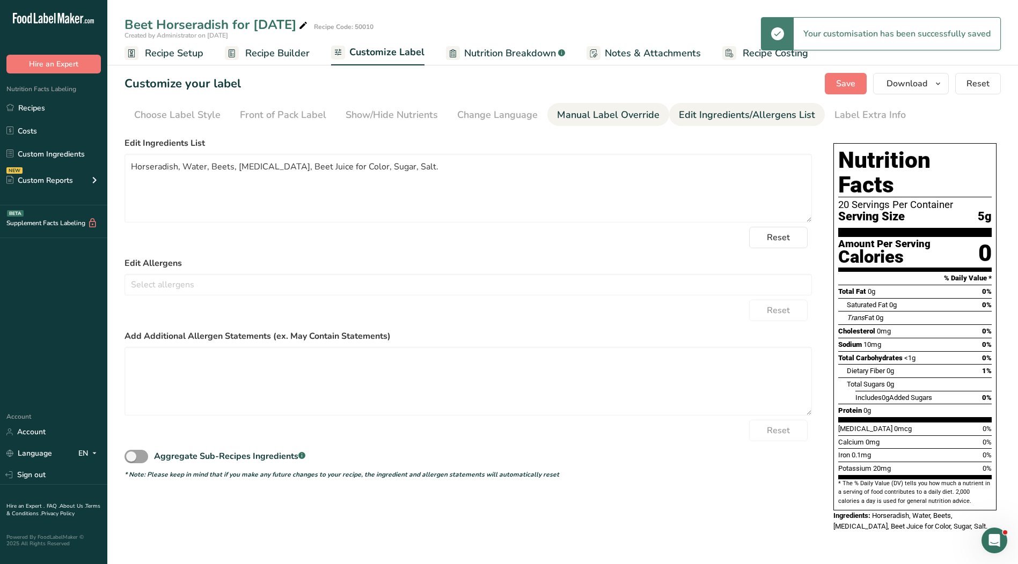
click at [595, 124] on link "Manual Label Override" at bounding box center [608, 115] width 102 height 24
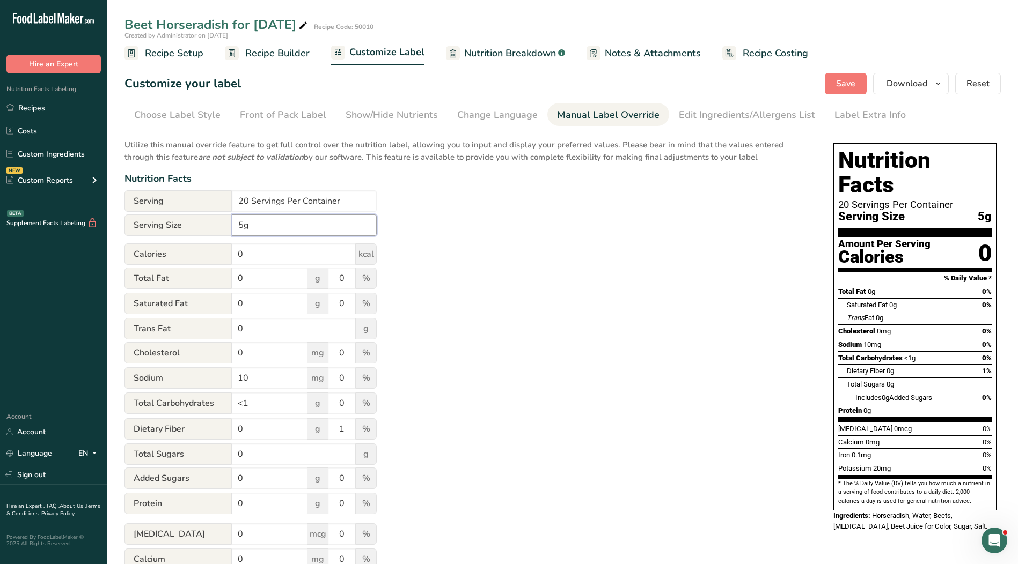
click at [232, 225] on input "5g" at bounding box center [304, 225] width 145 height 21
type input "1 tsp. 5g"
drag, startPoint x: 344, startPoint y: 199, endPoint x: 183, endPoint y: 195, distance: 161.5
click at [183, 195] on div "Serving 20 Servings Per Container" at bounding box center [250, 200] width 252 height 21
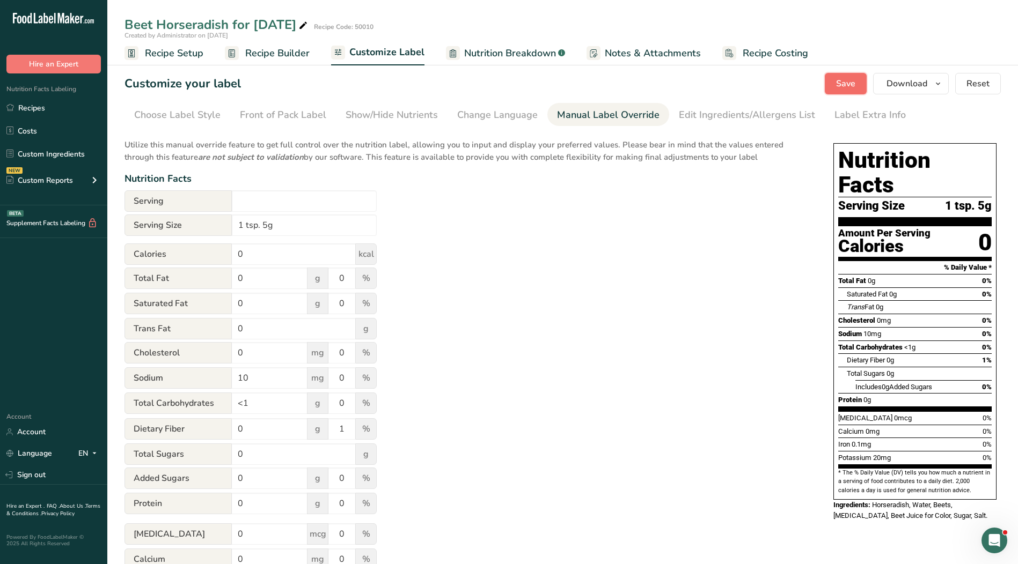
click at [841, 82] on span "Save" at bounding box center [845, 83] width 19 height 13
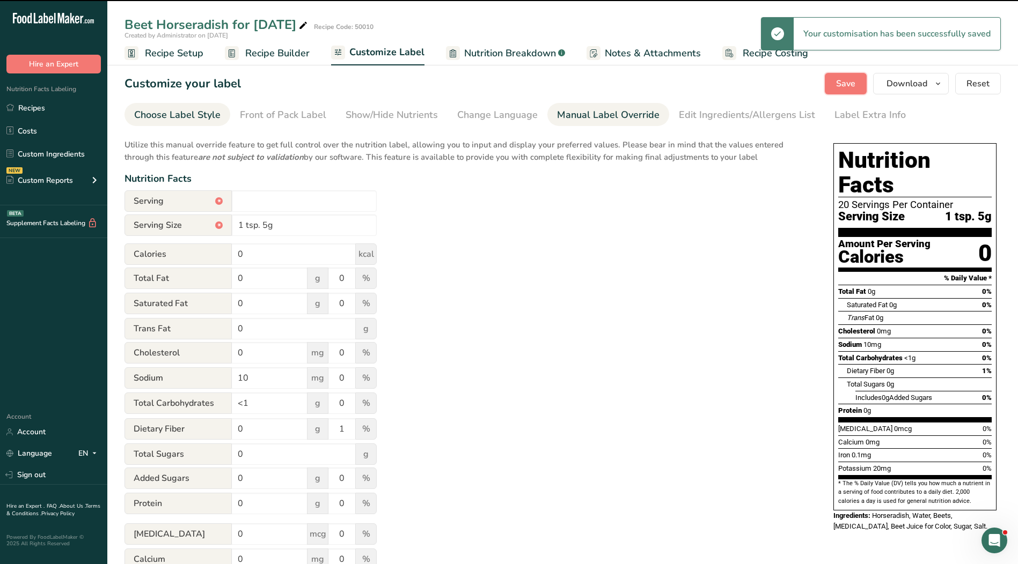
type input "20 Servings Per Container"
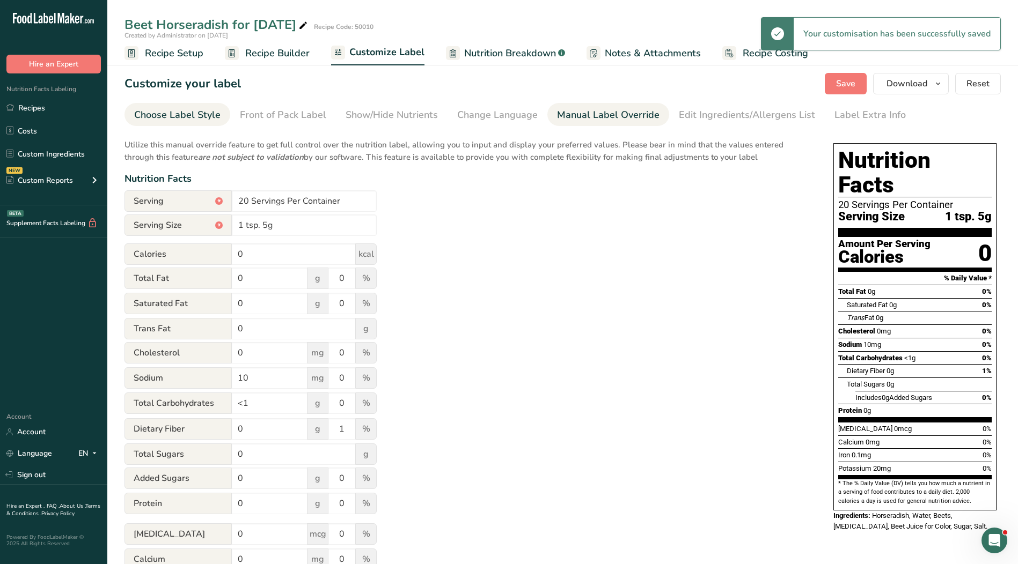
click at [205, 112] on div "Choose Label Style" at bounding box center [177, 115] width 86 height 14
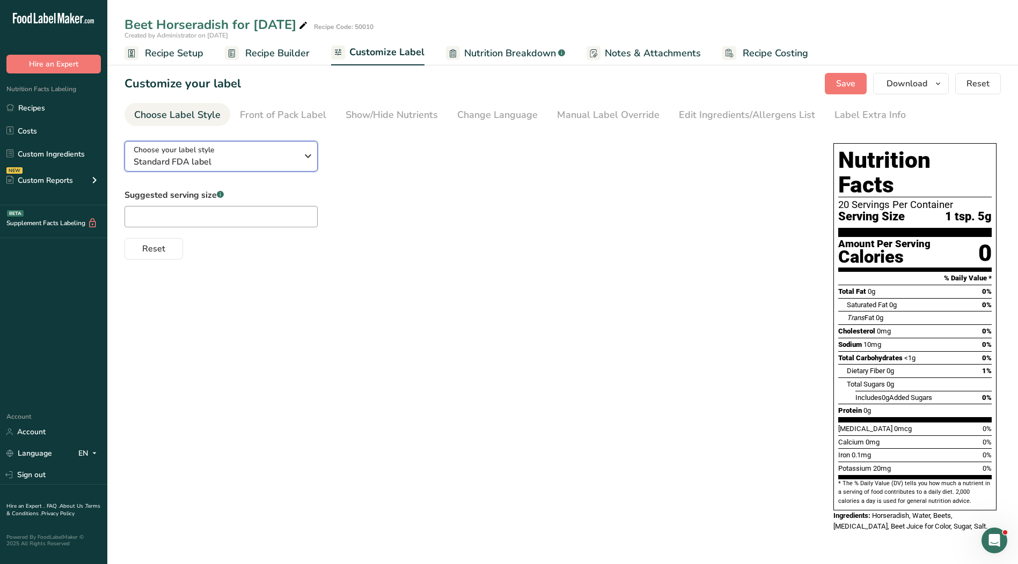
click at [207, 158] on span "Standard FDA label" at bounding box center [216, 162] width 164 height 13
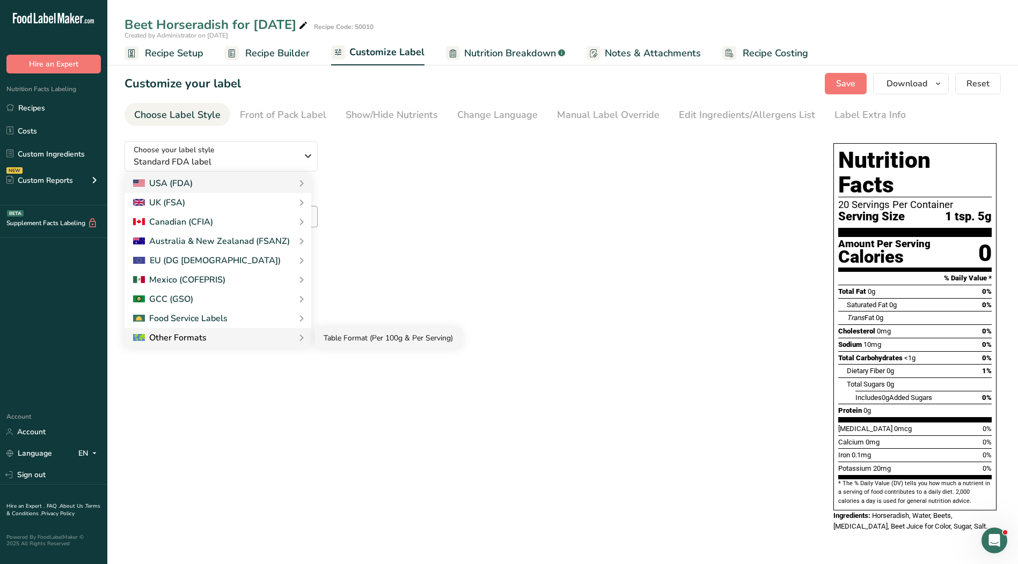
click at [334, 344] on link "Table Format (Per 100g & Per Serving)" at bounding box center [388, 338] width 146 height 20
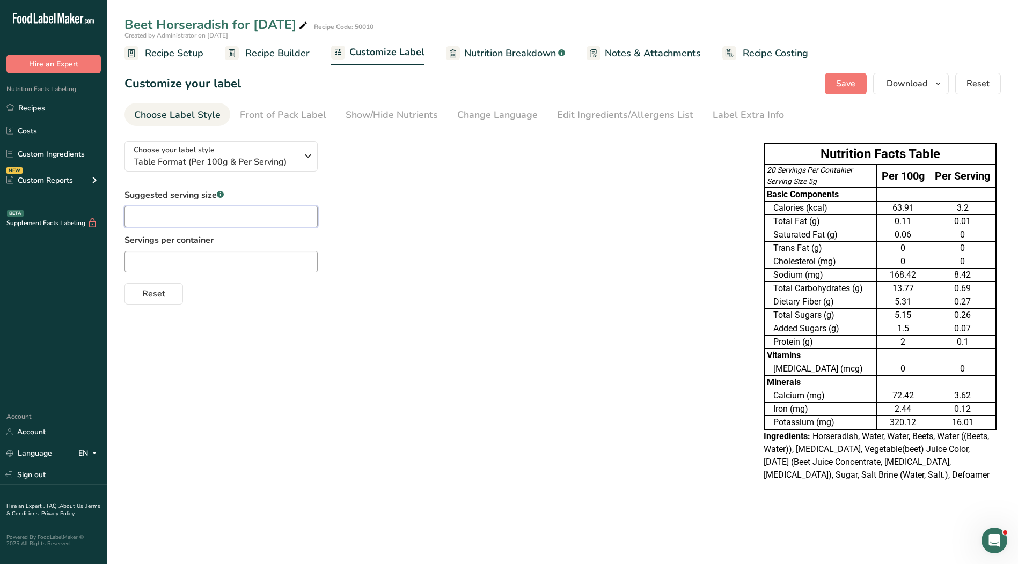
click at [261, 224] on input "text" at bounding box center [220, 216] width 193 height 21
type input "1 tsp."
click at [253, 255] on input "text" at bounding box center [220, 261] width 193 height 21
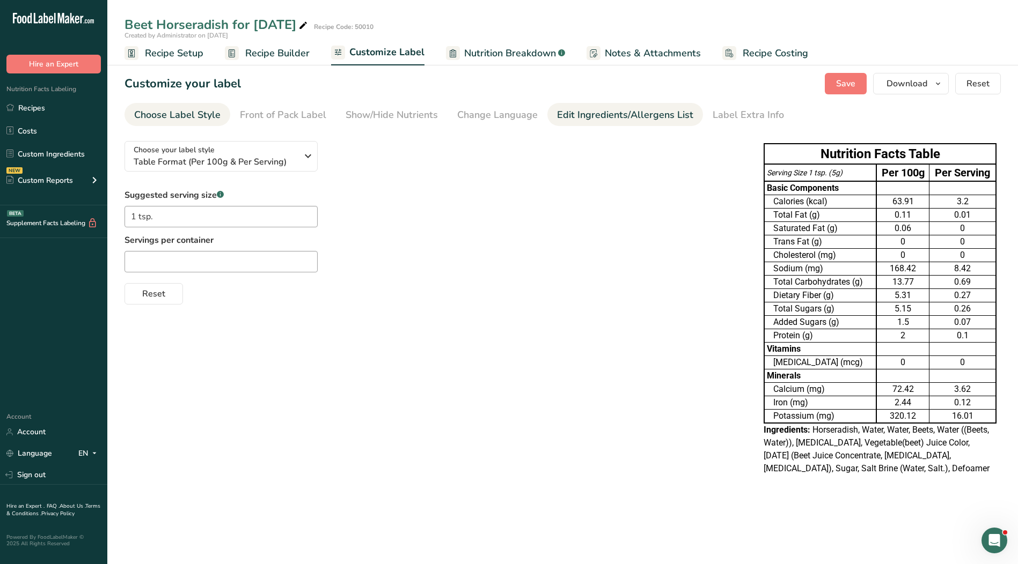
click at [595, 107] on link "Edit Ingredients/Allergens List" at bounding box center [625, 115] width 136 height 24
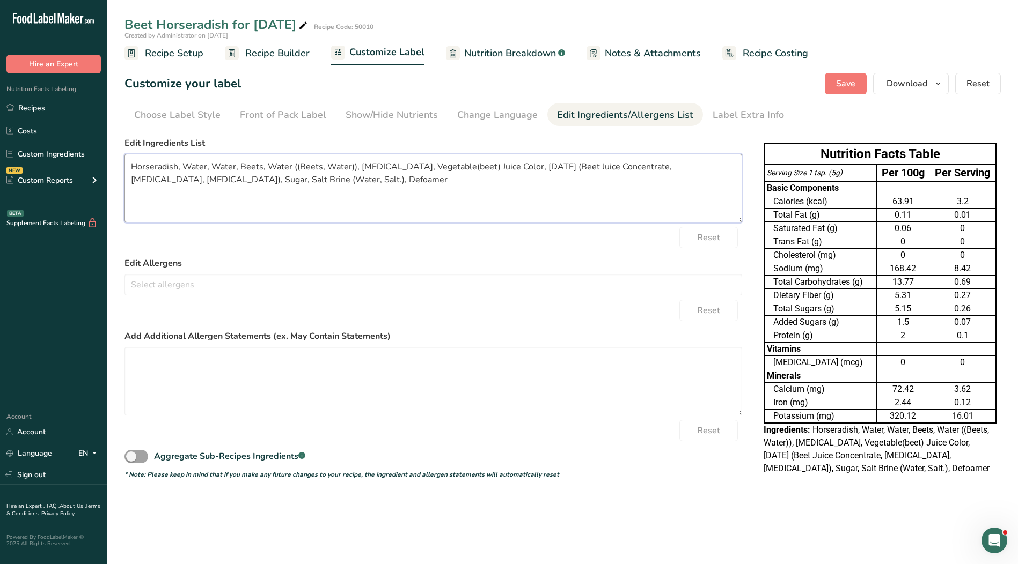
click at [409, 204] on textarea "Horseradish, Water, Water, Beets, Water ((Beets, Water)), [MEDICAL_DATA], Veget…" at bounding box center [432, 188] width 617 height 69
drag, startPoint x: 339, startPoint y: 185, endPoint x: 117, endPoint y: 150, distance: 224.3
click at [117, 150] on section "Customize your label Save Download Choose what to show on your downloaded label…" at bounding box center [562, 279] width 910 height 447
paste textarea "Beets, [MEDICAL_DATA], Beet Juice for Color, Sugar, Salt."
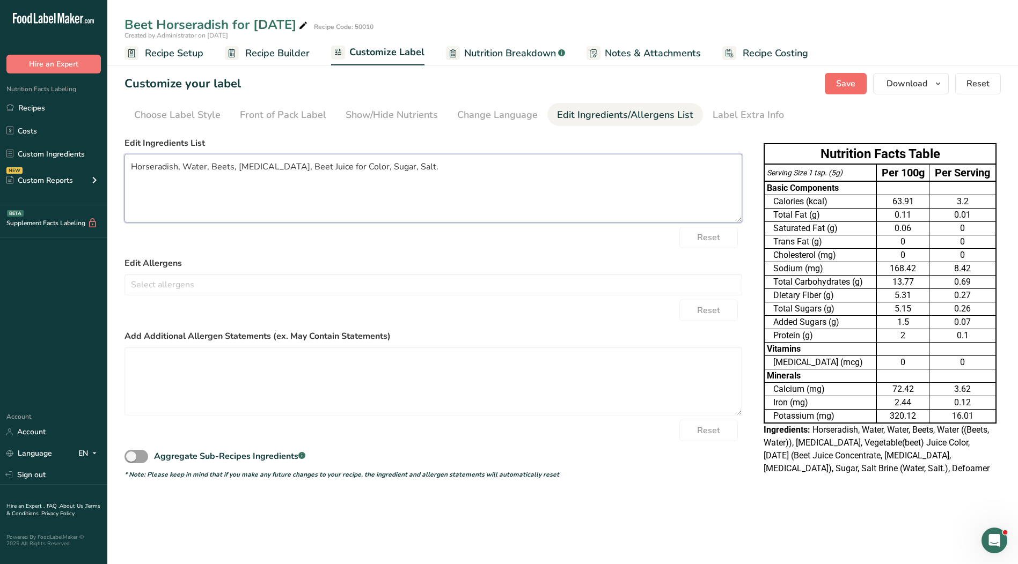
type textarea "Horseradish, Water, Beets, [MEDICAL_DATA], Beet Juice for Color, Sugar, Salt."
click at [848, 82] on span "Save" at bounding box center [845, 83] width 19 height 13
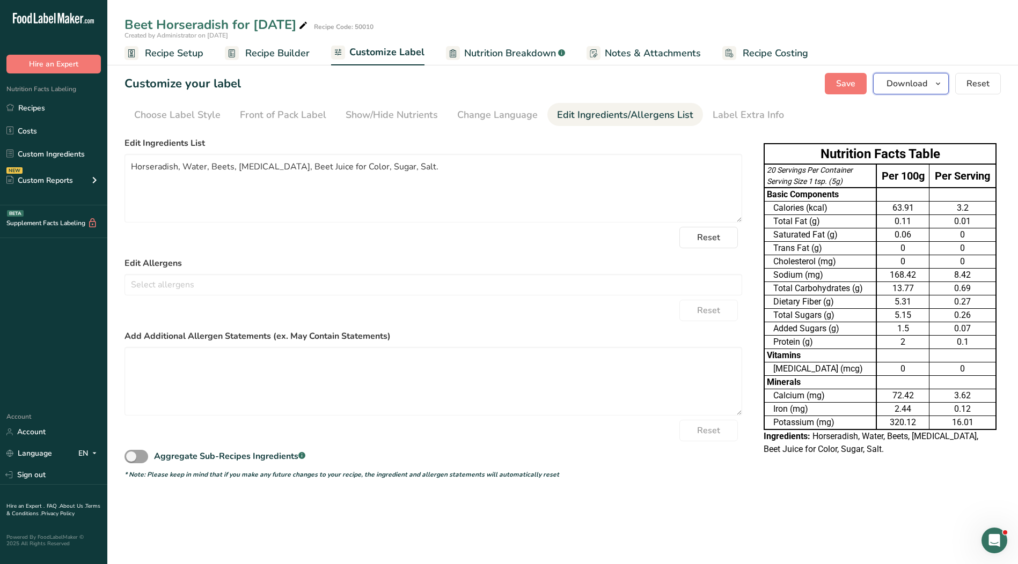
click at [942, 81] on icon "button" at bounding box center [937, 83] width 9 height 13
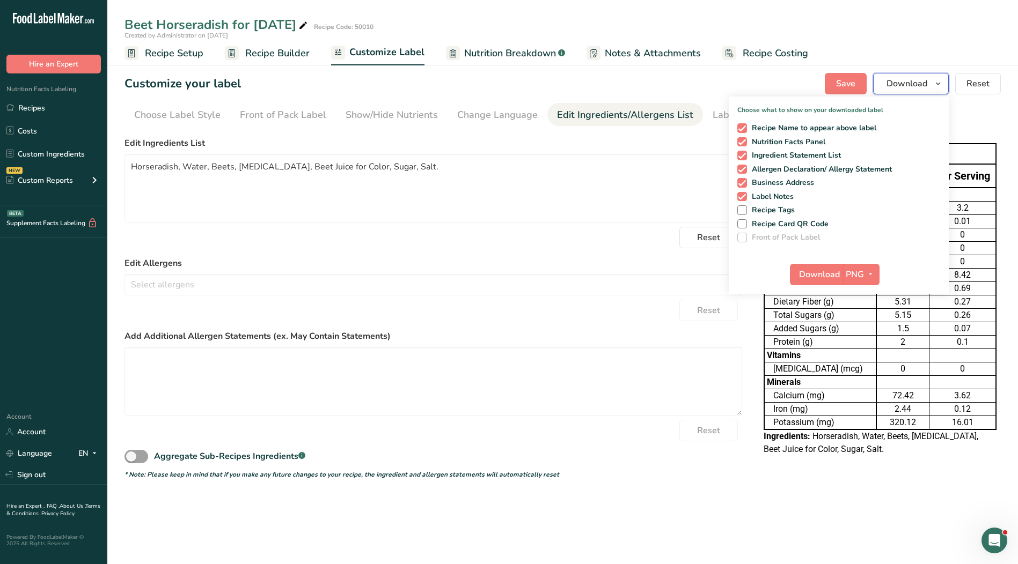
click at [942, 81] on icon "button" at bounding box center [937, 83] width 9 height 13
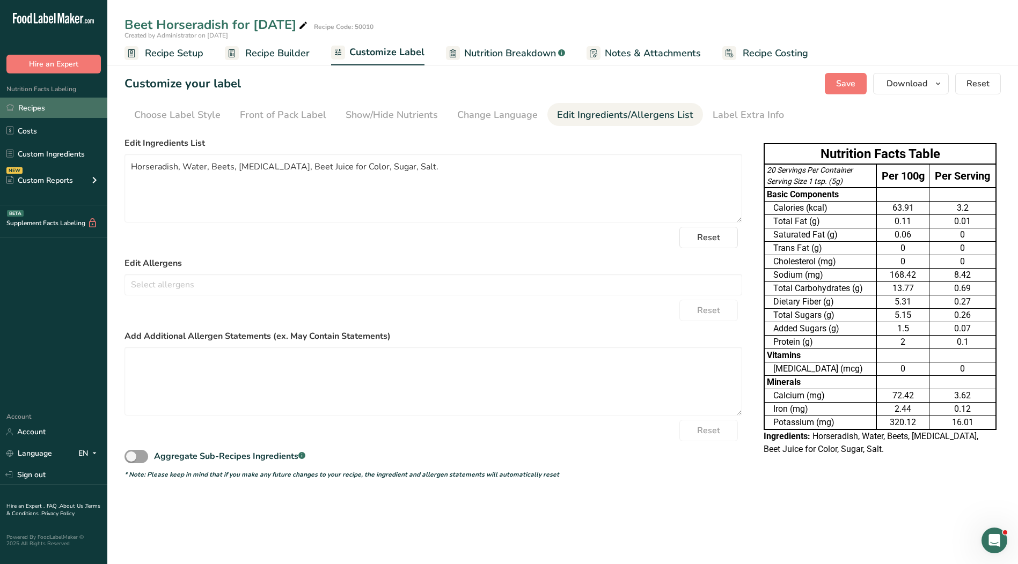
drag, startPoint x: 59, startPoint y: 111, endPoint x: 51, endPoint y: 110, distance: 8.1
click at [59, 111] on link "Recipes" at bounding box center [53, 108] width 107 height 20
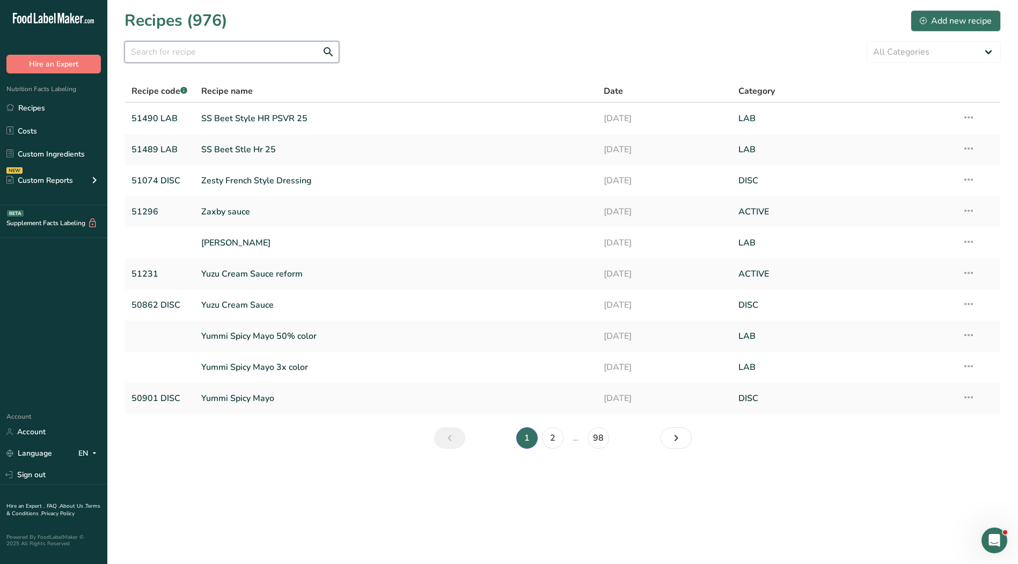
click at [200, 59] on input "text" at bounding box center [231, 51] width 215 height 21
type input "50014"
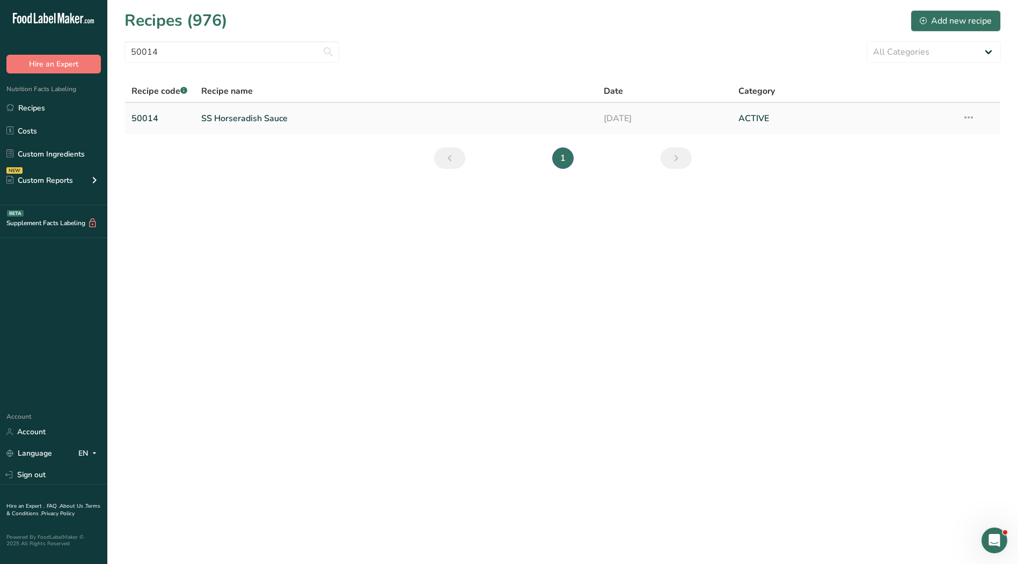
click at [230, 114] on link "SS Horseradish Sauce" at bounding box center [396, 118] width 390 height 23
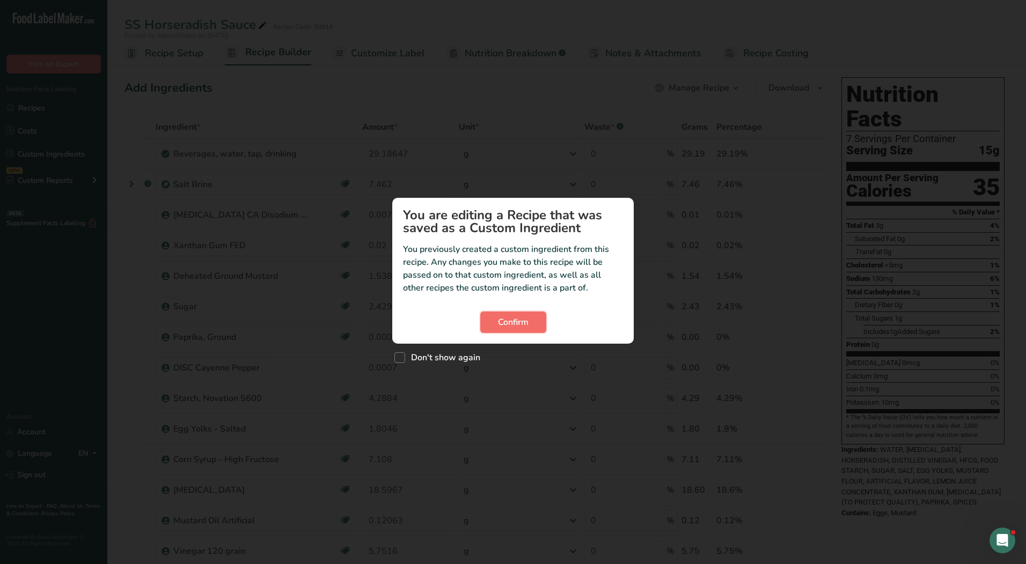
click at [509, 322] on span "Confirm" at bounding box center [513, 322] width 31 height 13
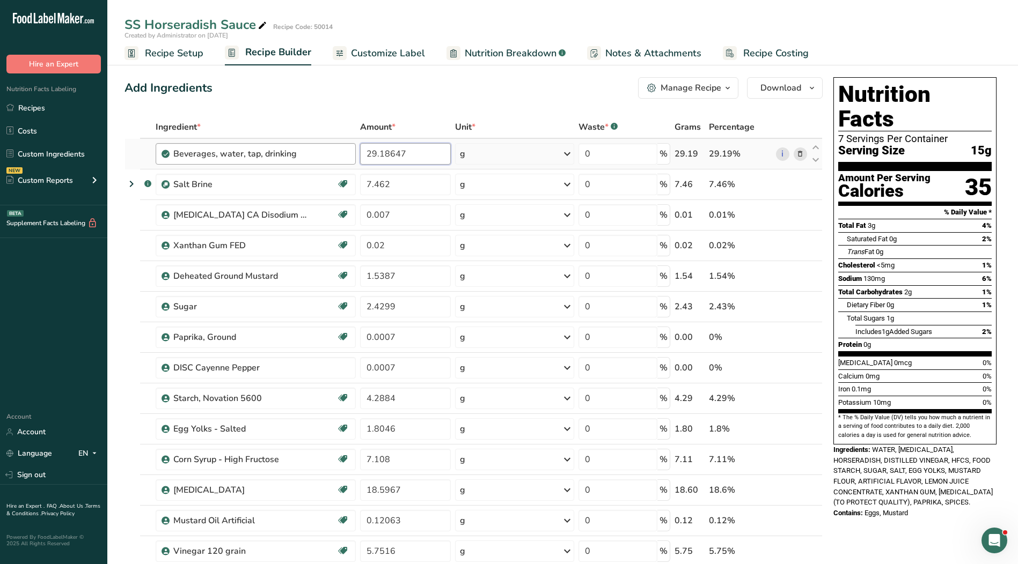
drag, startPoint x: 420, startPoint y: 156, endPoint x: 315, endPoint y: 146, distance: 105.0
click at [315, 146] on tr "Beverages, water, tap, drinking 29.18647 g Portions 1 fl oz 1 serving 8 fl oz 1…" at bounding box center [473, 154] width 697 height 31
type input "28.88745"
click at [411, 186] on div "Ingredient * Amount * Unit * Waste * .a-a{fill:#347362;}.b-a{fill:#fff;} Grams …" at bounding box center [473, 421] width 698 height 610
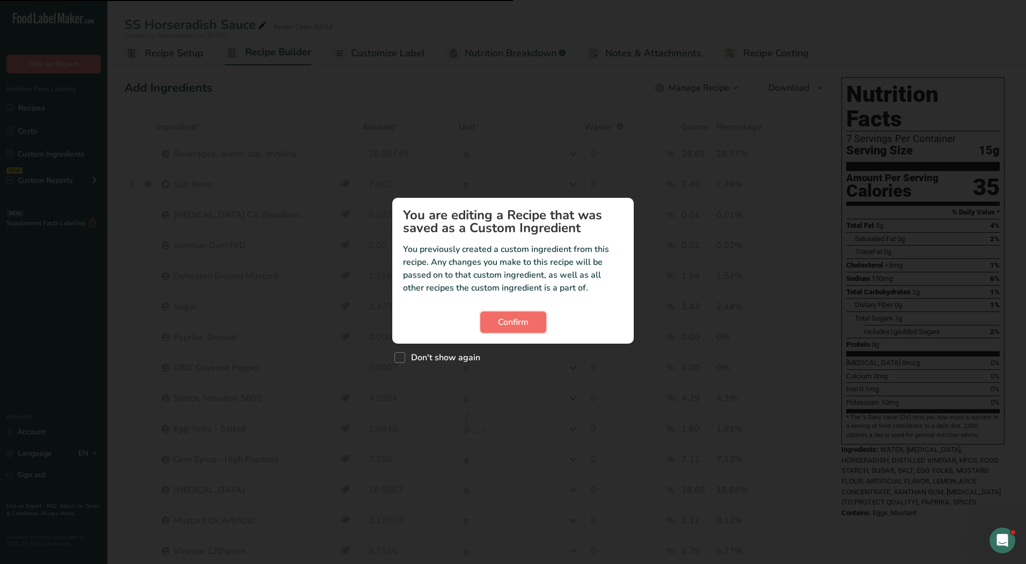
click at [505, 317] on span "Confirm" at bounding box center [513, 322] width 31 height 13
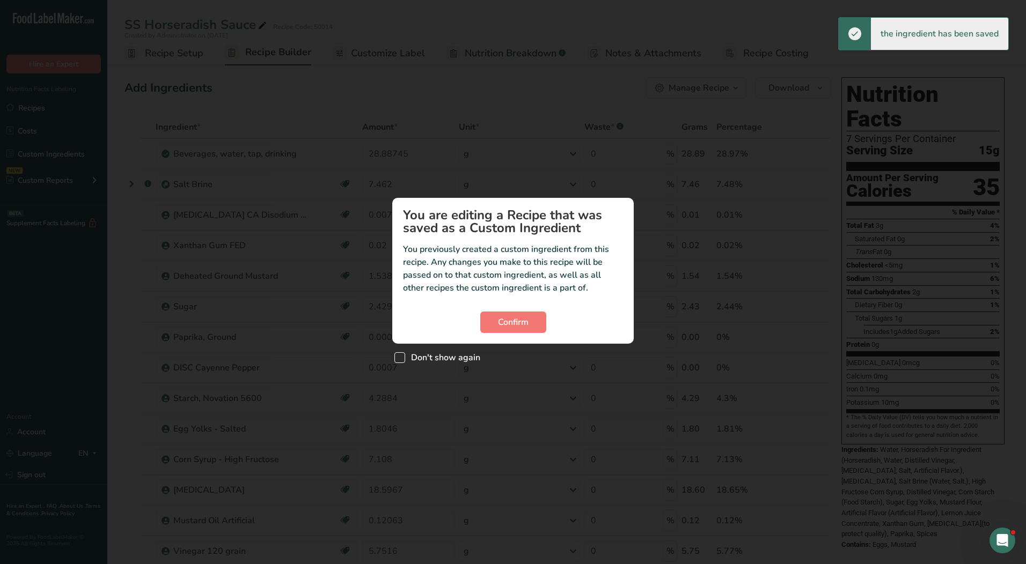
click at [409, 356] on span "Don't show again" at bounding box center [442, 357] width 75 height 11
click at [401, 356] on input "Don't show again" at bounding box center [397, 357] width 7 height 7
checkbox input "true"
click at [502, 324] on span "Confirm" at bounding box center [513, 322] width 31 height 13
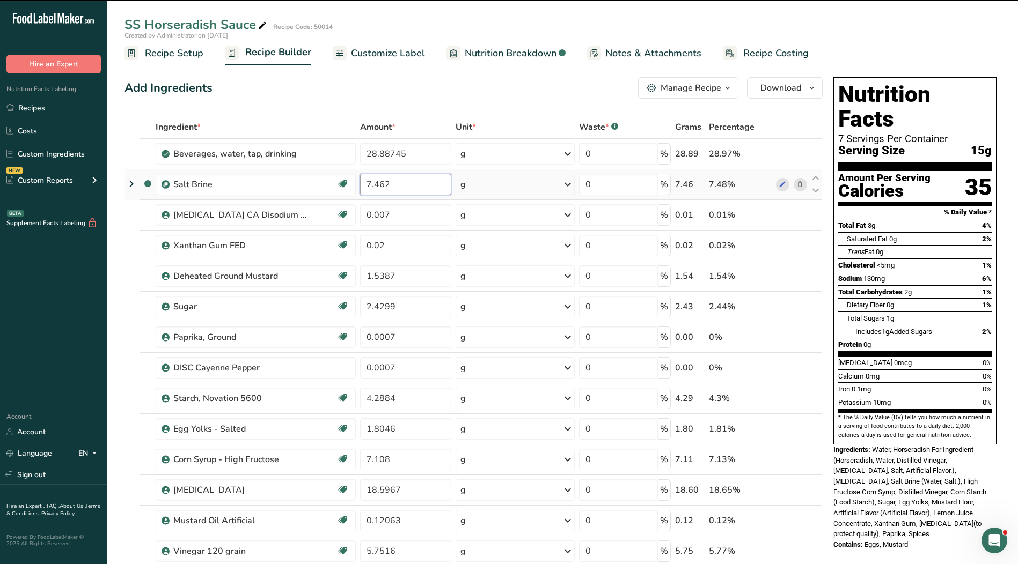
click at [413, 192] on input "7.462" at bounding box center [405, 184] width 91 height 21
drag, startPoint x: 389, startPoint y: 186, endPoint x: 331, endPoint y: 182, distance: 58.1
click at [327, 182] on tr ".a-a{fill:#347362;}.b-a{fill:#fff;} Salt Brine Kosher Ingredient 7.462 g Weight…" at bounding box center [473, 185] width 697 height 31
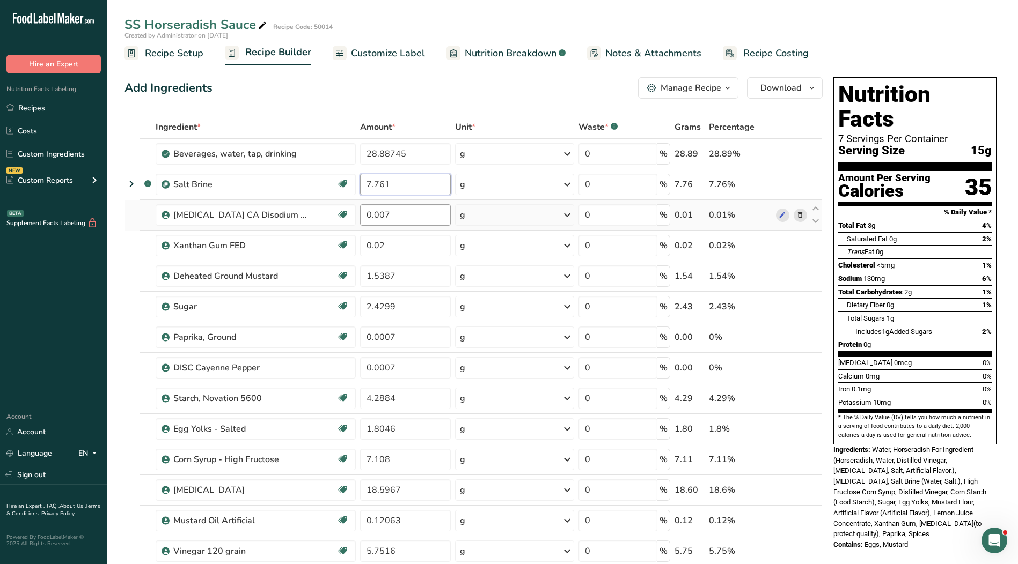
type input "7.761"
click at [400, 219] on div "Ingredient * Amount * Unit * Waste * .a-a{fill:#347362;}.b-a{fill:#fff;} Grams …" at bounding box center [473, 421] width 698 height 610
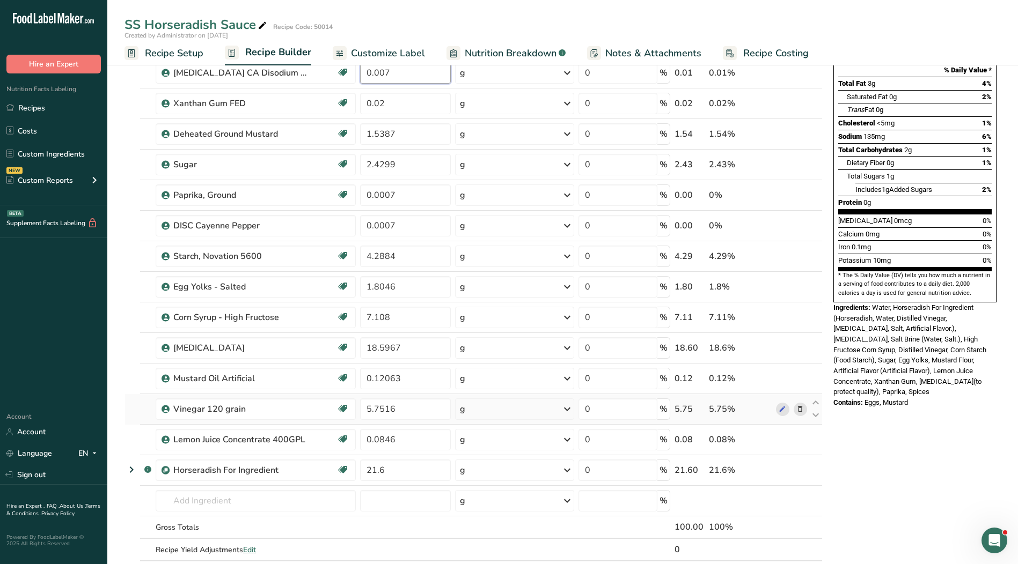
scroll to position [161, 0]
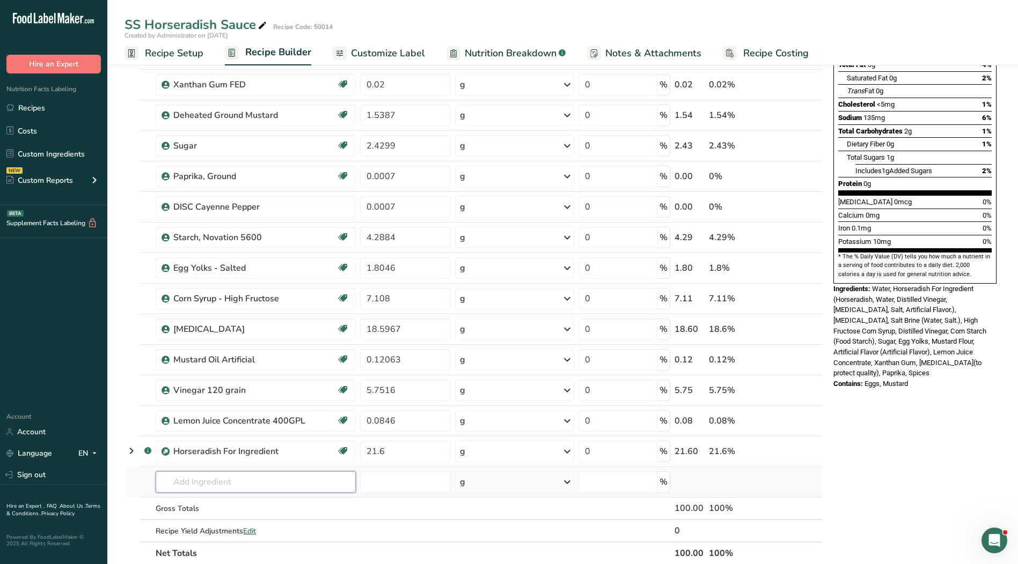
click at [247, 478] on div "Ingredient * Amount * Unit * Waste * .a-a{fill:#347362;}.b-a{fill:#fff;} Grams …" at bounding box center [473, 260] width 698 height 610
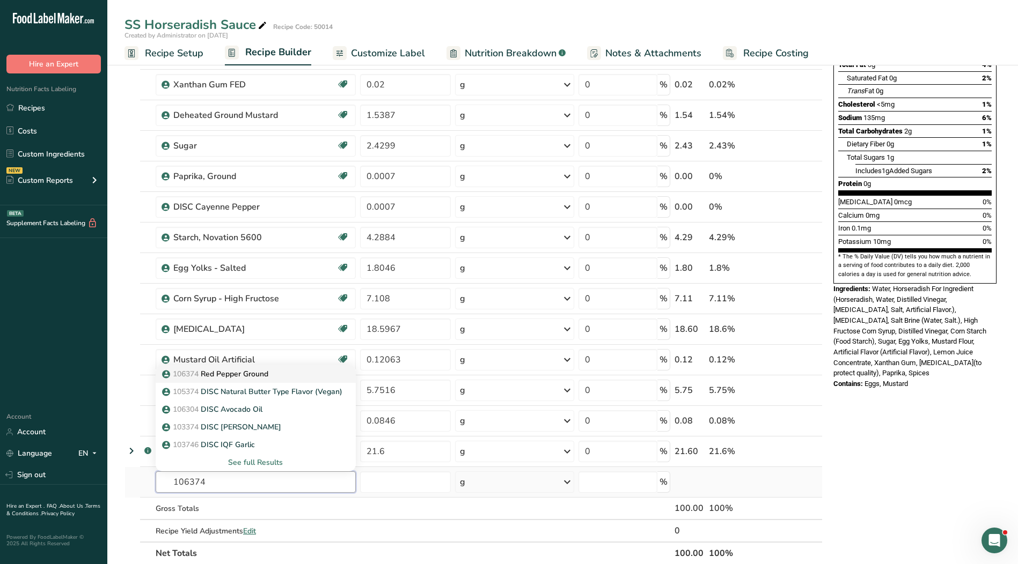
type input "106374"
click at [260, 376] on p "106374 Red Pepper Ground" at bounding box center [216, 374] width 104 height 11
type input "Red Pepper Ground"
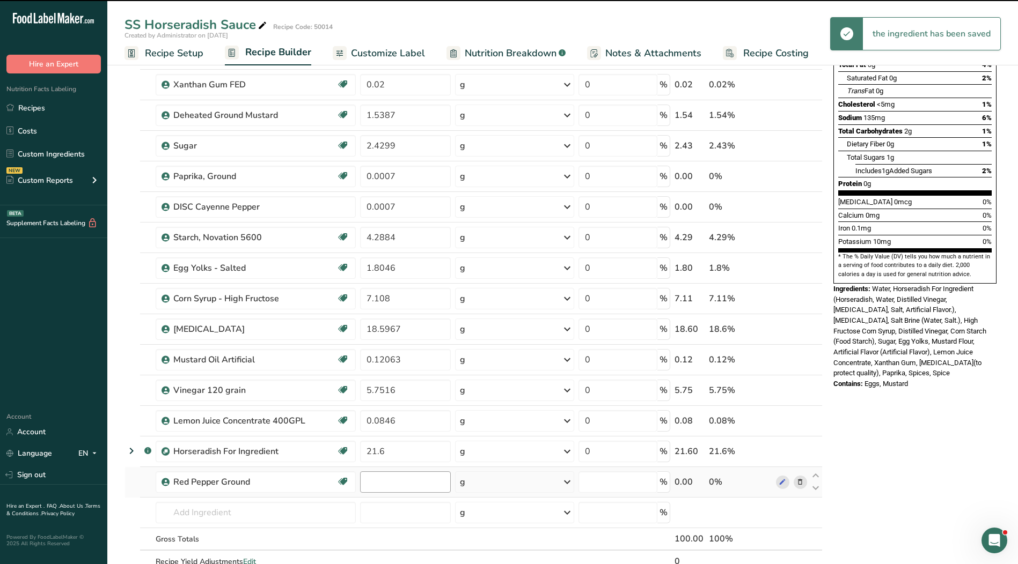
type input "0"
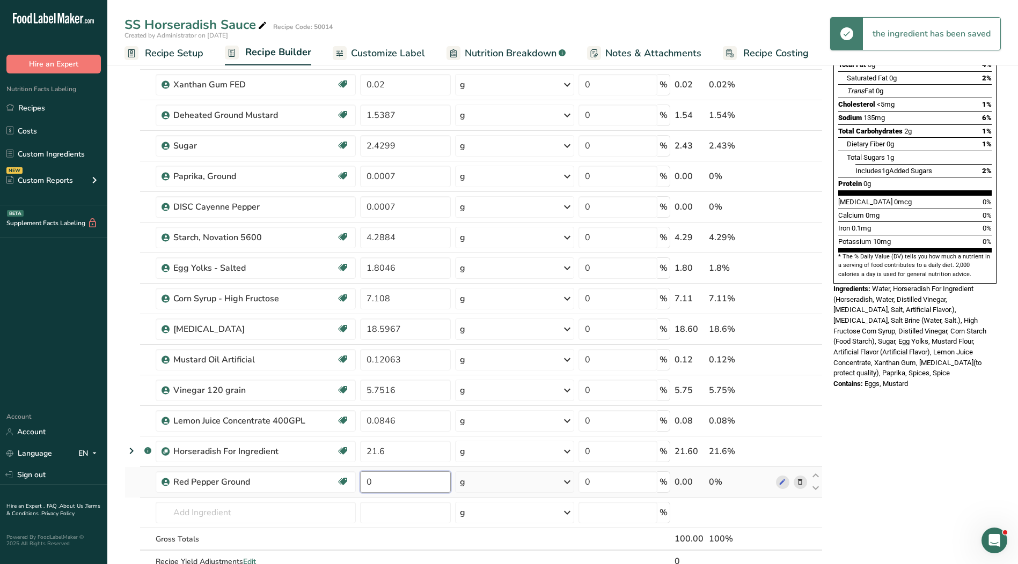
click at [408, 487] on input "0" at bounding box center [405, 482] width 91 height 21
click at [410, 486] on input "0.007" at bounding box center [405, 482] width 91 height 21
type input "0.007"
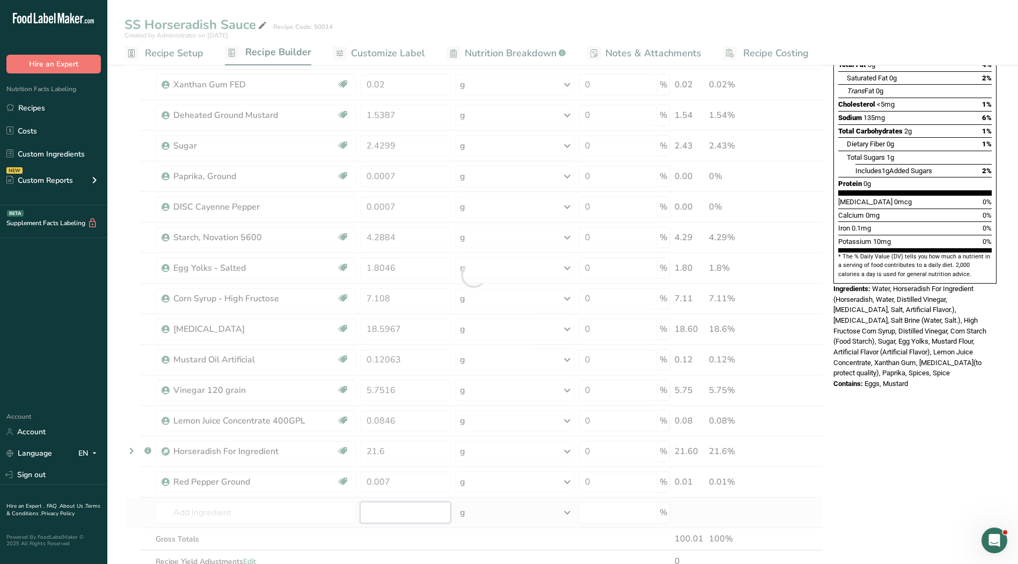
click at [411, 506] on div "Ingredient * Amount * Unit * Waste * .a-a{fill:#347362;}.b-a{fill:#fff;} Grams …" at bounding box center [473, 275] width 698 height 641
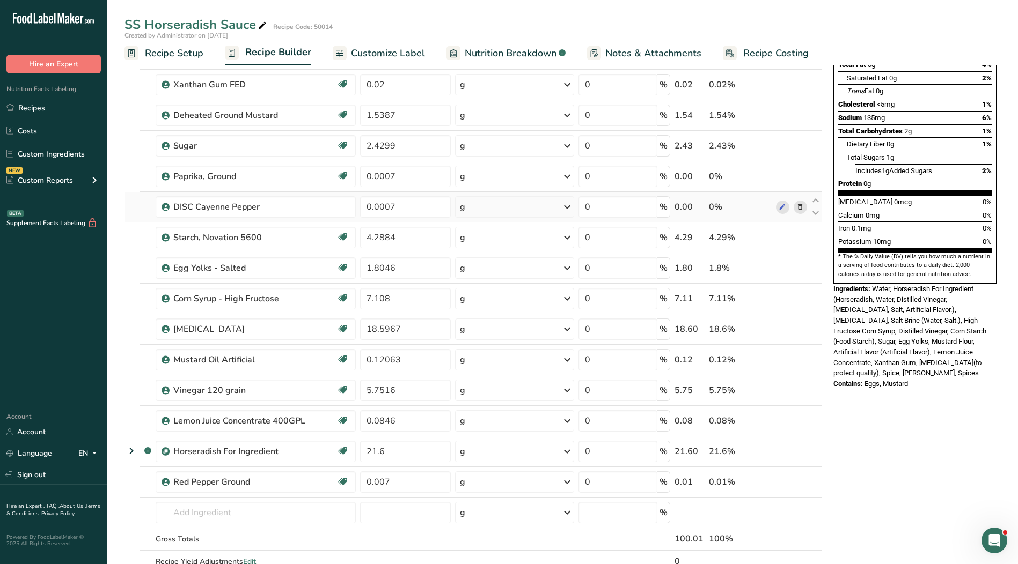
click at [803, 207] on icon at bounding box center [800, 207] width 8 height 11
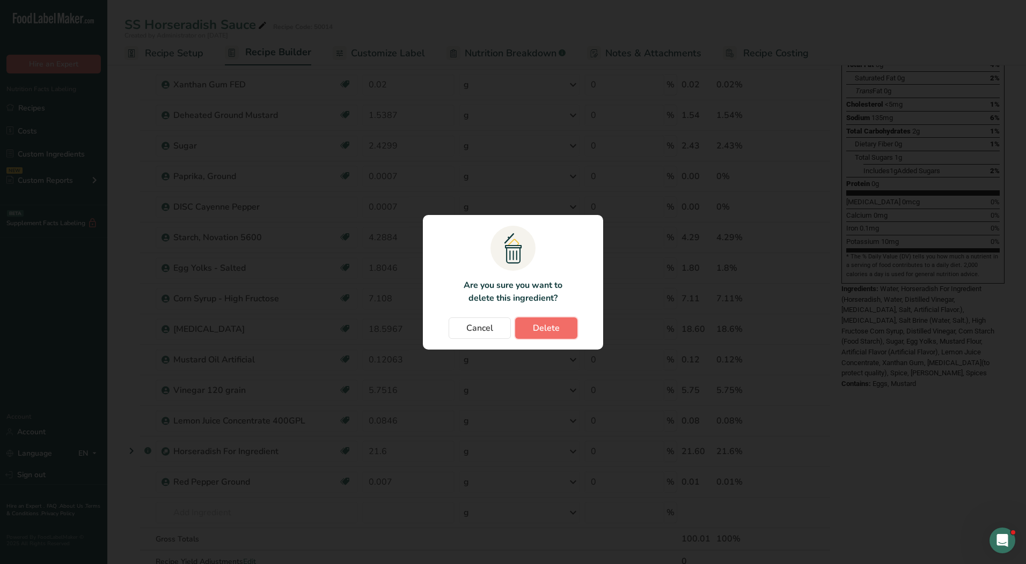
click at [542, 330] on span "Delete" at bounding box center [546, 328] width 27 height 13
type input "4.2884"
type input "1.8046"
type input "7.108"
type input "18.5967"
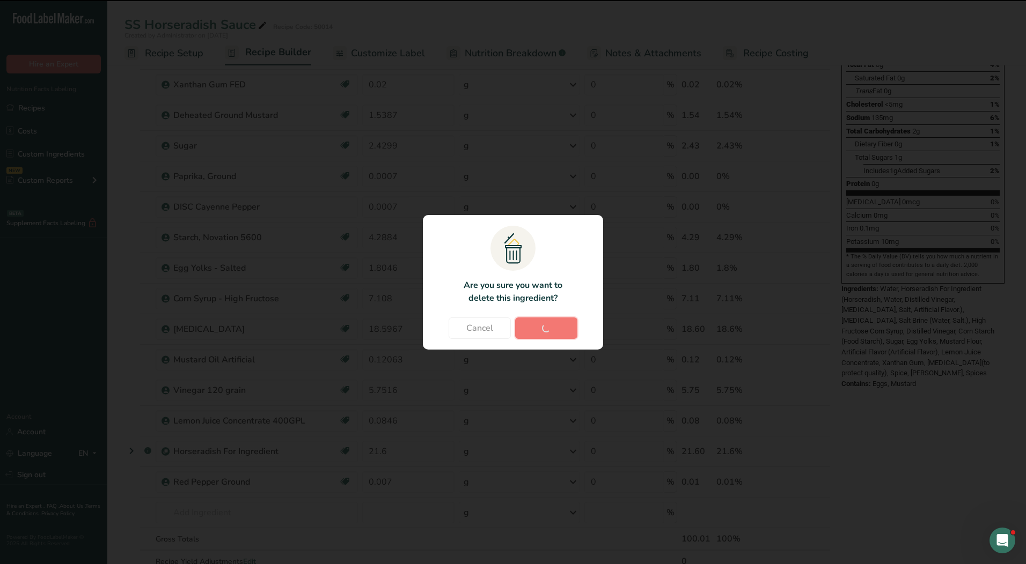
type input "0.12063"
type input "5.7516"
type input "0.0846"
type input "21.6"
type input "0.007"
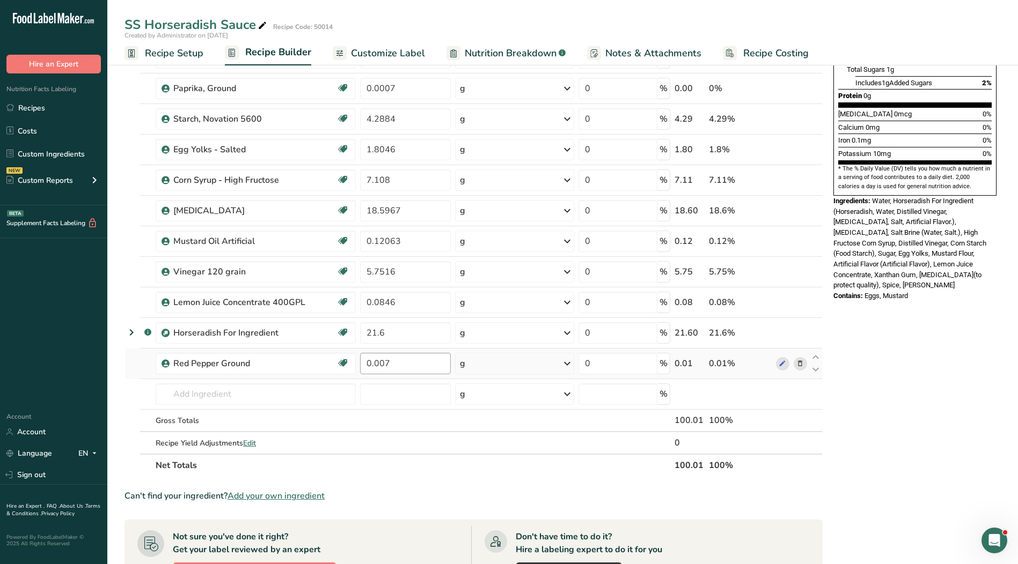
scroll to position [268, 0]
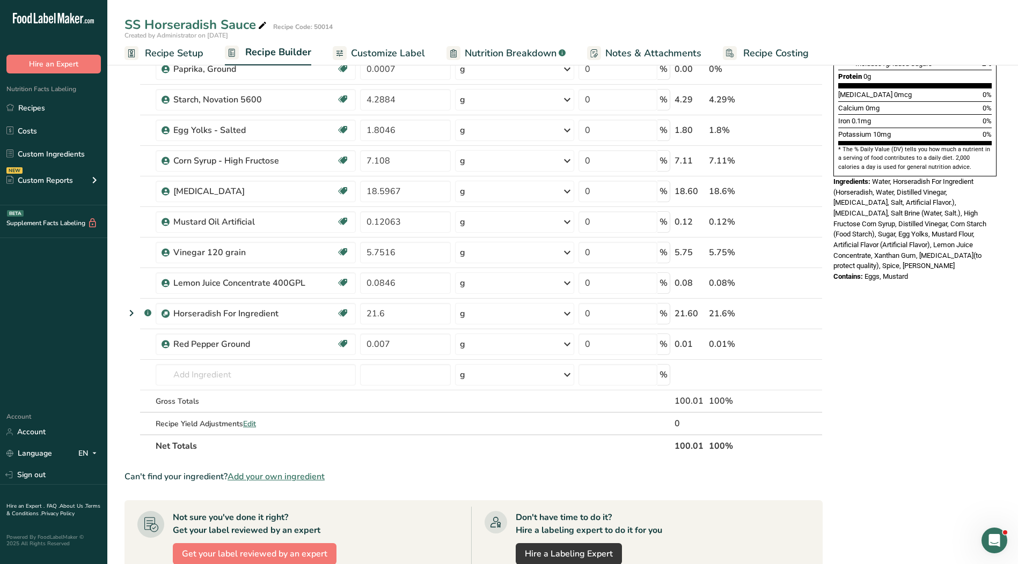
click at [445, 445] on th "Net Totals" at bounding box center [412, 446] width 519 height 23
click at [734, 477] on div "Can't find your ingredient? Add your own ingredient" at bounding box center [473, 476] width 698 height 13
drag, startPoint x: 693, startPoint y: 368, endPoint x: 788, endPoint y: 371, distance: 94.5
click at [698, 369] on td at bounding box center [689, 375] width 35 height 31
click at [788, 370] on td at bounding box center [791, 375] width 35 height 31
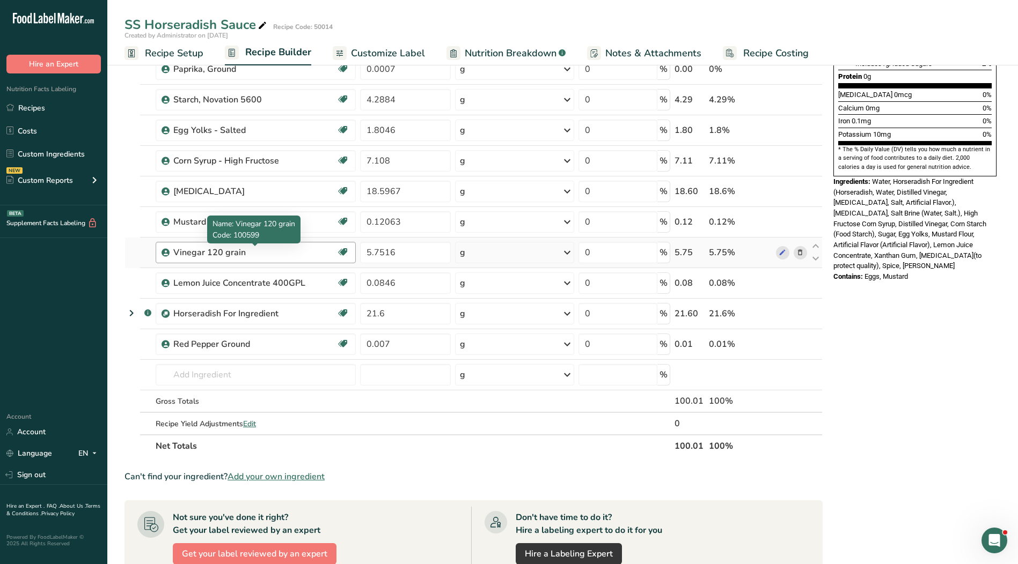
click at [273, 246] on div "Vinegar 120 grain Kosher Ingredient" at bounding box center [256, 252] width 200 height 21
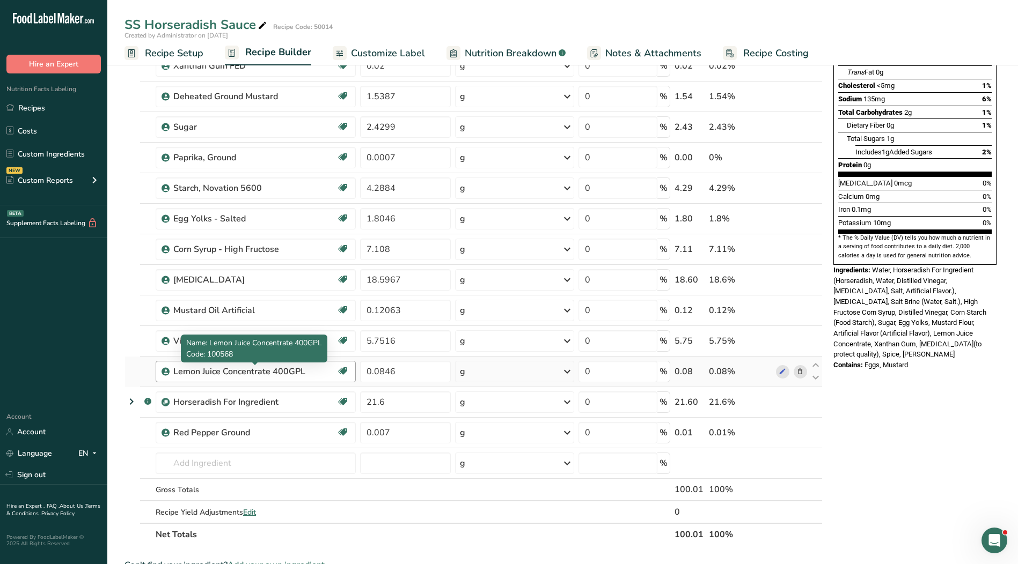
scroll to position [161, 0]
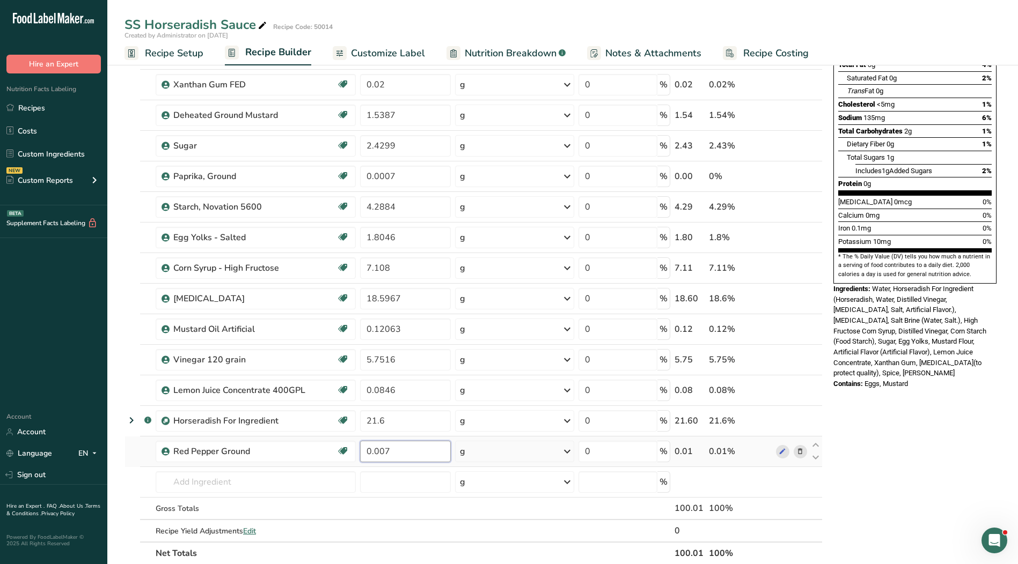
drag, startPoint x: 376, startPoint y: 447, endPoint x: 431, endPoint y: 451, distance: 54.9
click at [377, 447] on input "0.007" at bounding box center [405, 451] width 91 height 21
type input "0.0007"
click at [503, 505] on div "Ingredient * Amount * Unit * Waste * .a-a{fill:#347362;}.b-a{fill:#fff;} Grams …" at bounding box center [473, 260] width 698 height 610
click at [382, 51] on span "Customize Label" at bounding box center [388, 53] width 74 height 14
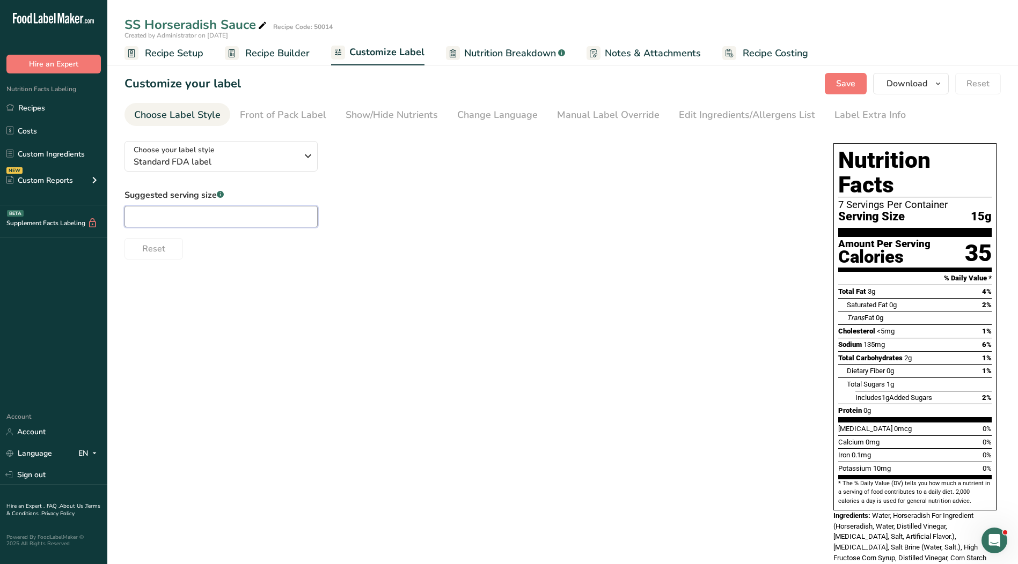
click at [190, 217] on input "text" at bounding box center [220, 216] width 193 height 21
click at [571, 120] on div "Manual Label Override" at bounding box center [608, 115] width 102 height 14
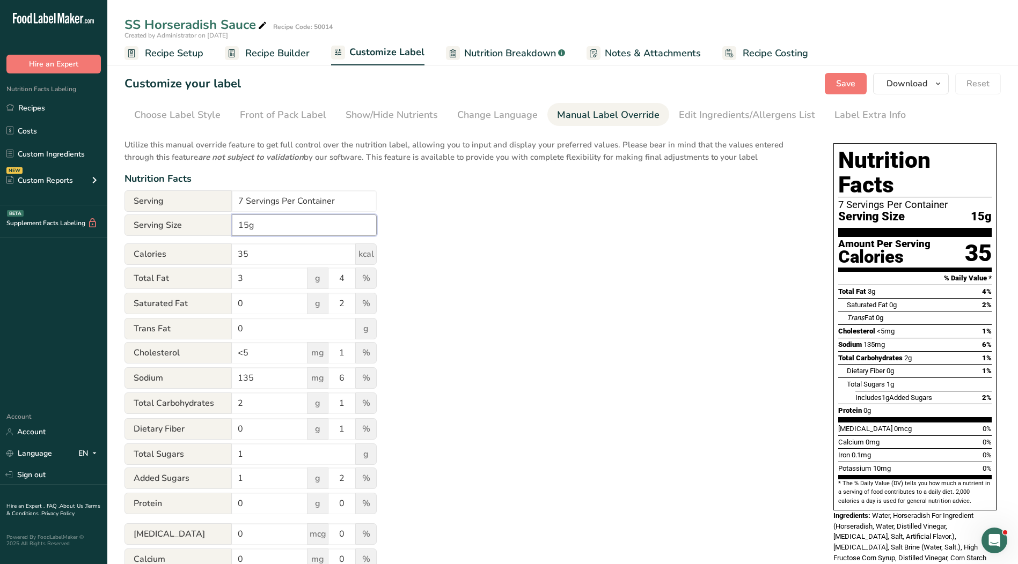
click at [237, 224] on input "15g" at bounding box center [304, 225] width 145 height 21
type input "1 Tbsp. 15g"
drag, startPoint x: 335, startPoint y: 201, endPoint x: 186, endPoint y: 207, distance: 149.8
click at [186, 207] on div "Serving 7 Servings Per Container" at bounding box center [250, 200] width 252 height 21
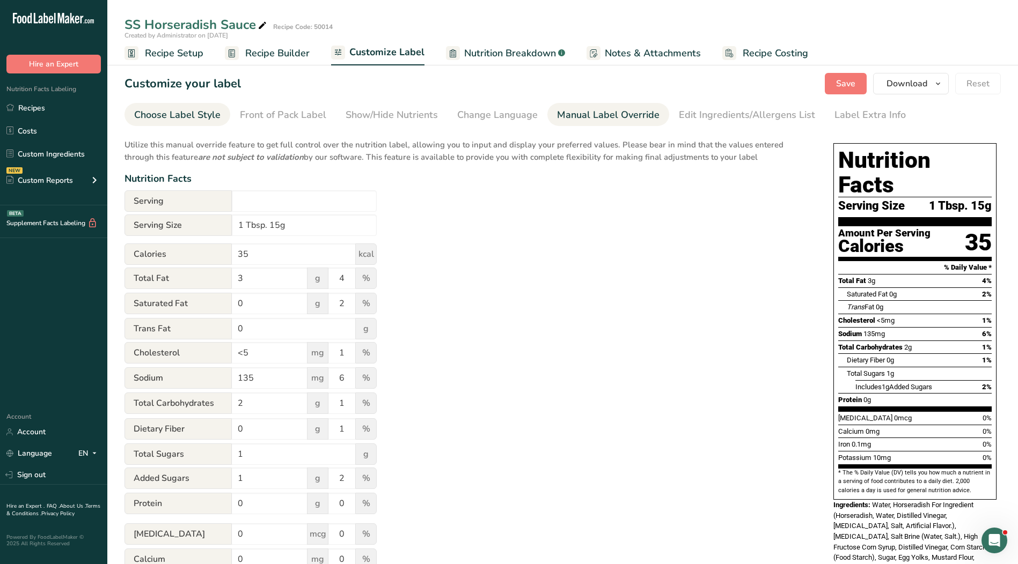
click at [195, 111] on div "Choose Label Style" at bounding box center [177, 115] width 86 height 14
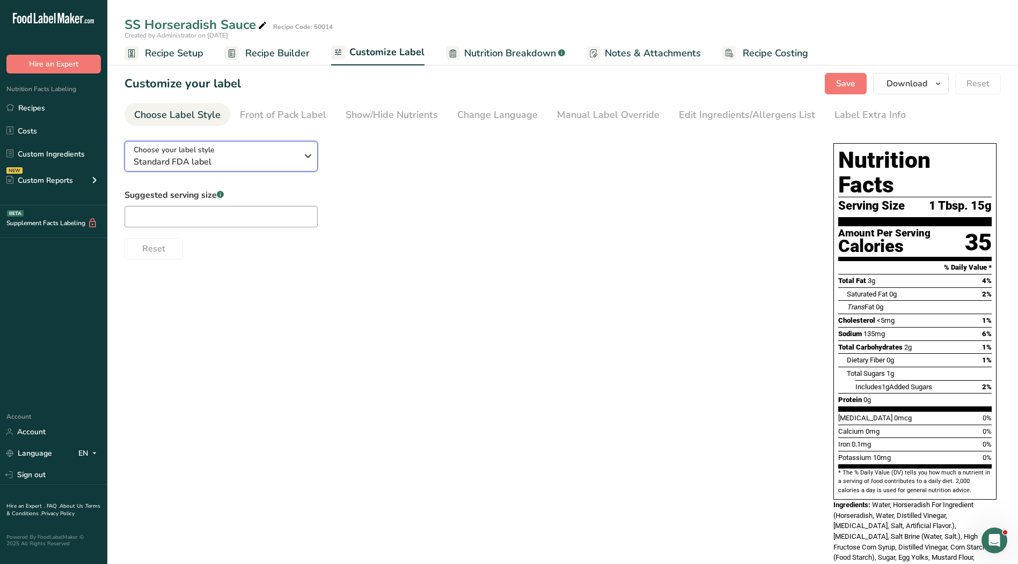
click at [227, 158] on span "Standard FDA label" at bounding box center [216, 162] width 164 height 13
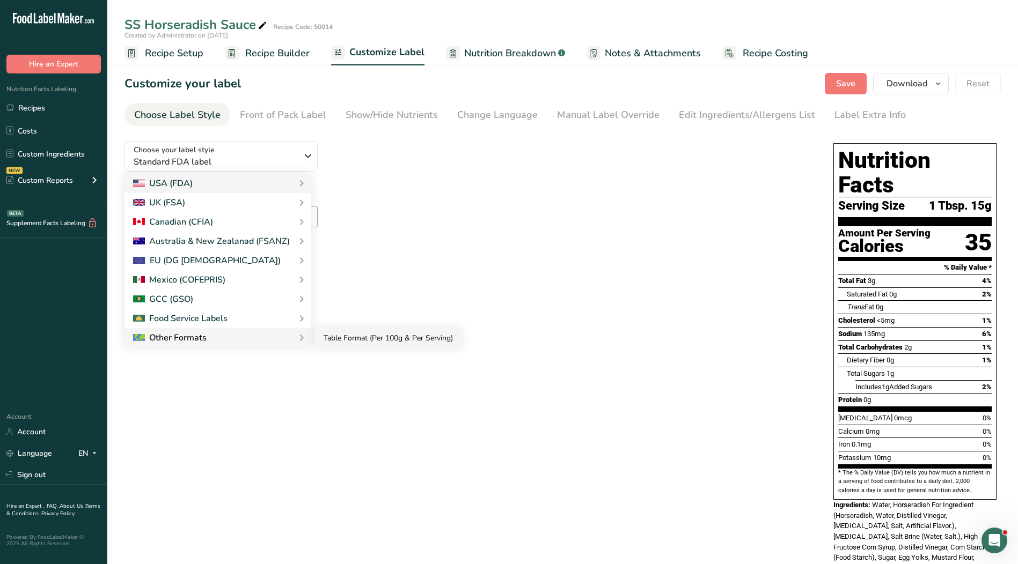
click at [371, 347] on link "Table Format (Per 100g & Per Serving)" at bounding box center [388, 338] width 146 height 20
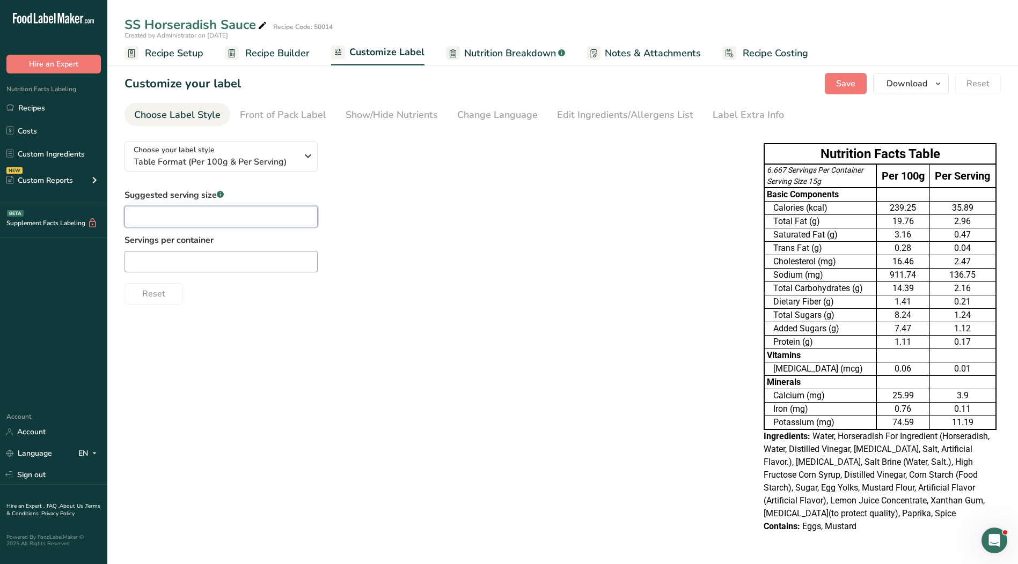
click at [208, 216] on input "text" at bounding box center [220, 216] width 193 height 21
type input "1 tbsp."
click at [207, 263] on input "text" at bounding box center [220, 261] width 193 height 21
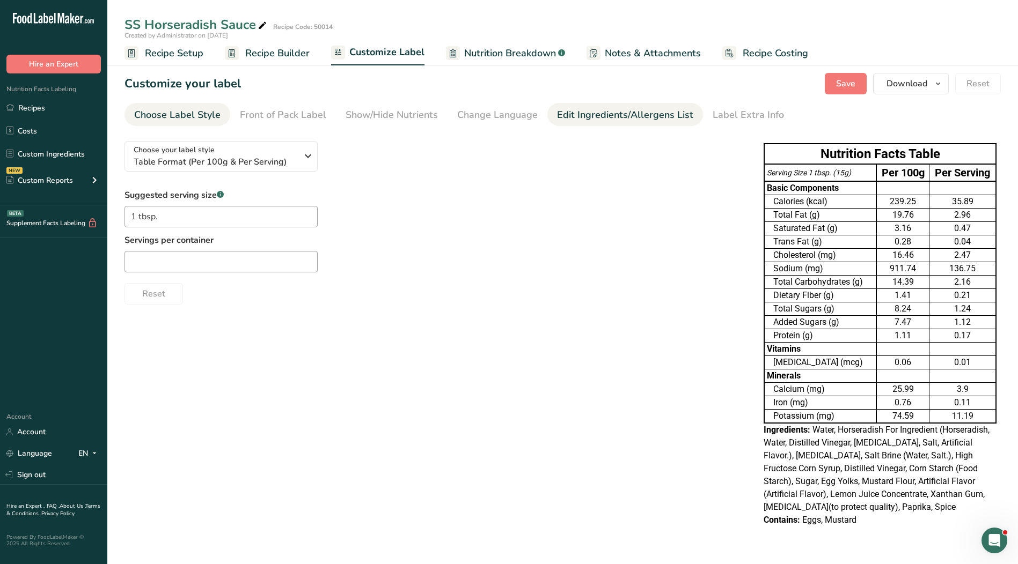
click at [612, 109] on div "Edit Ingredients/Allergens List" at bounding box center [625, 115] width 136 height 14
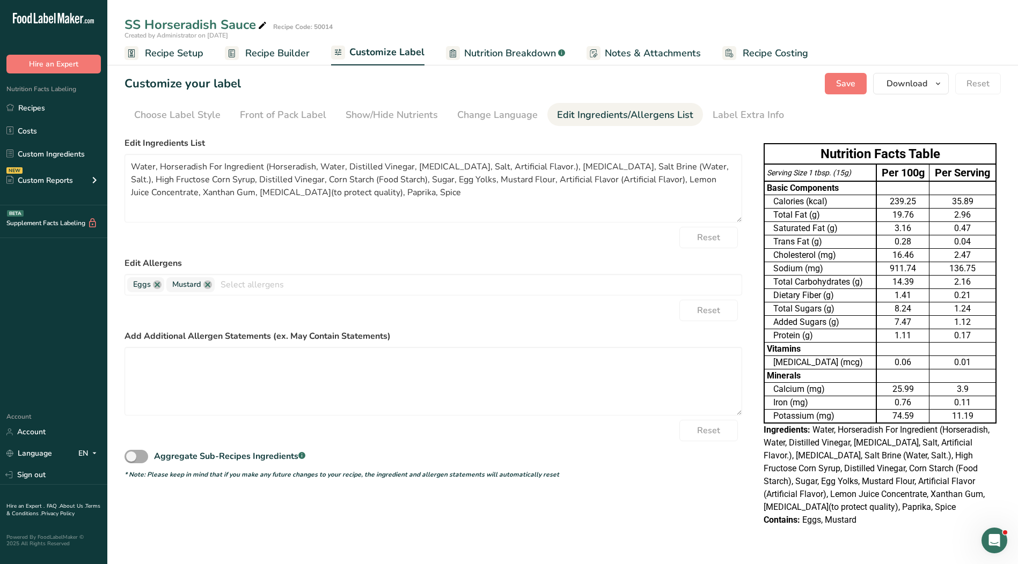
click at [138, 455] on span at bounding box center [136, 456] width 24 height 13
click at [131, 455] on input "Aggregate Sub-Recipes Ingredients .a-a{fill:#347362;}.b-a{fill:#fff;}" at bounding box center [127, 456] width 7 height 7
checkbox input "true"
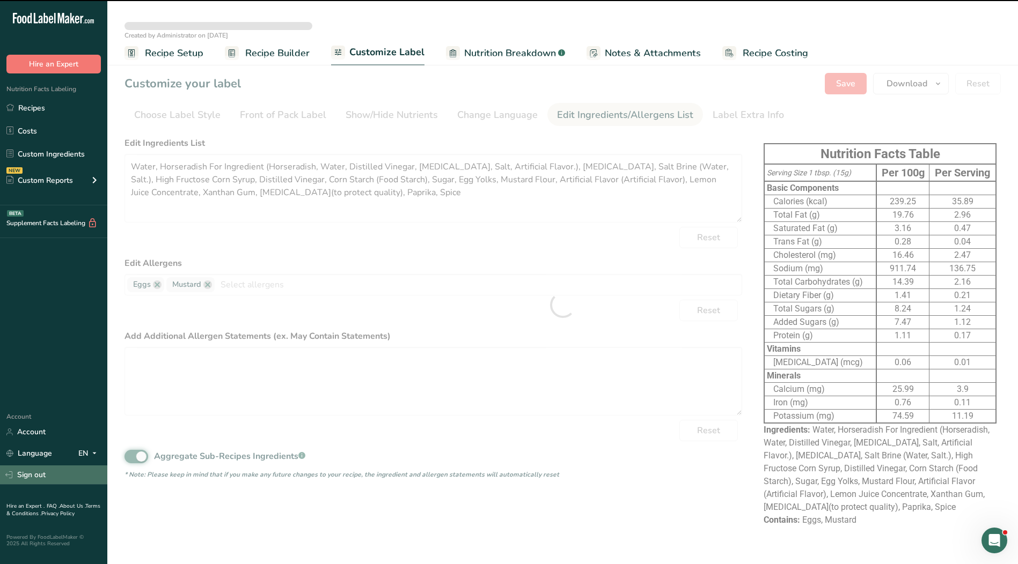
type textarea "Water, [MEDICAL_DATA], High Fructose Corn Syrup, Distilled Vinegar, Corn Starch…"
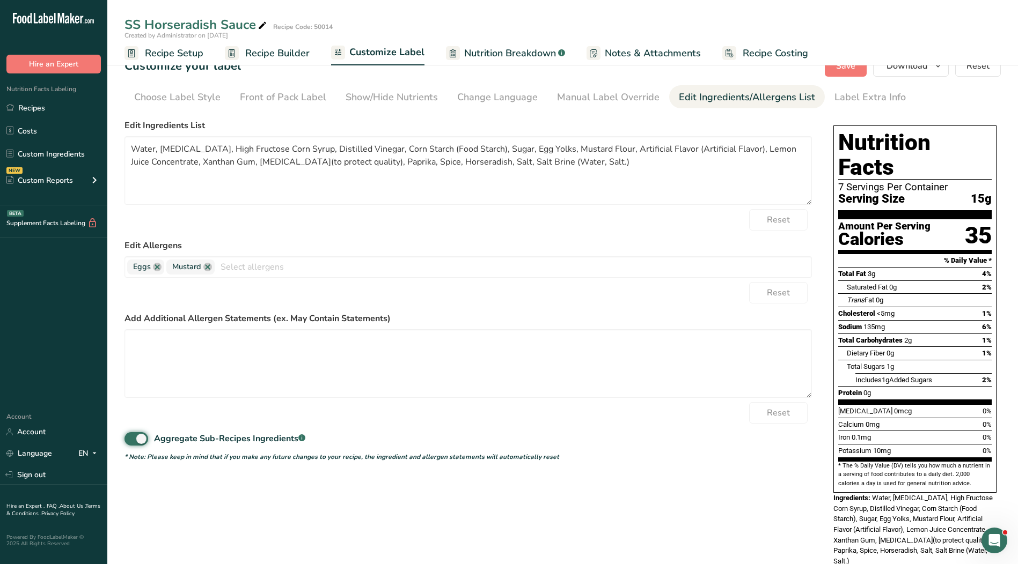
scroll to position [34, 0]
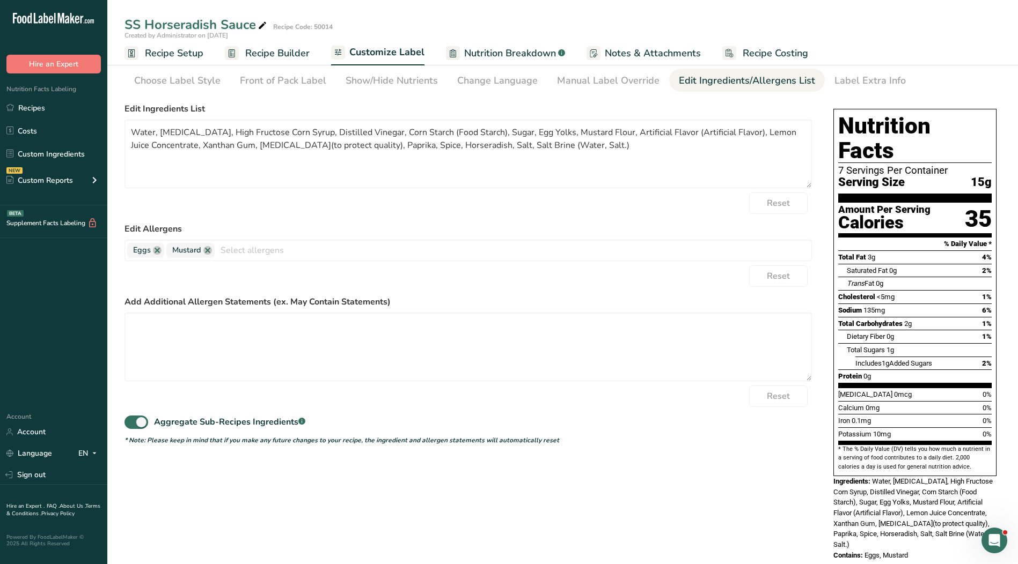
click at [283, 55] on span "Recipe Builder" at bounding box center [277, 53] width 64 height 14
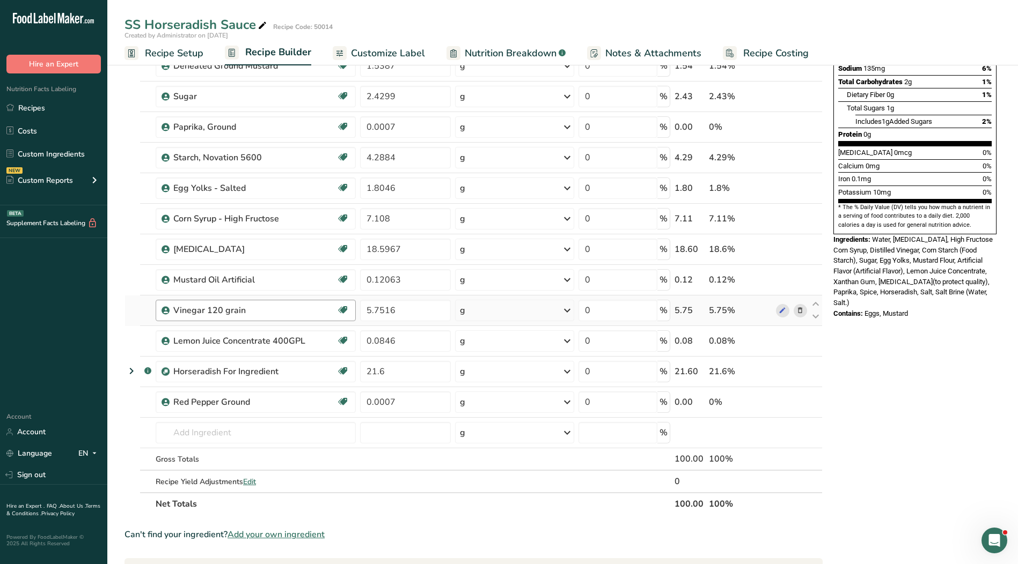
scroll to position [268, 0]
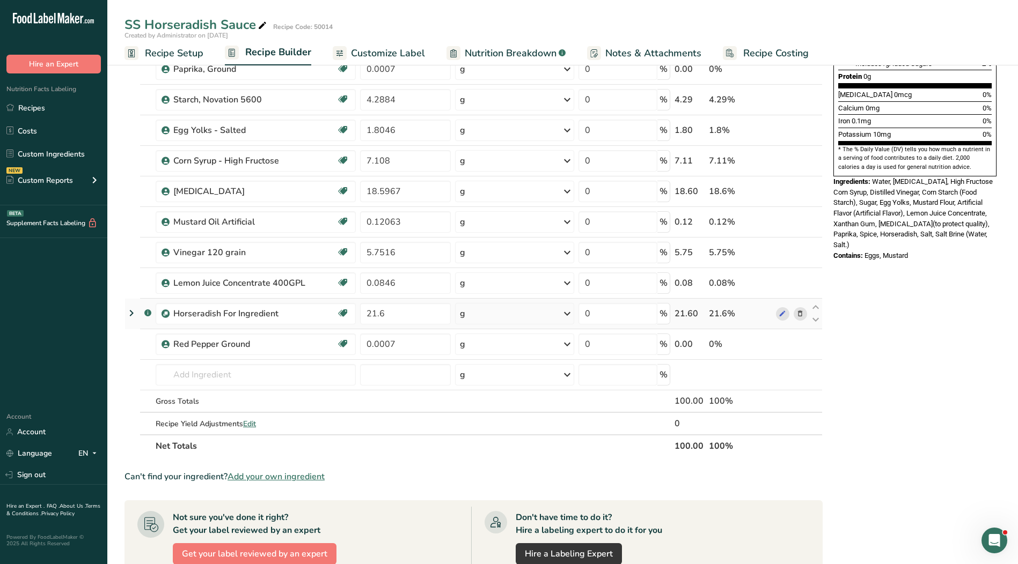
click at [133, 314] on icon at bounding box center [131, 313] width 13 height 19
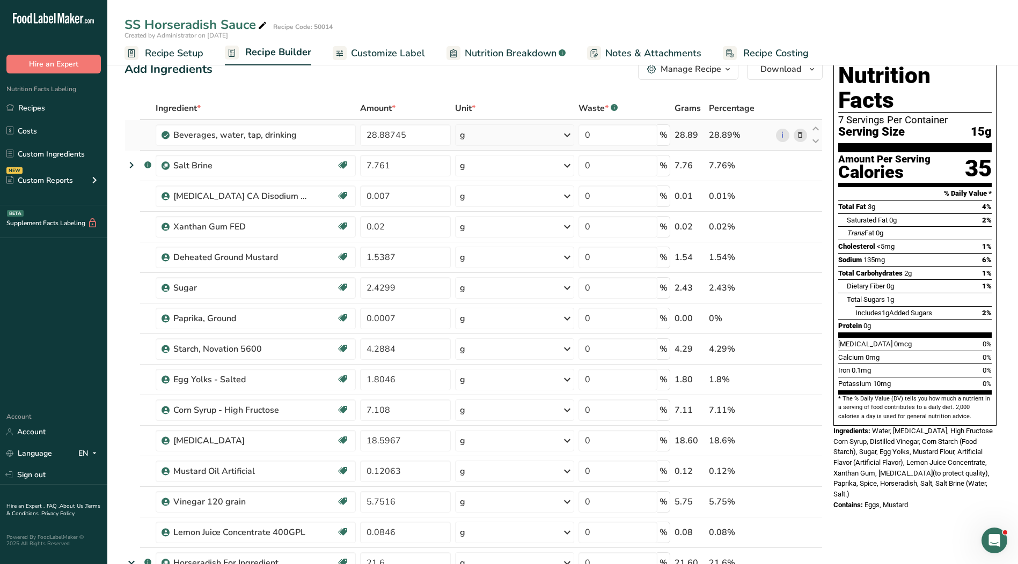
scroll to position [0, 0]
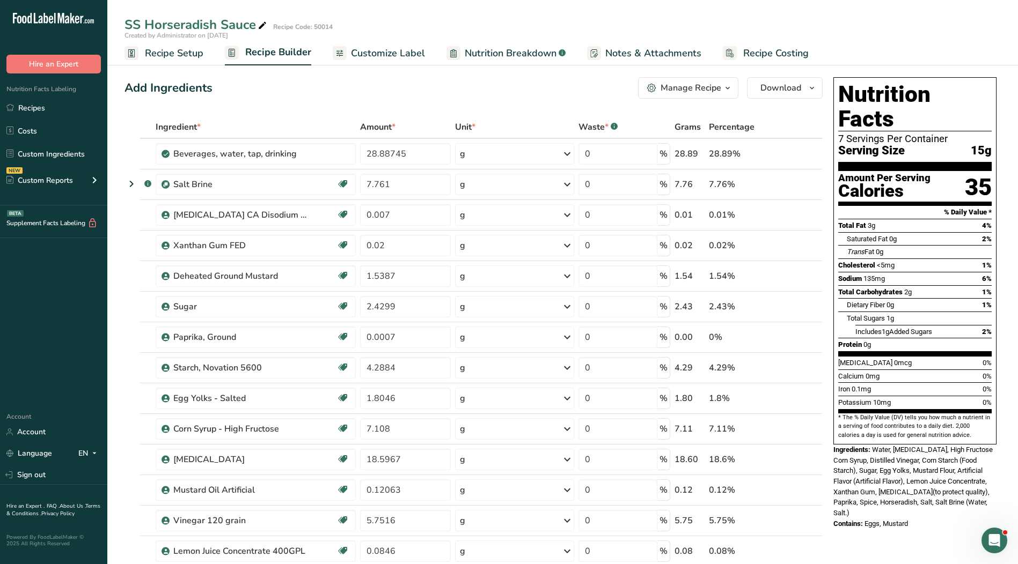
click at [385, 58] on span "Customize Label" at bounding box center [388, 53] width 74 height 14
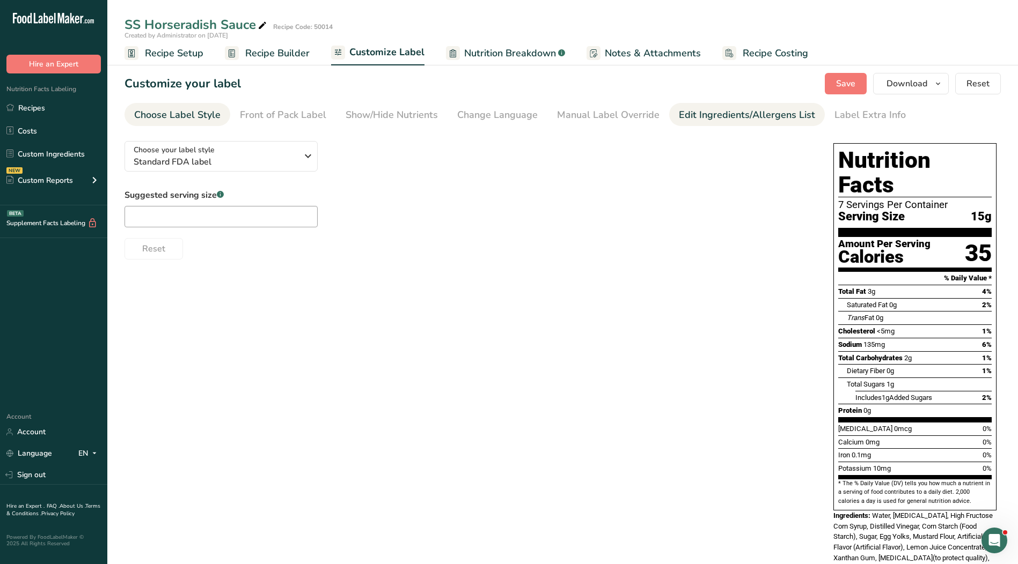
click at [712, 113] on div "Edit Ingredients/Allergens List" at bounding box center [747, 115] width 136 height 14
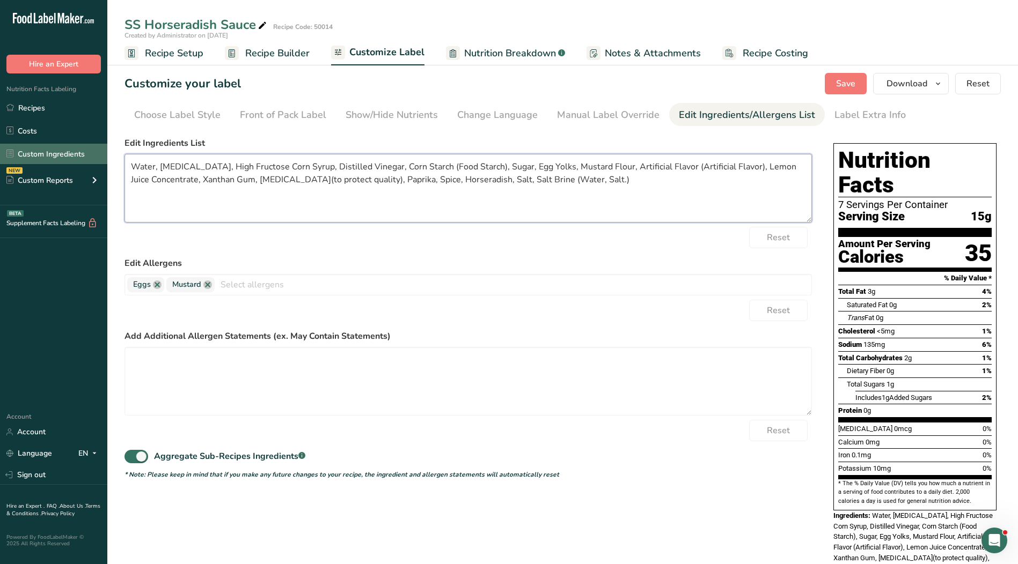
drag, startPoint x: 418, startPoint y: 182, endPoint x: 102, endPoint y: 157, distance: 316.9
click at [102, 157] on div ".a-20{fill:#fff;} Hire an Expert Nutrition Facts Labeling Recipes Costs Custom …" at bounding box center [509, 311] width 1018 height 623
paste textarea "orseradish, Distilled Vinegar, High Fructose Corn Syrup, Food Starch, Sugar, Sa…"
type textarea "Water, [MEDICAL_DATA], Horseradish, Distilled Vinegar, High Fructose Corn Syrup…"
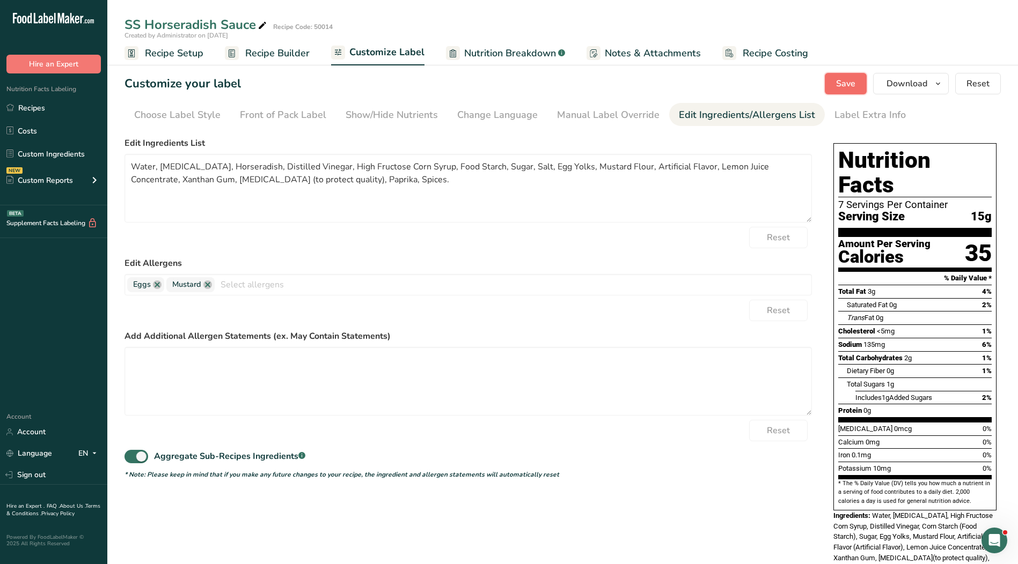
click at [844, 84] on span "Save" at bounding box center [845, 83] width 19 height 13
drag, startPoint x: 21, startPoint y: 103, endPoint x: 43, endPoint y: 63, distance: 45.1
click at [21, 103] on link "Recipes" at bounding box center [53, 108] width 107 height 20
